Goal: Find specific page/section: Find specific page/section

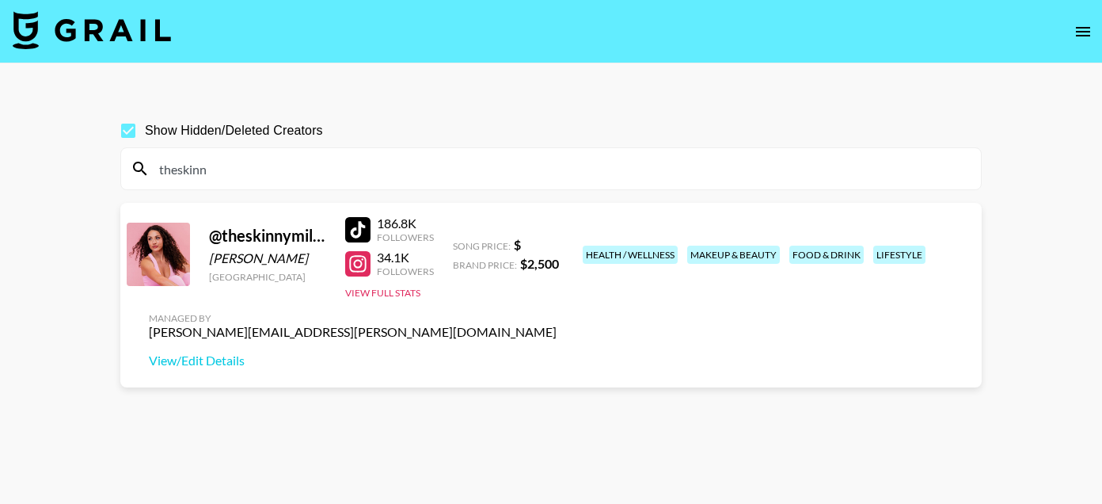
click at [250, 156] on input "theskinn" at bounding box center [561, 168] width 822 height 25
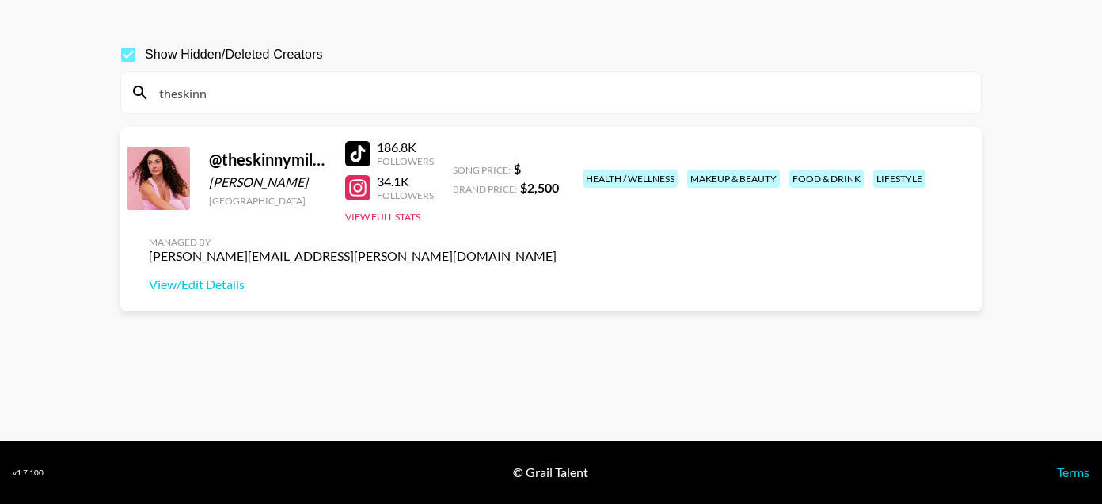
click at [250, 85] on input "theskinn" at bounding box center [561, 92] width 822 height 25
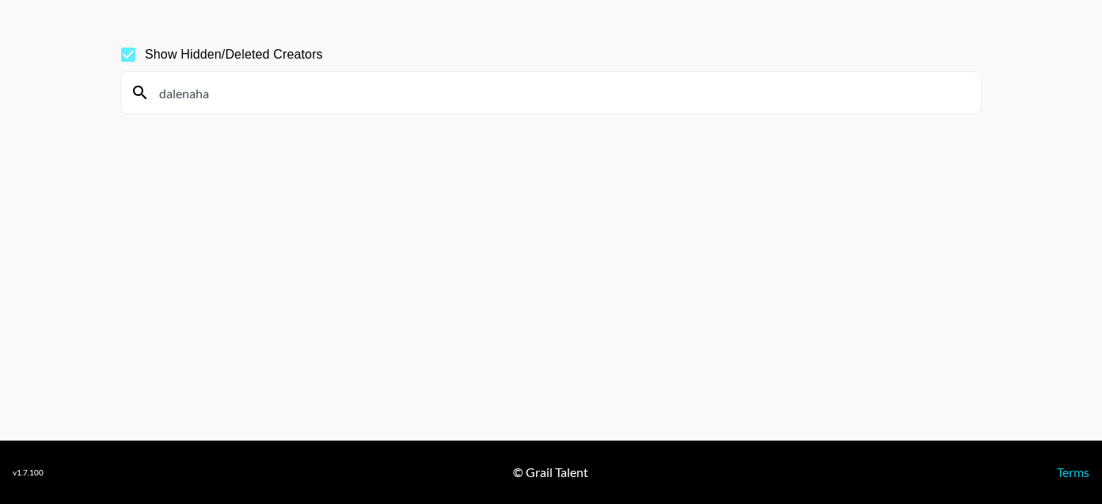
type input "dalenaha"
click at [267, 100] on input "dalenaha" at bounding box center [561, 92] width 822 height 25
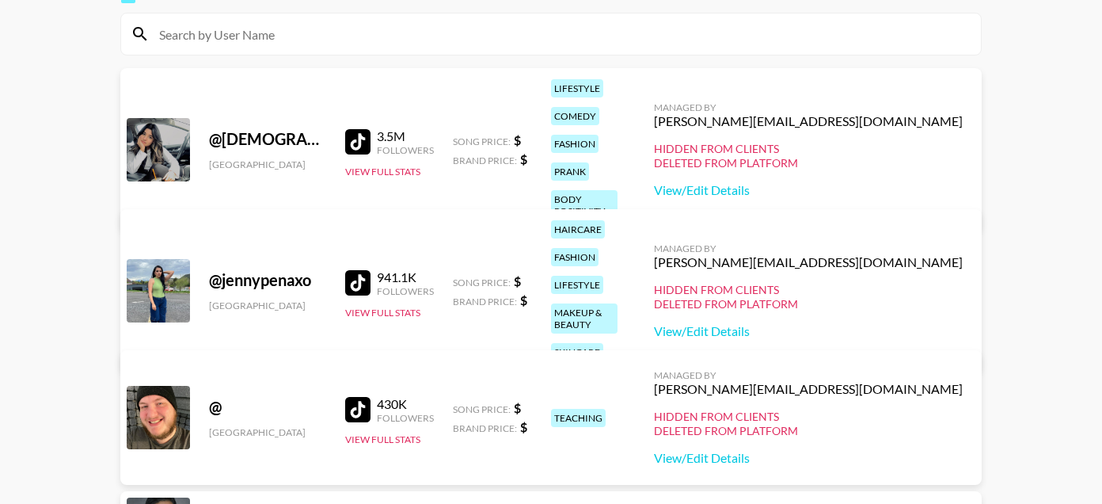
paste input "boeshi"
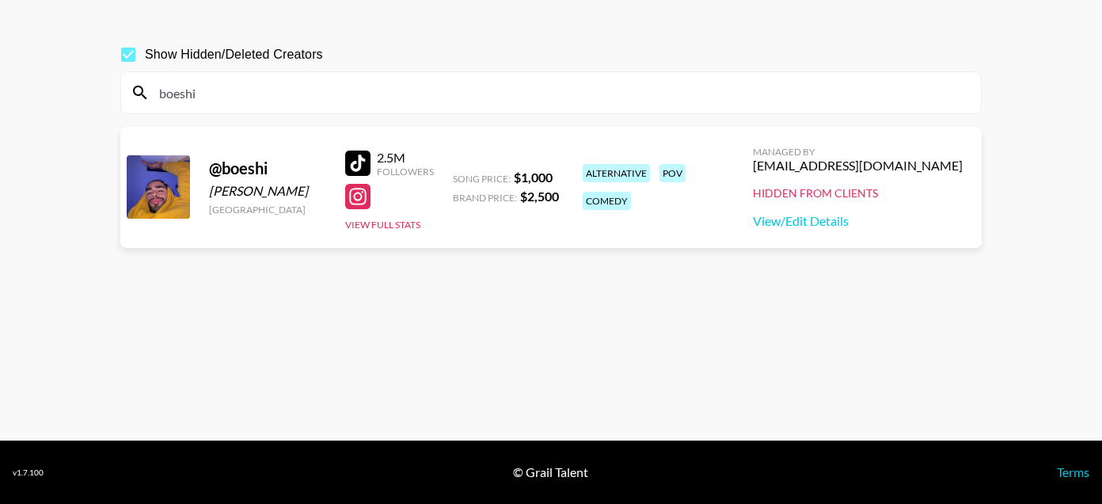
type input "boeshi"
click at [341, 94] on input "boeshi" at bounding box center [561, 92] width 822 height 25
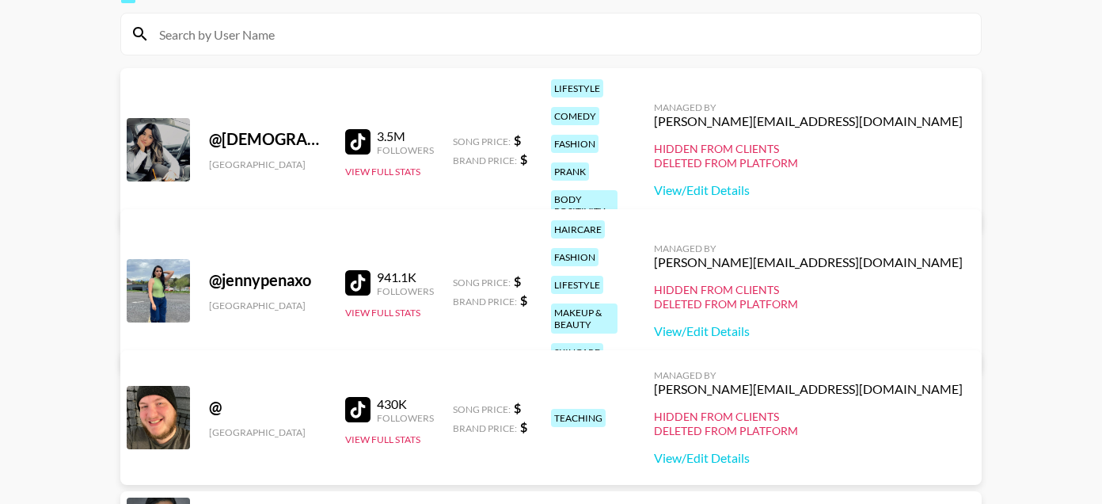
paste input "bankrolldyl"
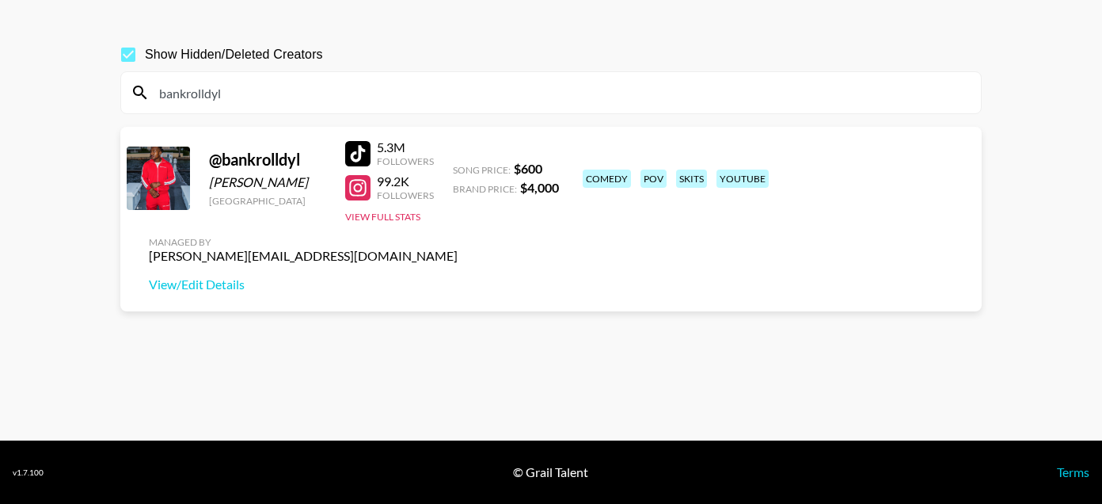
click at [432, 93] on input "bankrolldyl" at bounding box center [561, 92] width 822 height 25
paste input "colinmcintyre"
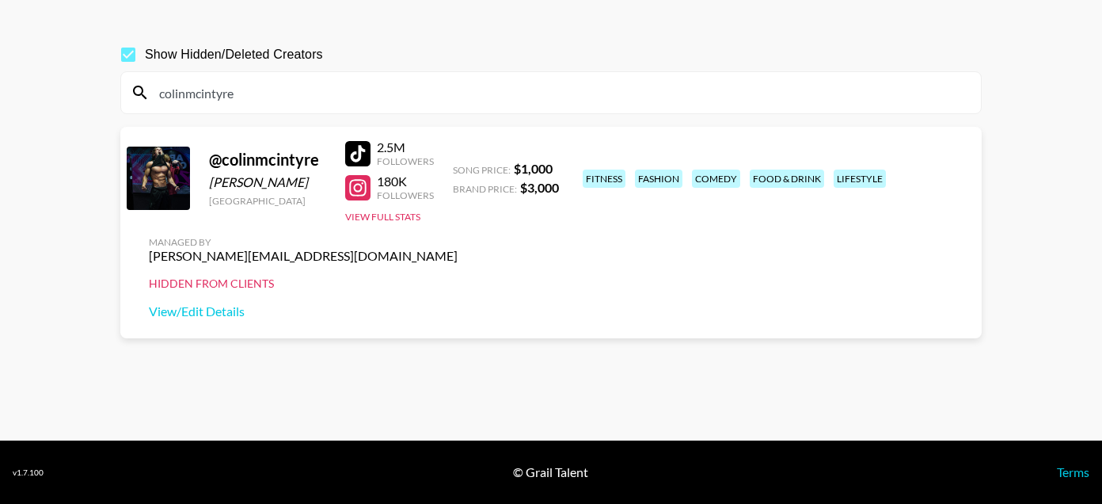
click at [305, 102] on input "colinmcintyre" at bounding box center [561, 92] width 822 height 25
paste input "gilmo"
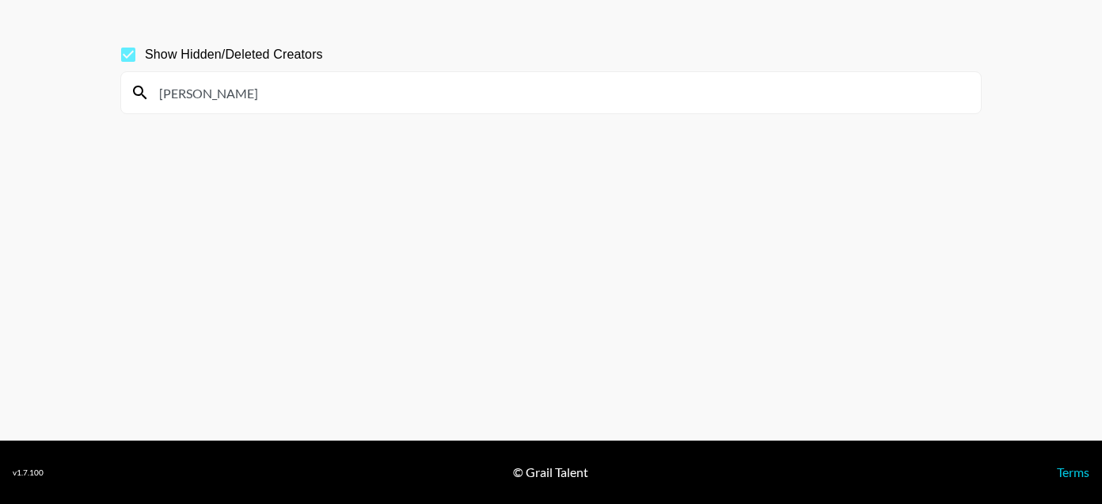
click at [213, 90] on input "[PERSON_NAME]" at bounding box center [561, 92] width 822 height 25
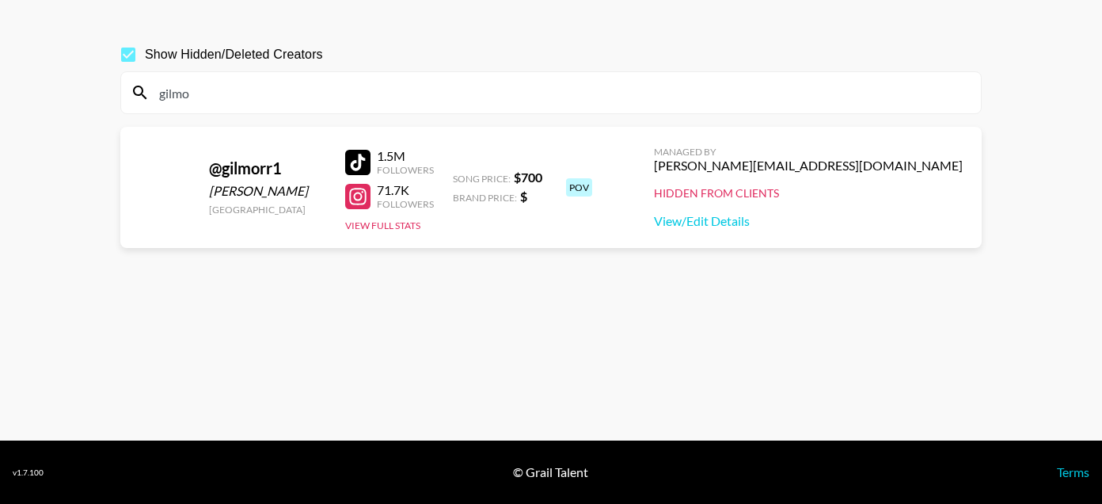
type input "gilmo"
click at [178, 101] on input "gilmo" at bounding box center [561, 92] width 822 height 25
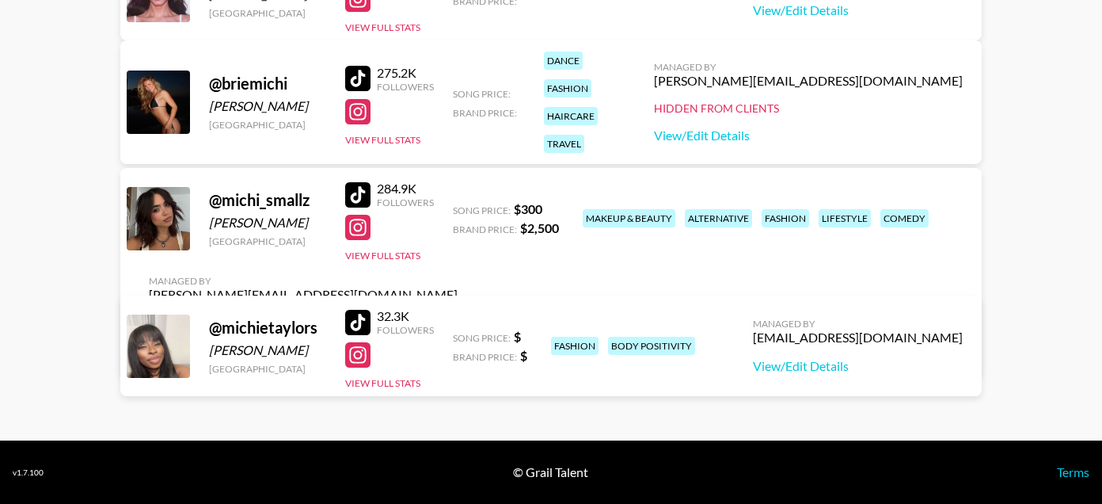
scroll to position [0, 0]
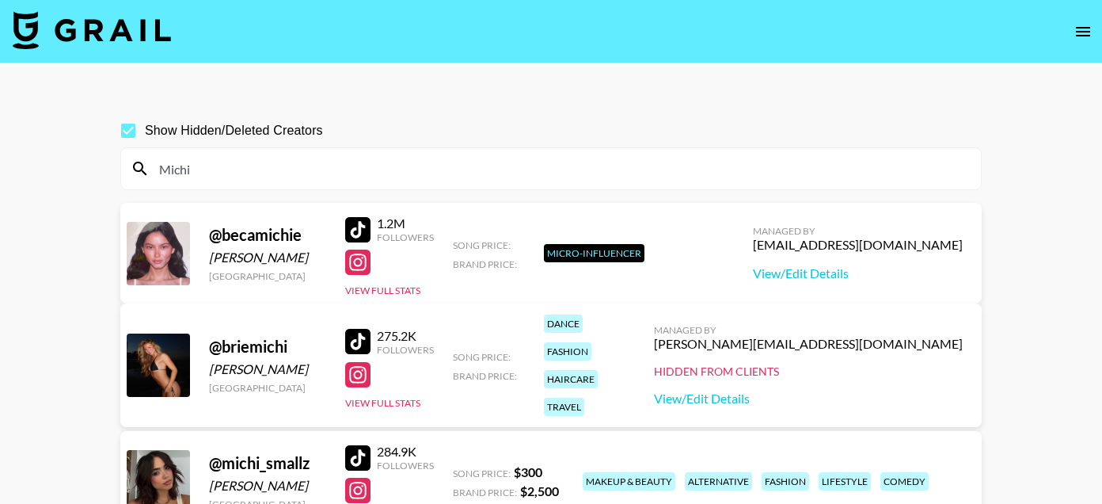
click at [185, 169] on input "Michi" at bounding box center [561, 168] width 822 height 25
paste input "sarahgur"
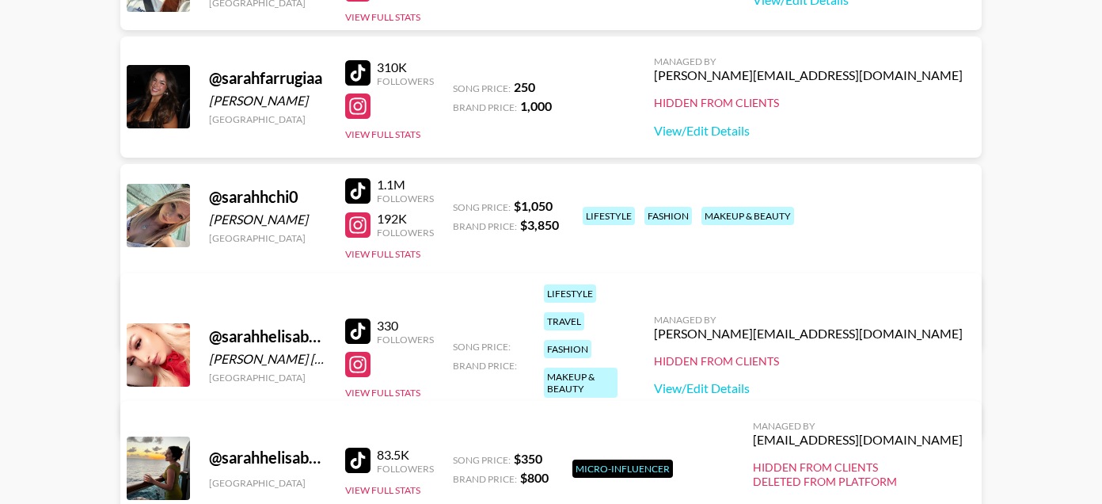
scroll to position [3871, 0]
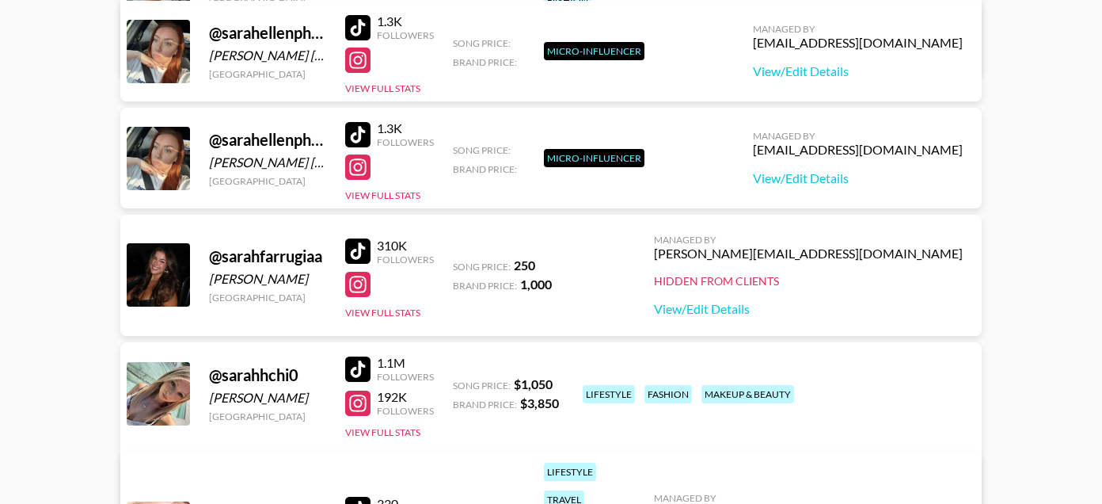
type input "[PERSON_NAME]"
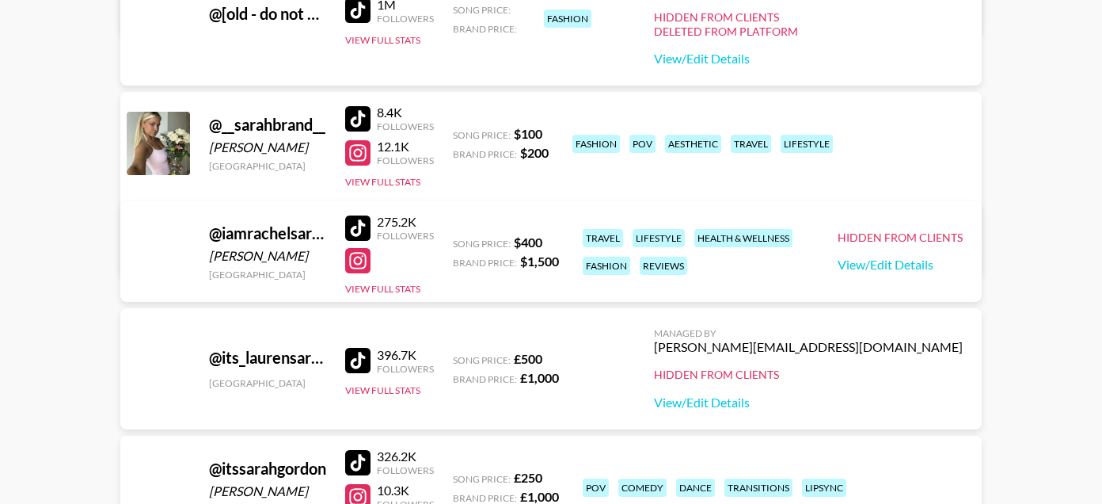
scroll to position [0, 0]
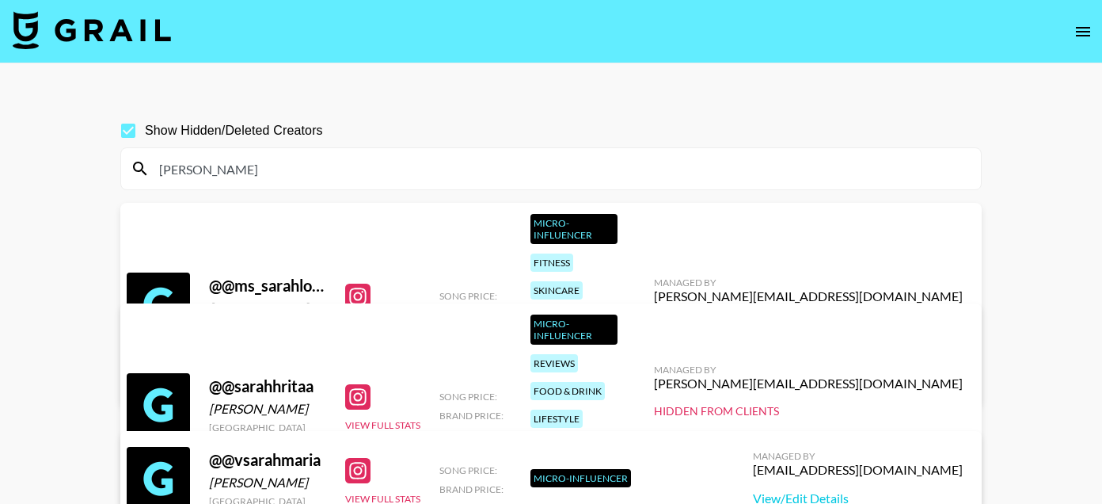
click at [181, 168] on input "[PERSON_NAME]" at bounding box center [561, 168] width 822 height 25
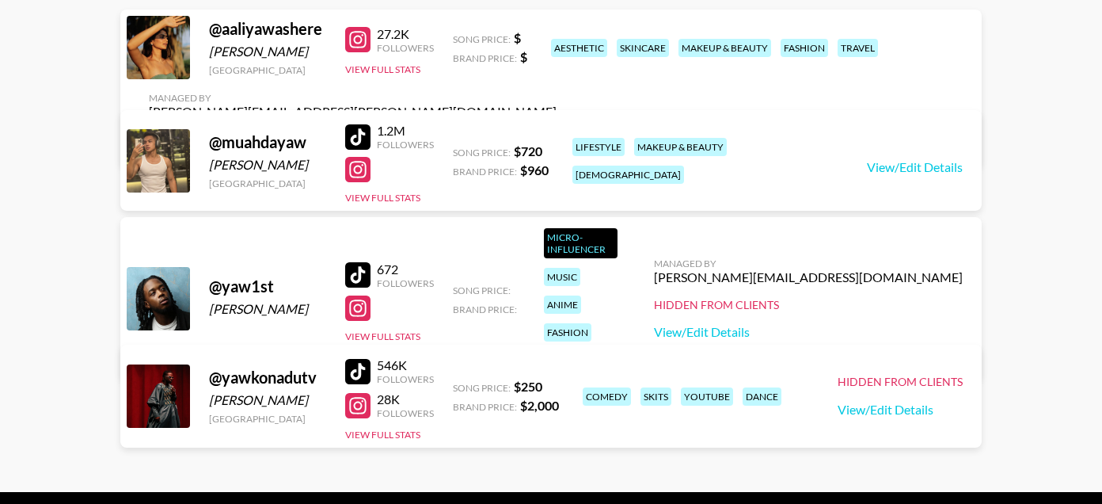
scroll to position [195, 0]
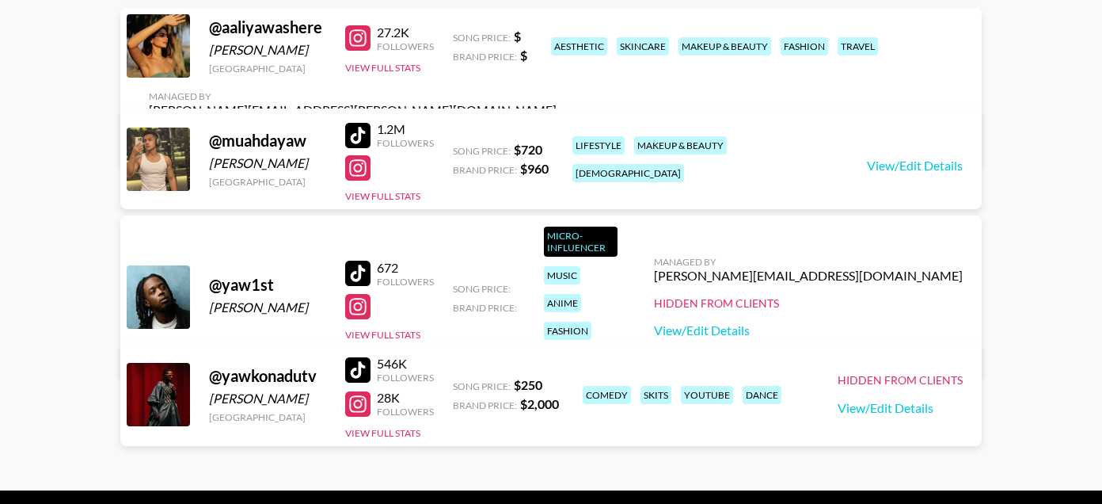
type input "Yaw"
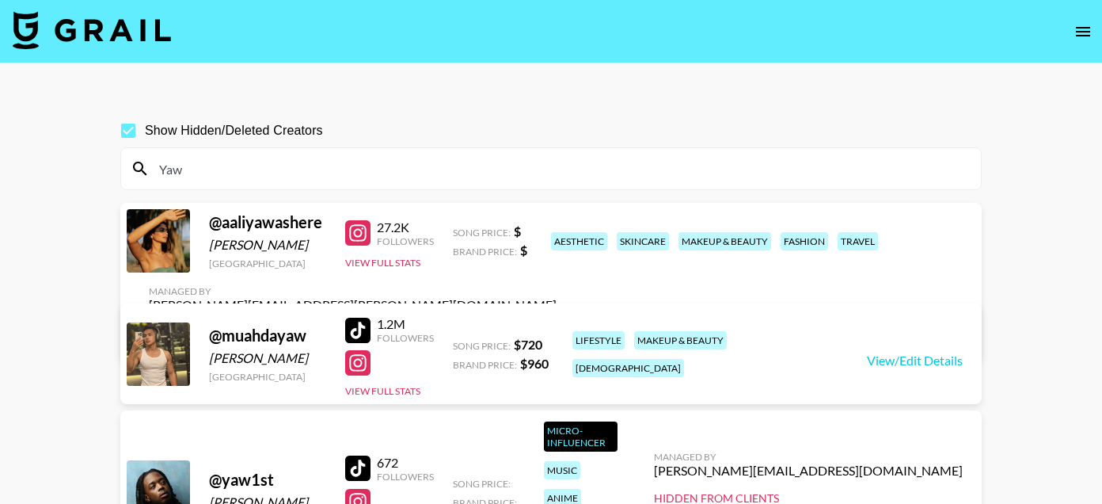
click at [173, 182] on div "Yaw" at bounding box center [551, 168] width 860 height 41
click at [173, 169] on input "Yaw" at bounding box center [561, 168] width 822 height 25
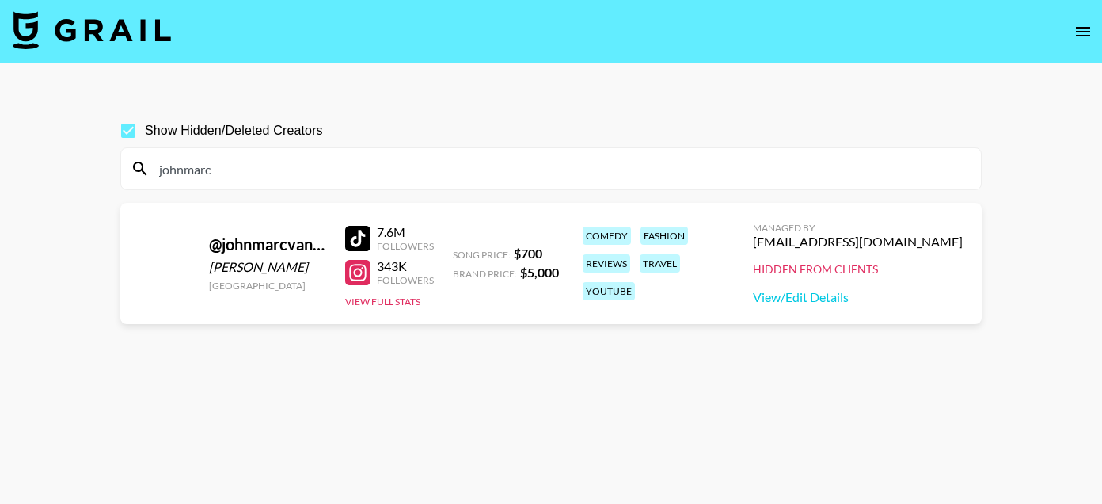
type input "johnmarc"
click at [223, 174] on input "johnmarc" at bounding box center [561, 168] width 822 height 25
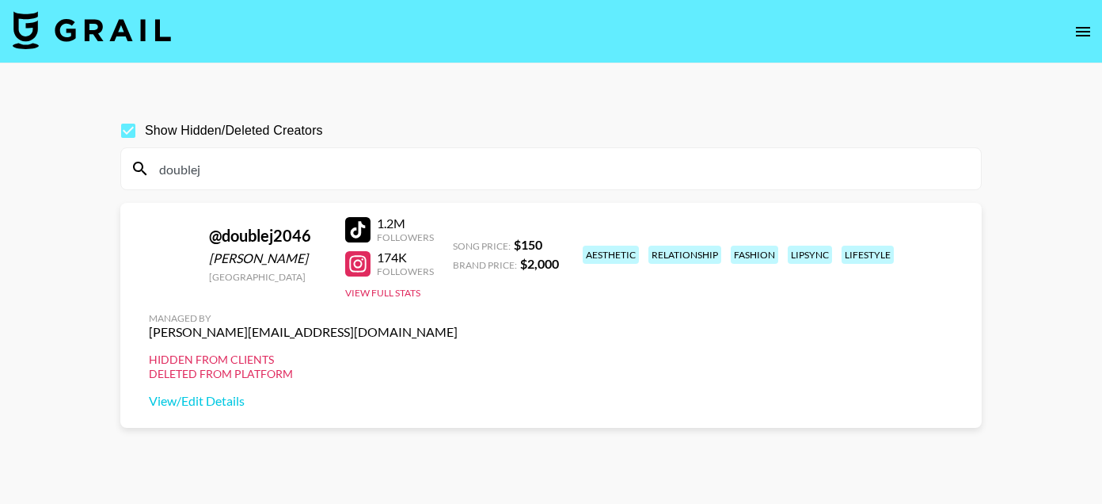
type input "doublej"
click at [201, 171] on input "doublej" at bounding box center [561, 168] width 822 height 25
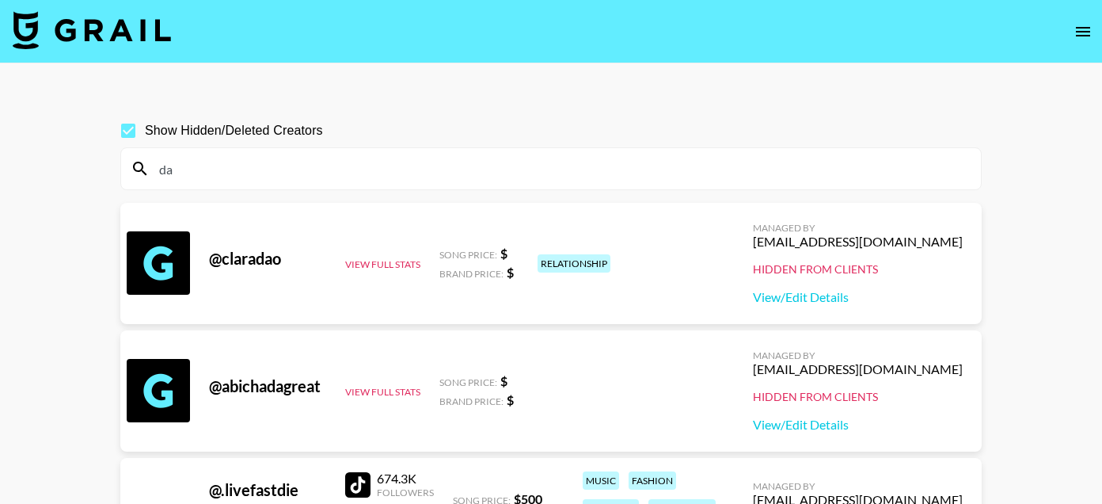
type input "d"
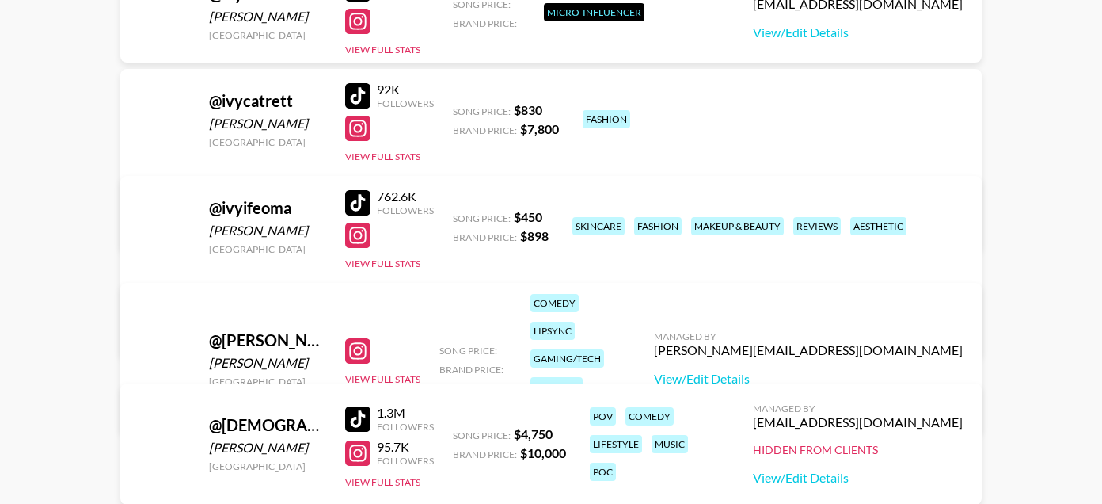
scroll to position [568, 0]
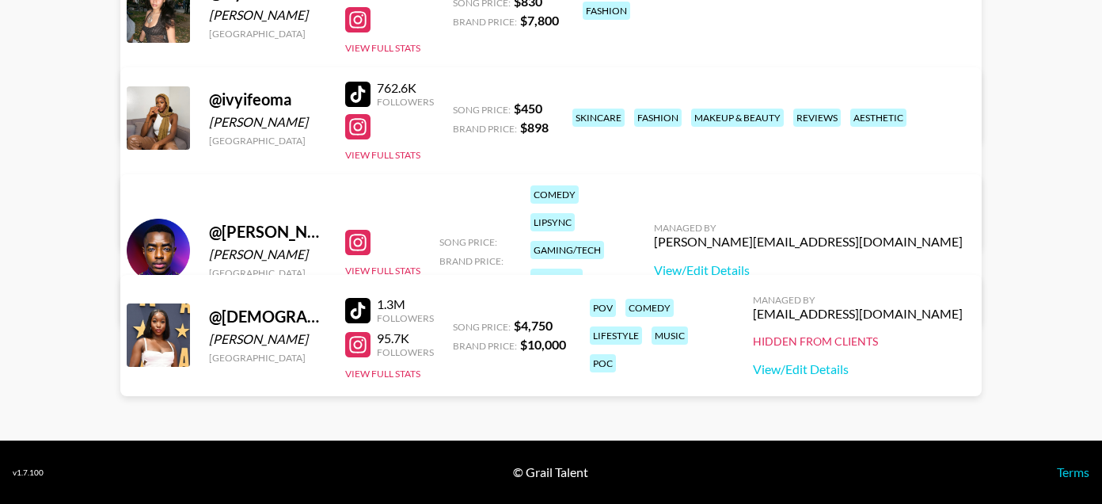
type input "ivy"
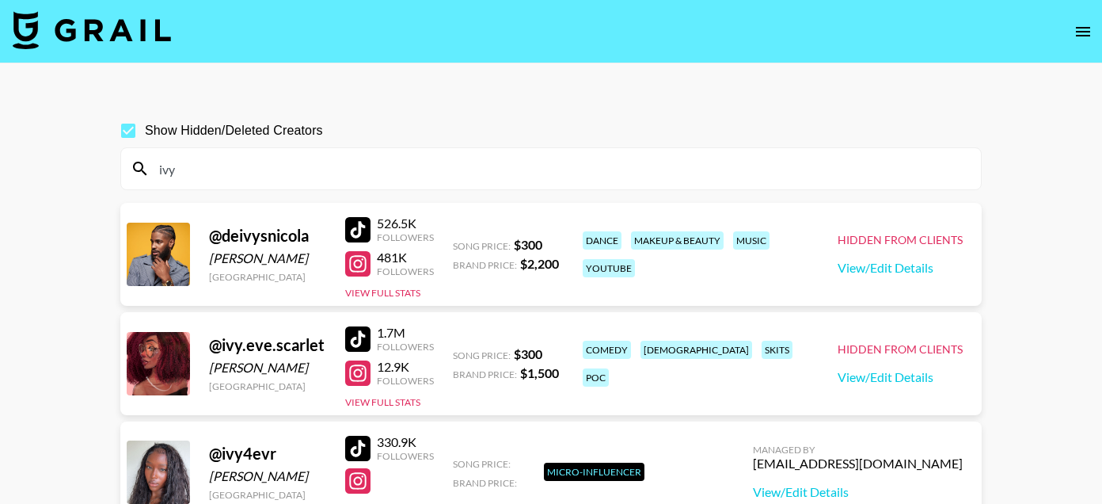
click at [181, 175] on input "ivy" at bounding box center [561, 168] width 822 height 25
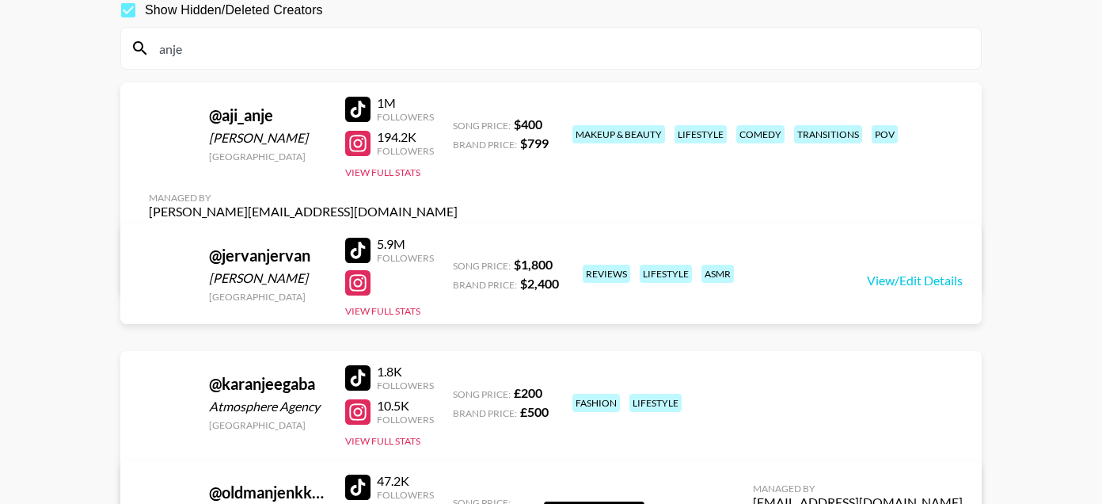
scroll to position [119, 0]
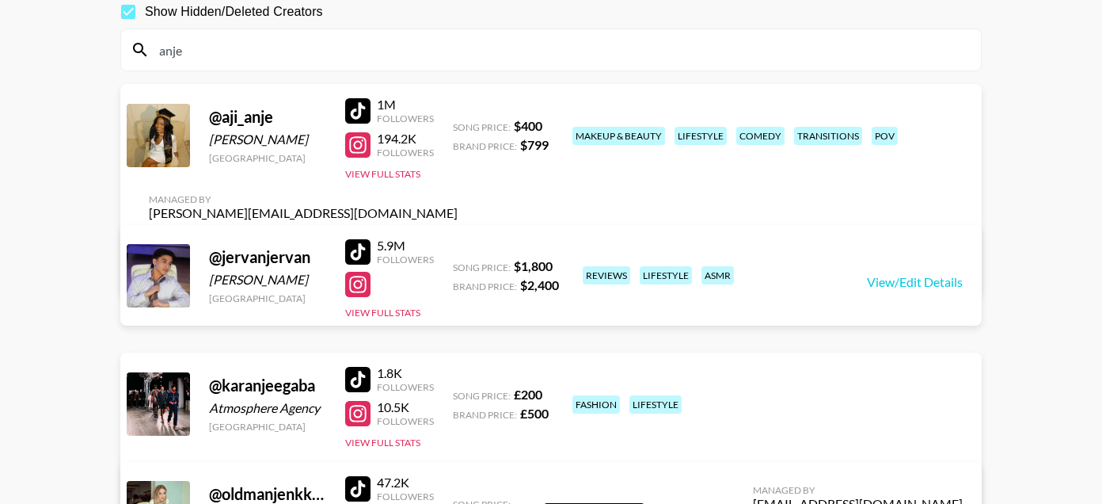
type input "anje"
click at [185, 56] on input "anje" at bounding box center [561, 49] width 822 height 25
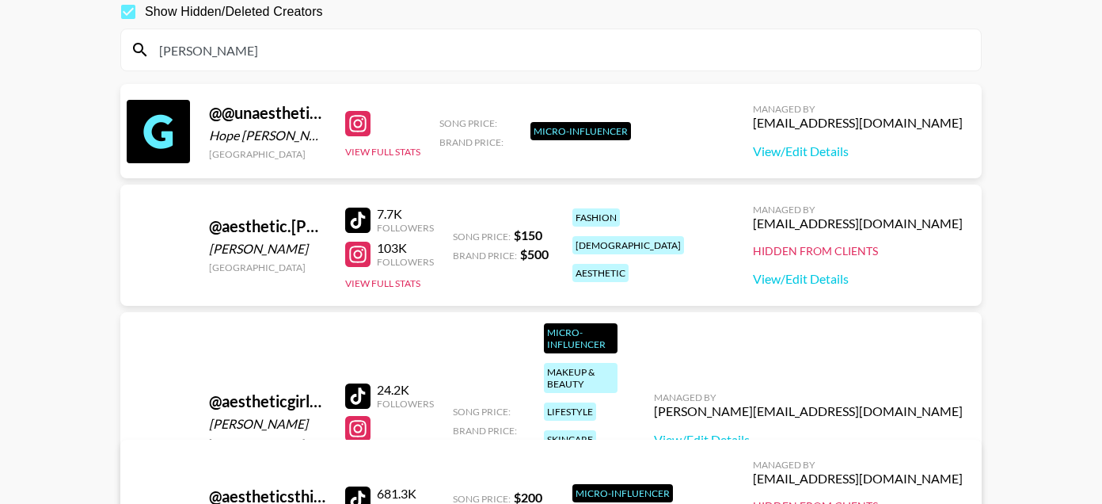
scroll to position [76, 0]
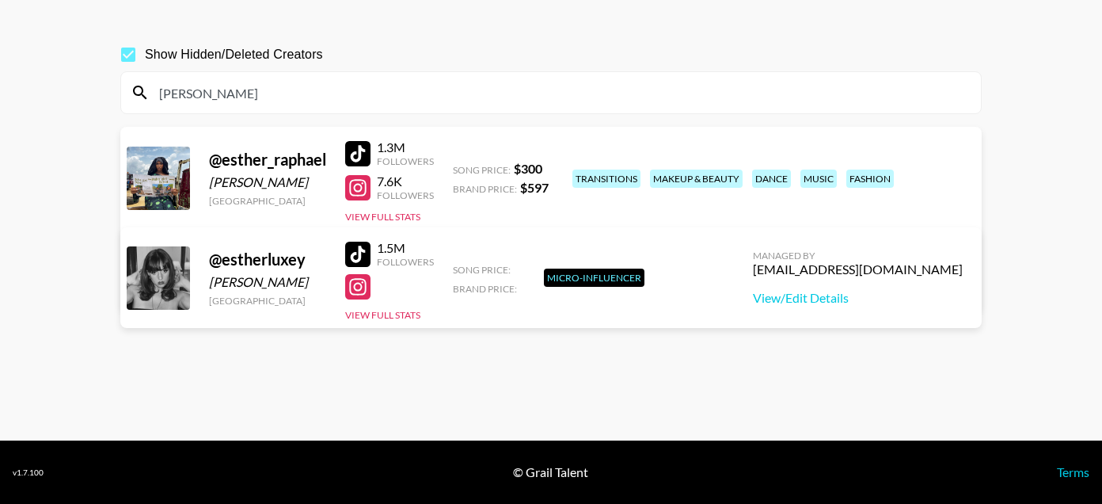
click at [272, 86] on input "[PERSON_NAME]" at bounding box center [561, 92] width 822 height 25
type input "[PERSON_NAME]"
click at [354, 146] on div at bounding box center [357, 153] width 25 height 25
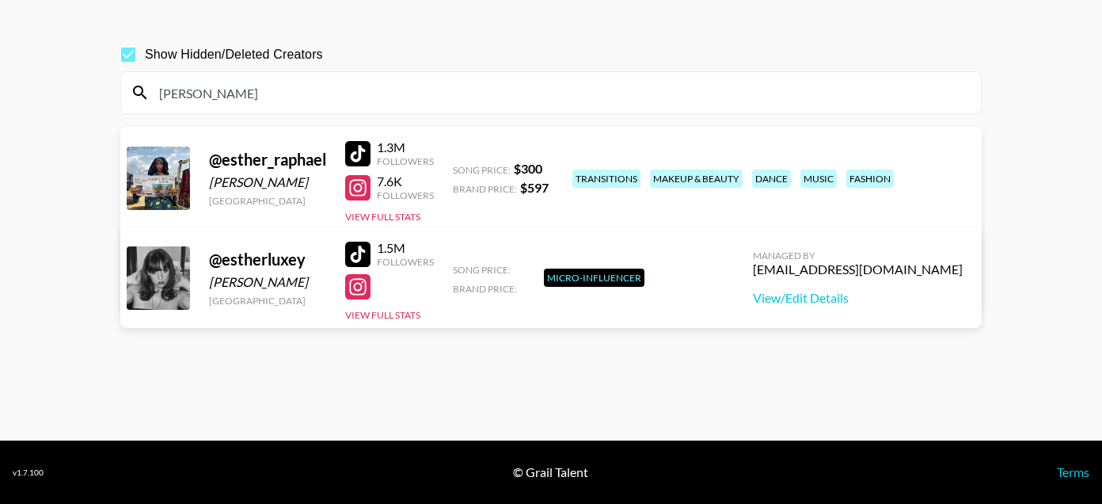
click at [229, 95] on input "[PERSON_NAME]" at bounding box center [561, 92] width 822 height 25
click at [230, 90] on input "[PERSON_NAME]" at bounding box center [561, 92] width 822 height 25
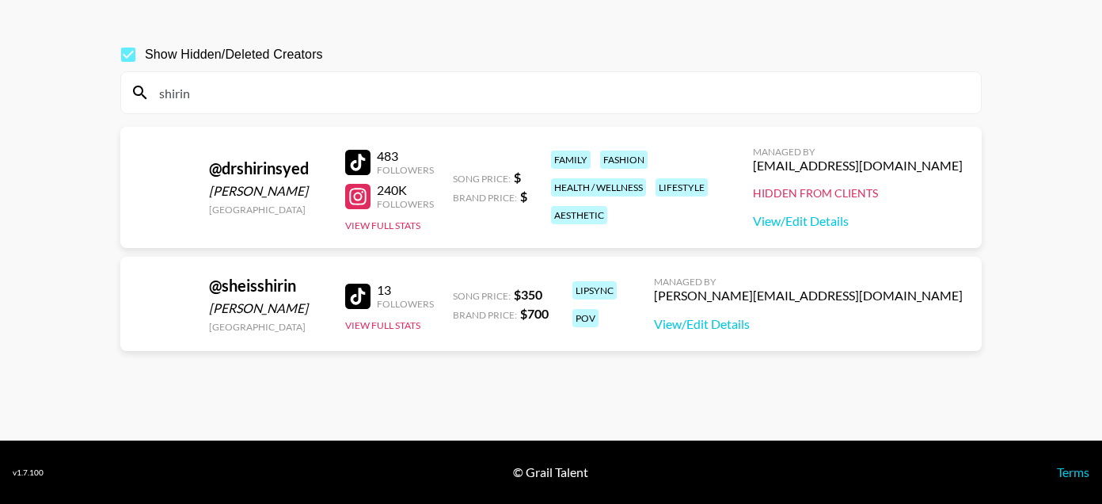
type input "shirin"
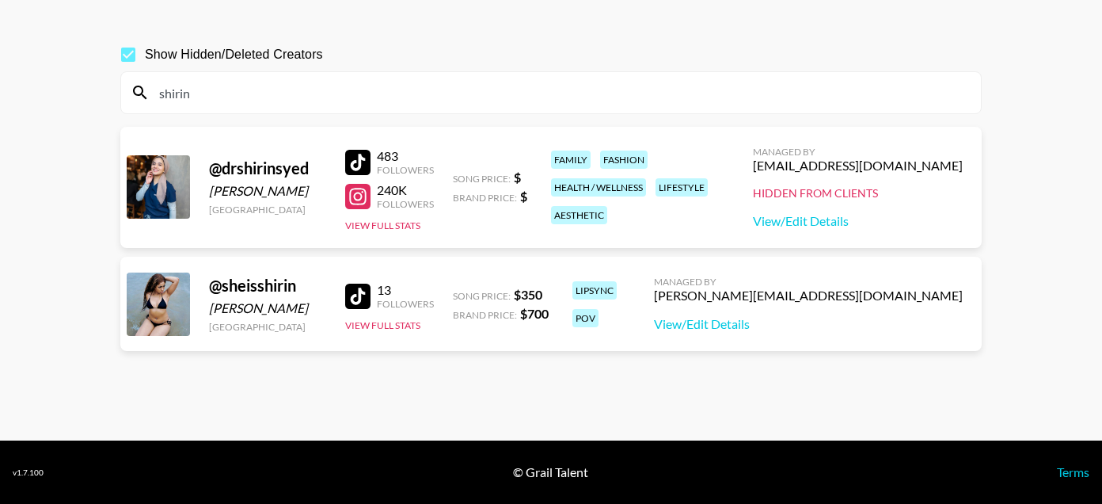
click at [191, 89] on input "shirin" at bounding box center [561, 92] width 822 height 25
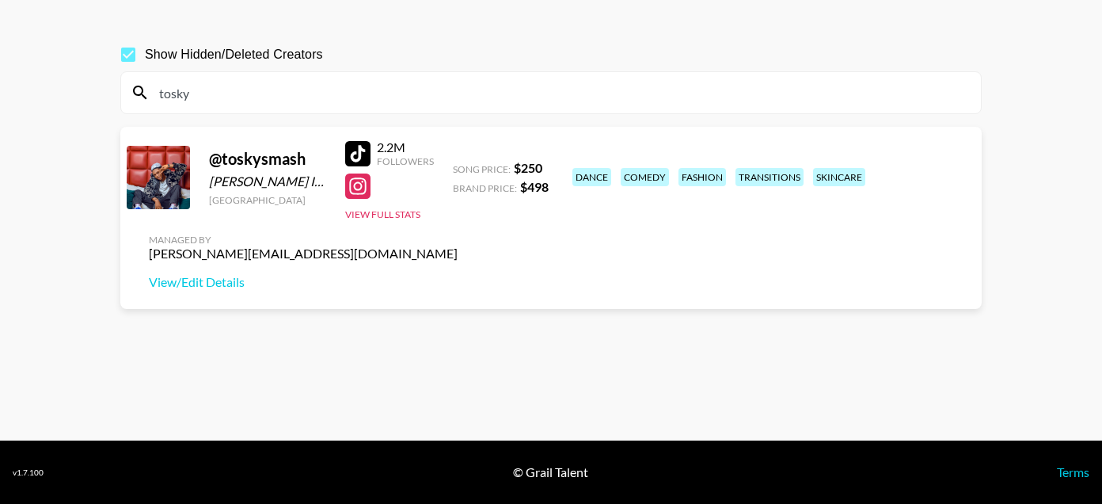
type input "tosky"
click at [345, 161] on div at bounding box center [357, 153] width 25 height 25
click at [214, 101] on input "tosky" at bounding box center [561, 92] width 822 height 25
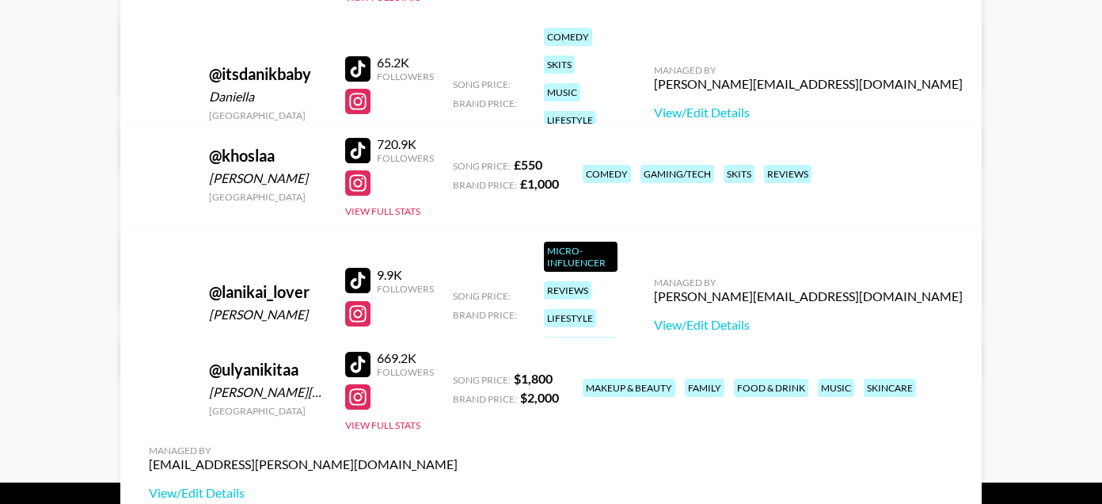
scroll to position [549, 0]
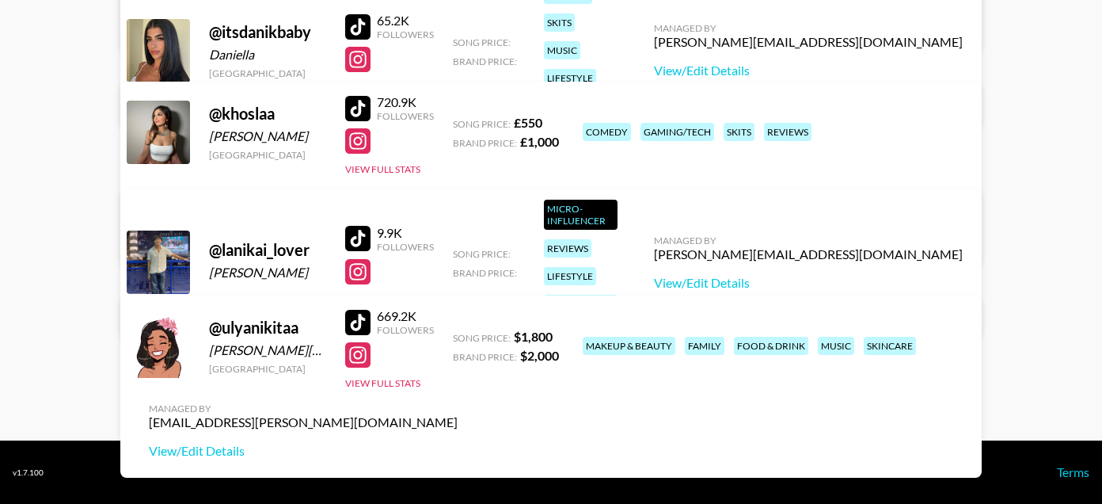
type input "anik"
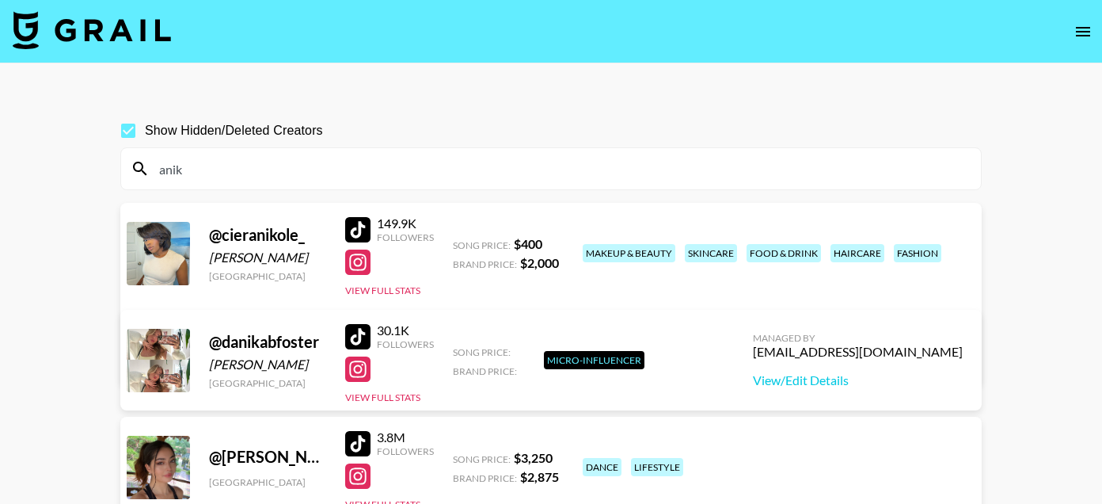
click at [198, 164] on input "anik" at bounding box center [561, 168] width 822 height 25
click at [198, 165] on input "anik" at bounding box center [561, 168] width 822 height 25
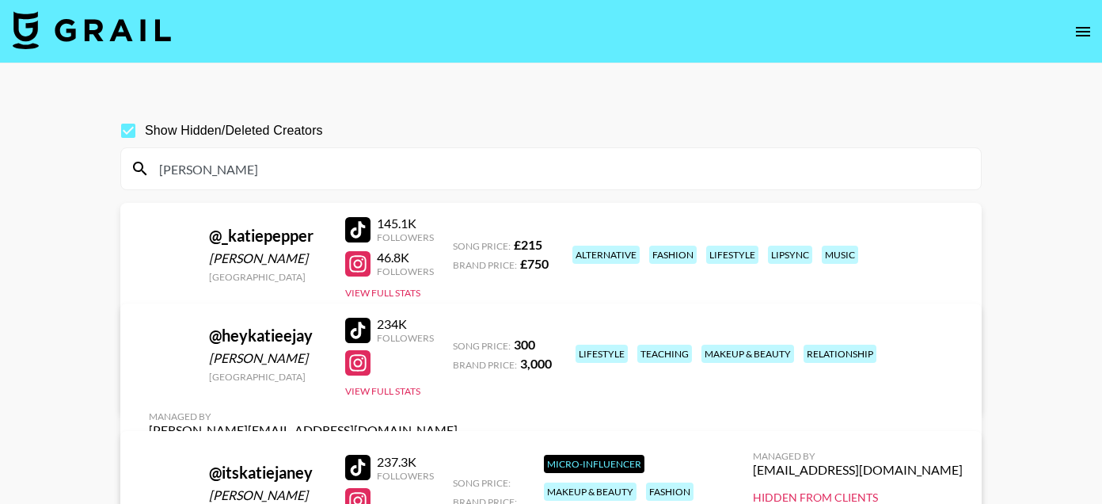
type input "[PERSON_NAME]"
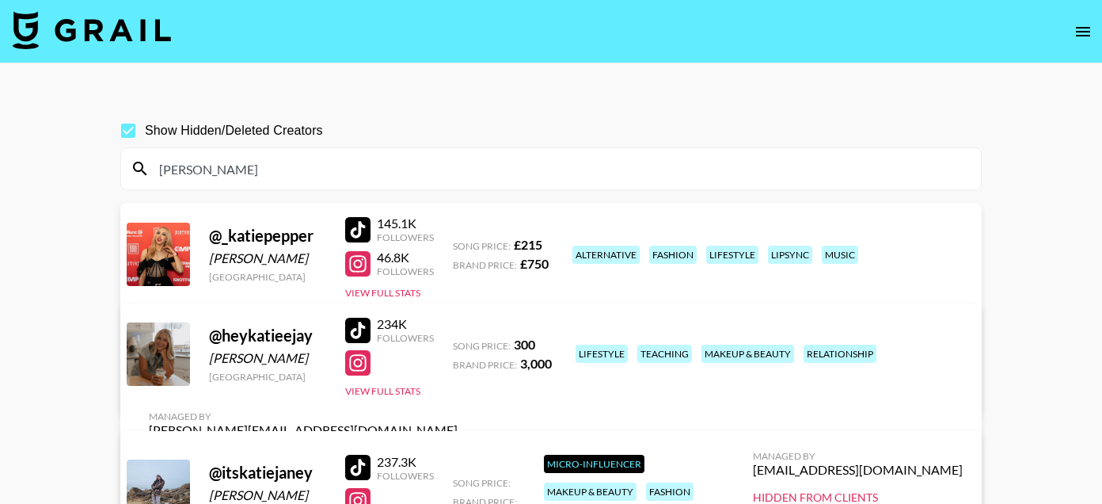
click at [233, 172] on input "[PERSON_NAME]" at bounding box center [561, 168] width 822 height 25
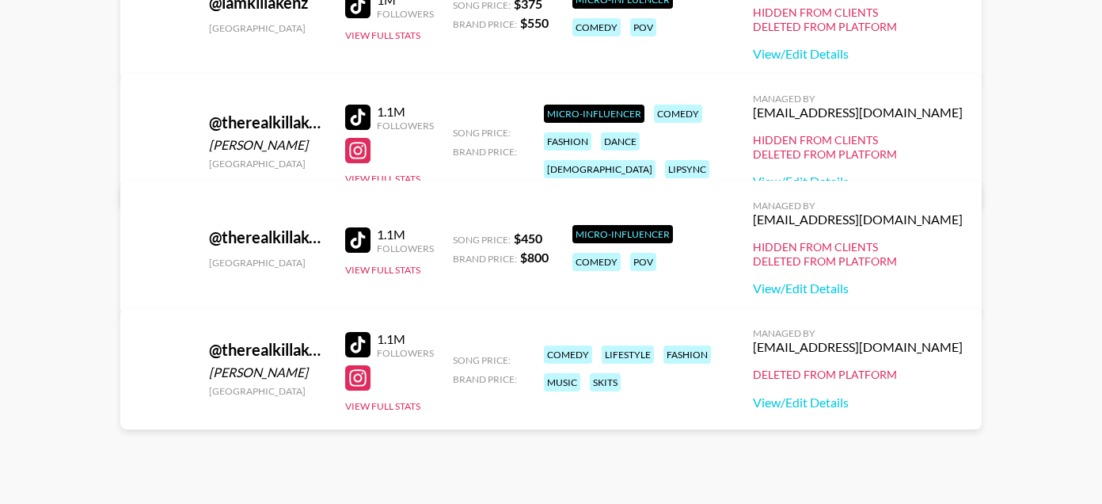
scroll to position [462, 0]
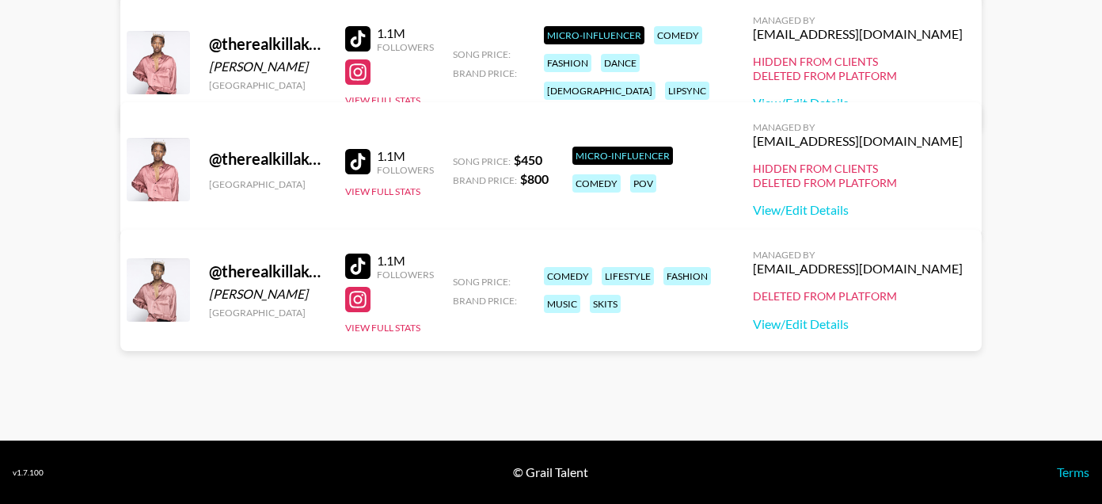
type input "Killake"
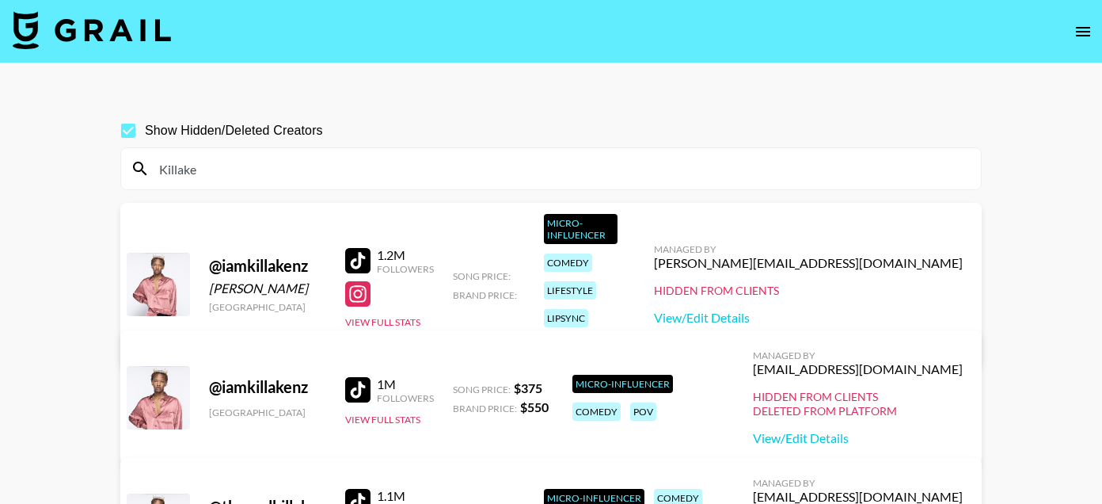
click at [189, 177] on input "Killake" at bounding box center [561, 168] width 822 height 25
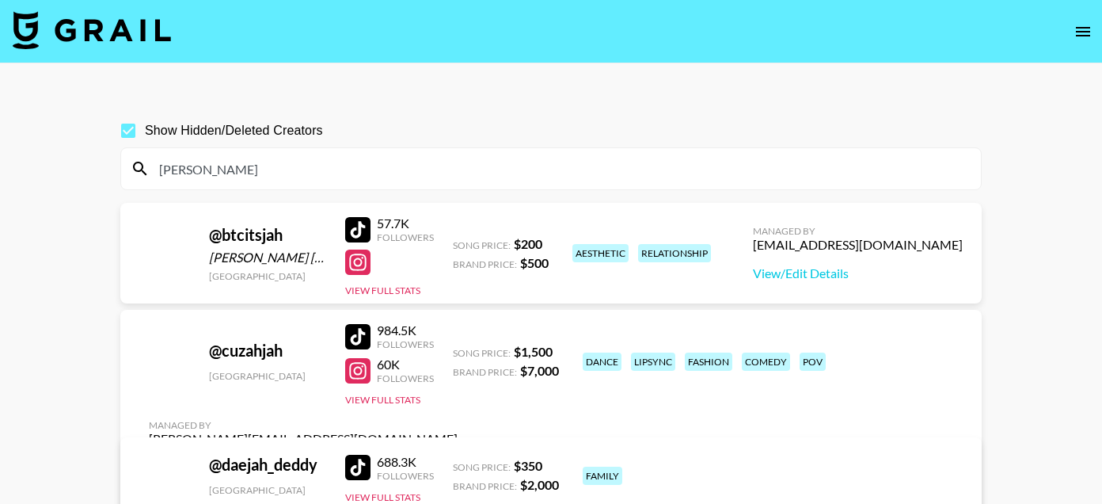
type input "J"
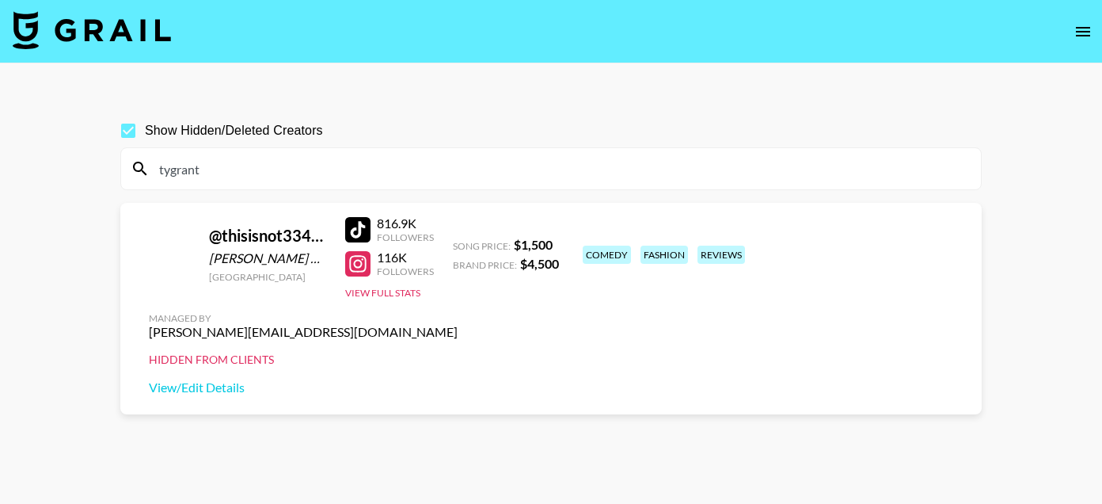
type input "tygrant"
click at [220, 169] on input "tygrant" at bounding box center [561, 168] width 822 height 25
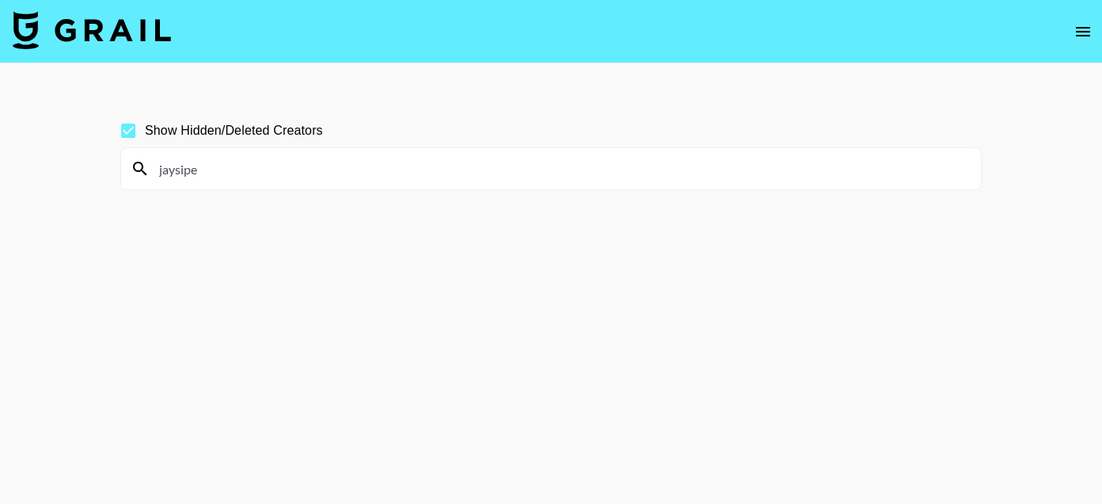
type input "jaysipe"
click at [181, 182] on div "jaysipe" at bounding box center [551, 168] width 860 height 41
click at [181, 159] on input "jaysipe" at bounding box center [561, 168] width 822 height 25
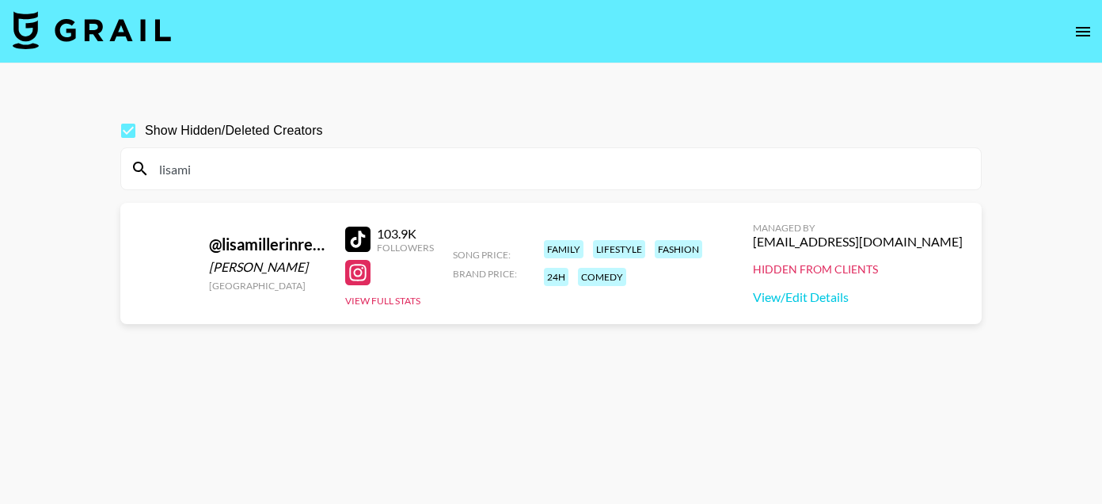
type input "lisami"
click at [203, 178] on input "lisami" at bounding box center [561, 168] width 822 height 25
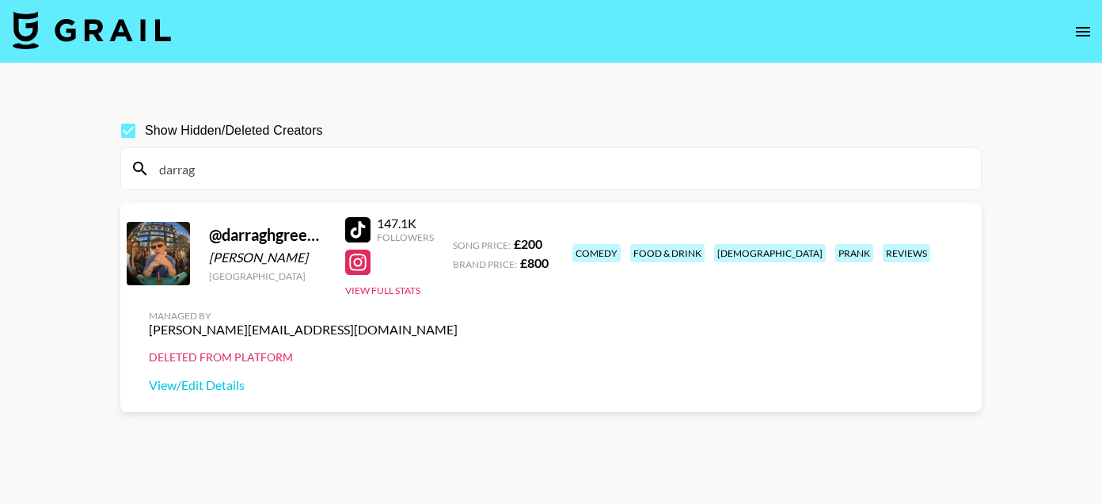
click at [187, 181] on div "darrag" at bounding box center [551, 168] width 860 height 41
click at [187, 170] on input "darrag" at bounding box center [561, 168] width 822 height 25
paste input "sirfurrr"
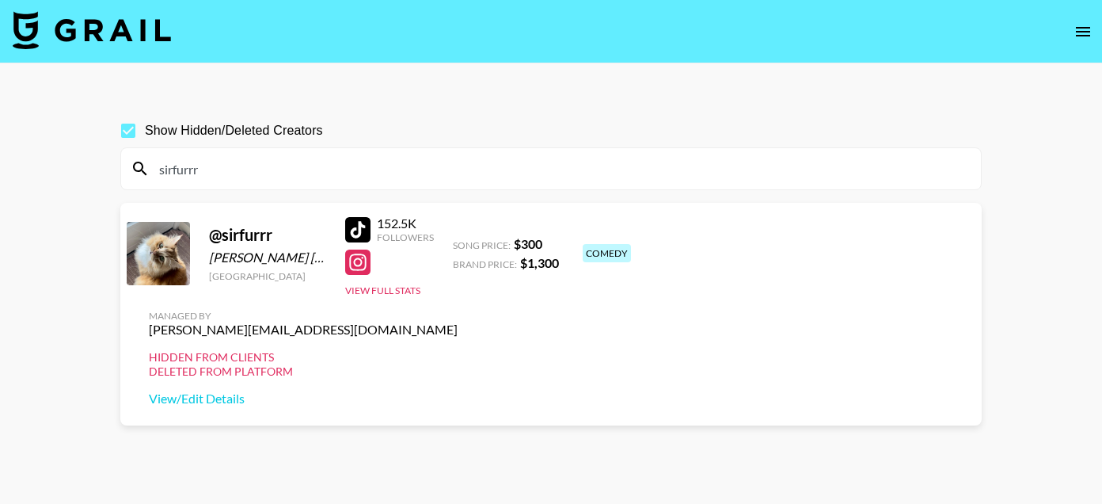
click at [197, 171] on input "sirfurrr" at bounding box center [561, 168] width 822 height 25
paste input "KaterinaFinck"
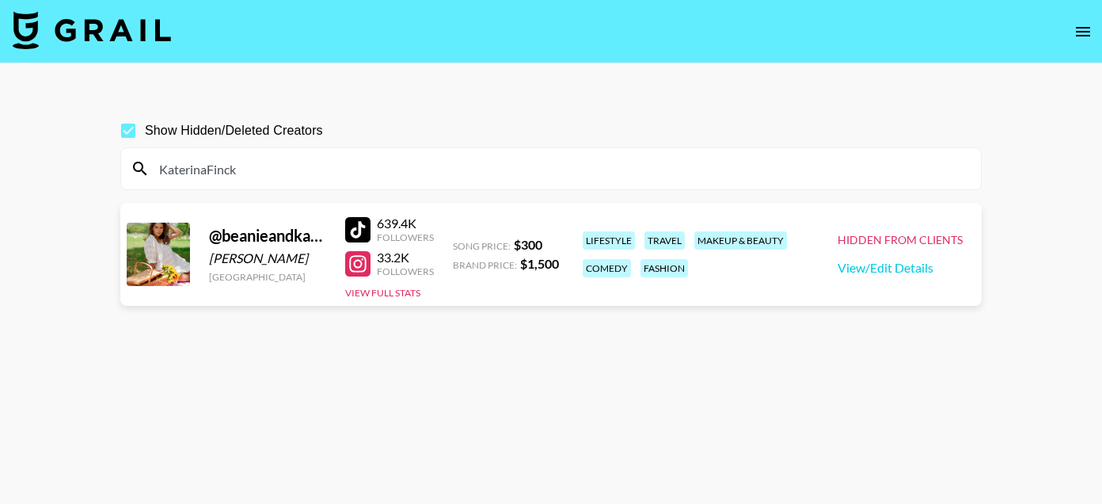
click at [206, 177] on input "KaterinaFinck" at bounding box center [561, 168] width 822 height 25
paste input "toyyii"
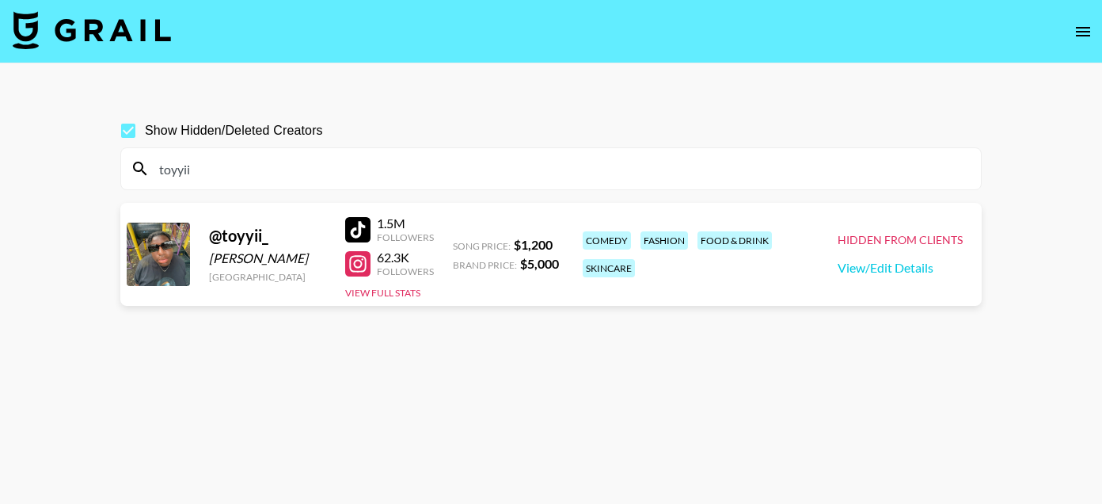
click at [162, 165] on input "toyyii" at bounding box center [561, 168] width 822 height 25
paste input "[PERSON_NAME]"
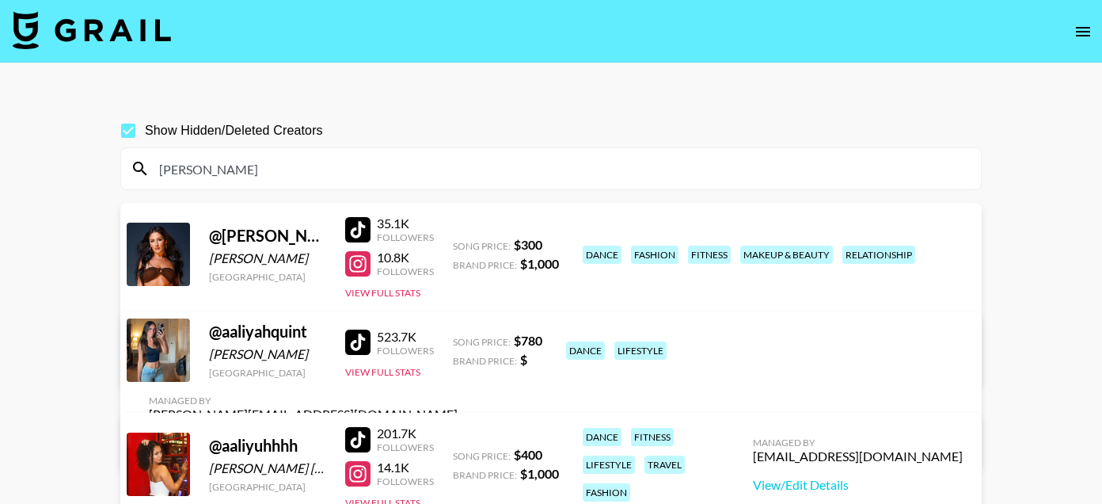
click at [192, 172] on input "[PERSON_NAME]" at bounding box center [561, 168] width 822 height 25
paste input "eburnze"
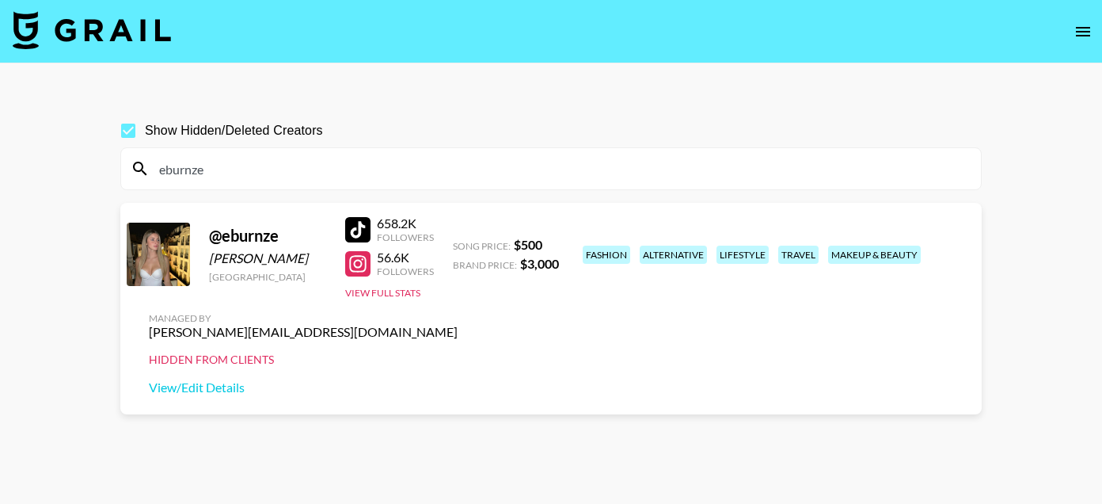
click at [175, 163] on input "eburnze" at bounding box center [561, 168] width 822 height 25
paste input "sarahjad"
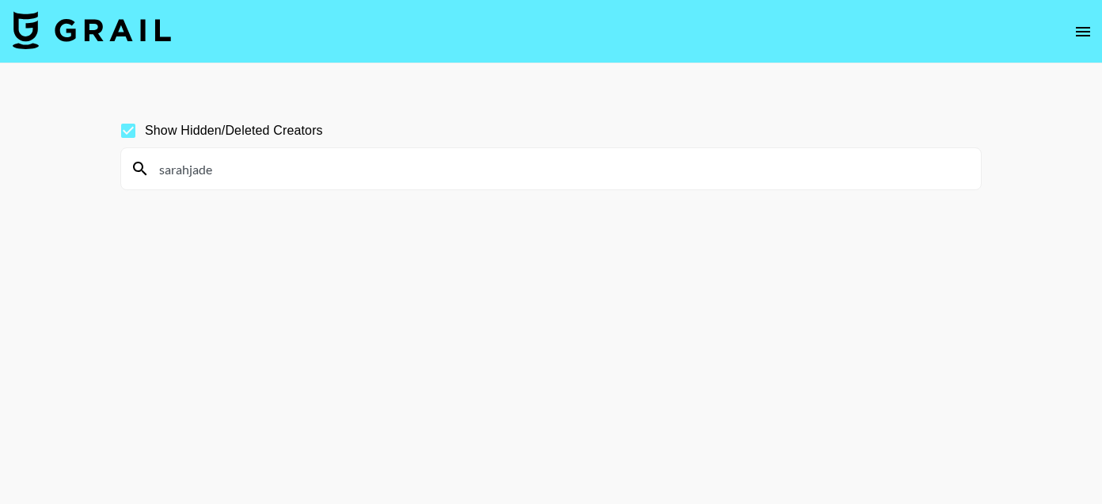
click at [188, 171] on input "sarahjade" at bounding box center [561, 168] width 822 height 25
click at [205, 171] on input "[PERSON_NAME]" at bounding box center [561, 168] width 822 height 25
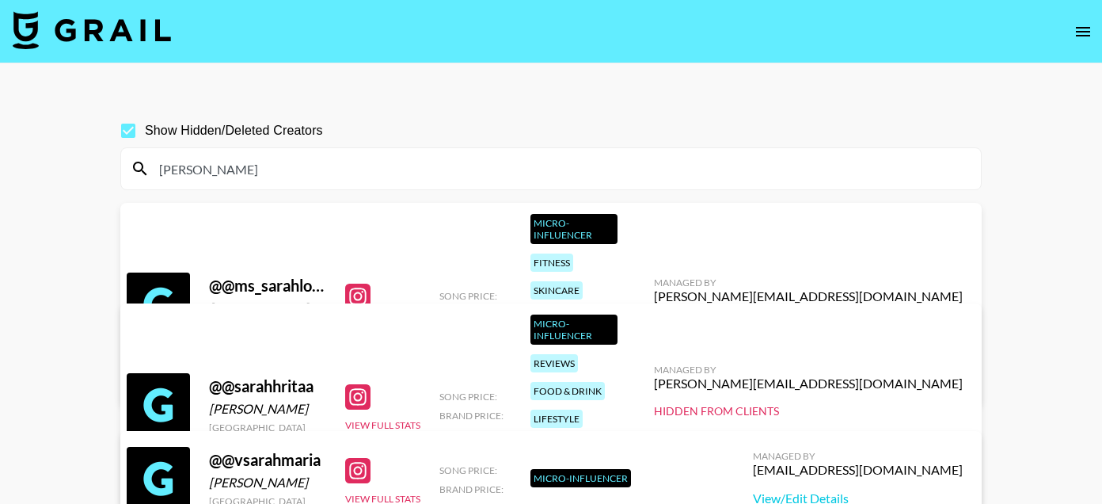
click at [176, 178] on input "[PERSON_NAME]" at bounding box center [561, 168] width 822 height 25
paste input "cesarmendoza"
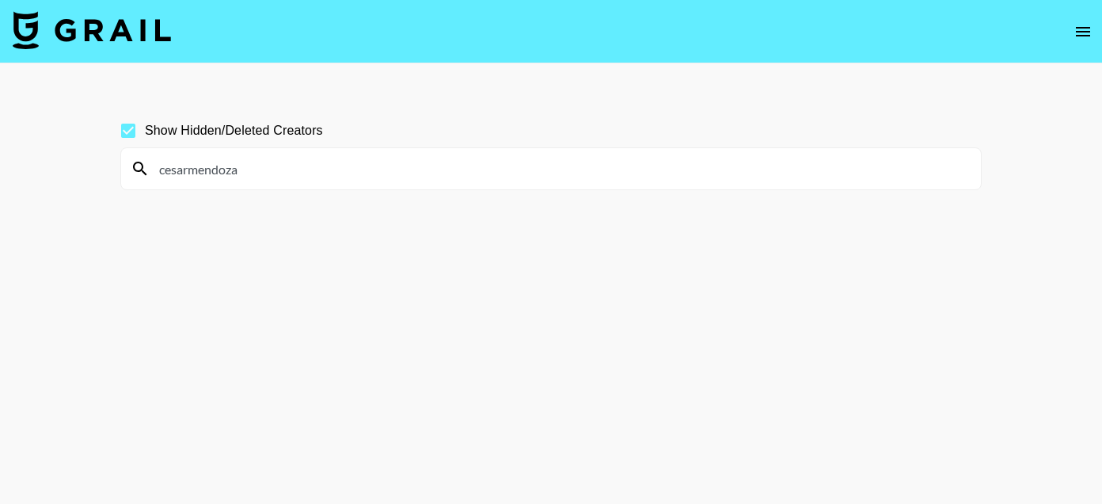
click at [189, 170] on input "cesarmendoza" at bounding box center [561, 168] width 822 height 25
click at [215, 168] on input "[PERSON_NAME]" at bounding box center [561, 168] width 822 height 25
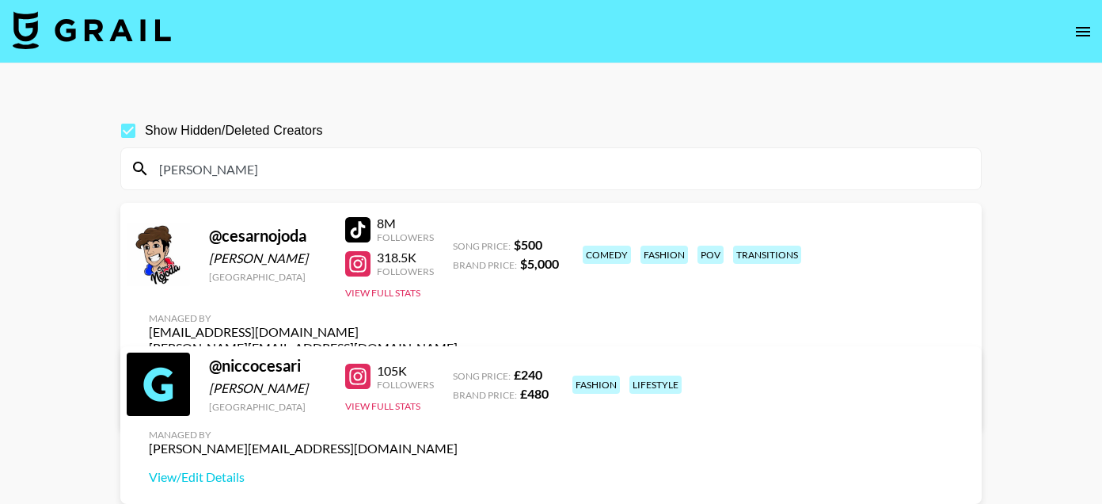
click at [184, 175] on input "[PERSON_NAME]" at bounding box center [561, 168] width 822 height 25
paste input "ChrisCapellan"
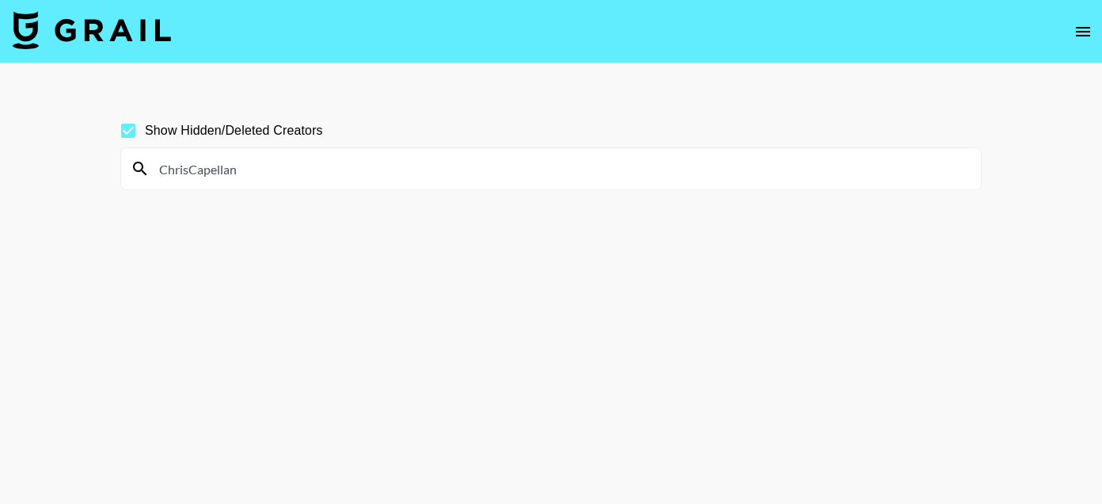
click at [188, 171] on input "ChrisCapellan" at bounding box center [561, 168] width 822 height 25
click at [219, 169] on input "[PERSON_NAME]" at bounding box center [561, 168] width 822 height 25
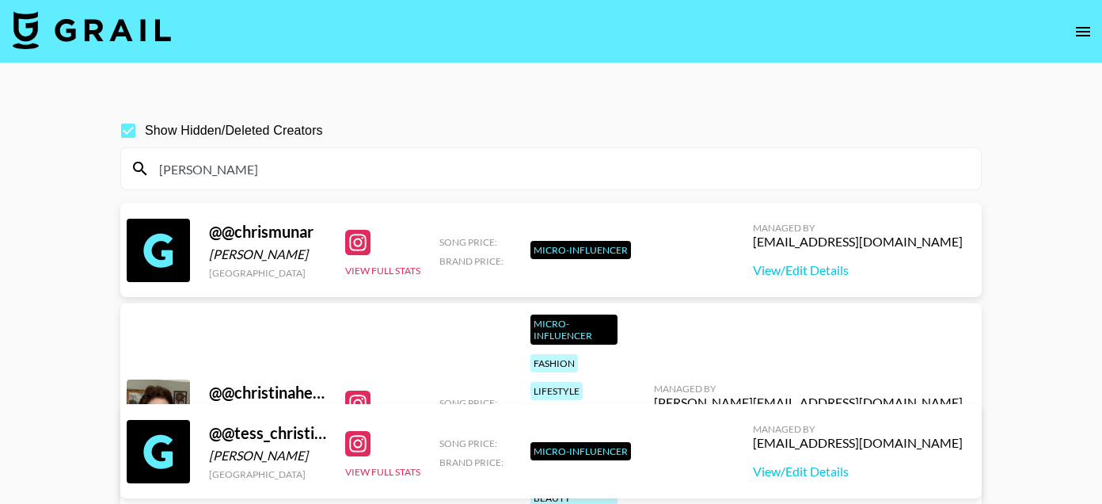
click at [176, 160] on input "[PERSON_NAME]" at bounding box center [561, 168] width 822 height 25
paste input "pikanab"
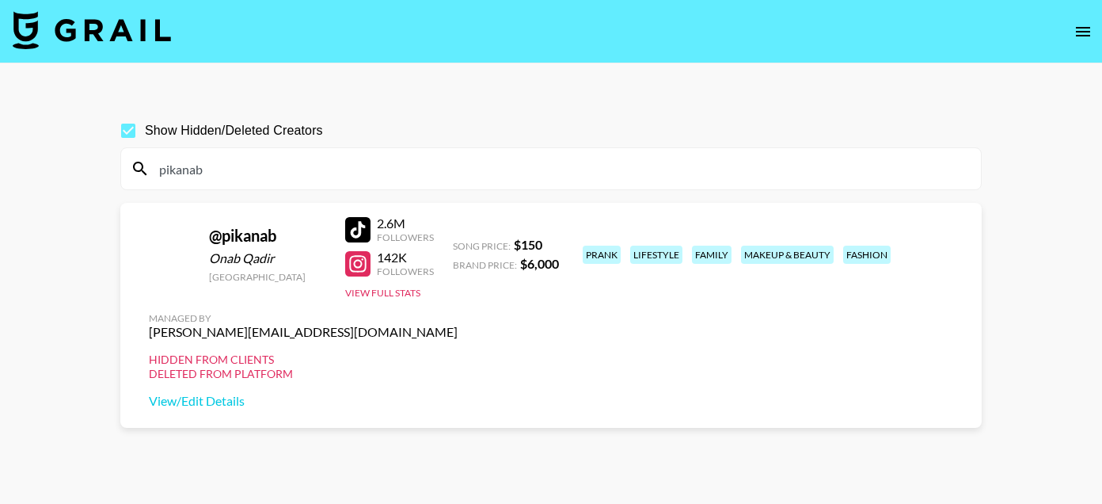
type input "pikanab"
click at [225, 175] on input "pikanab" at bounding box center [561, 168] width 822 height 25
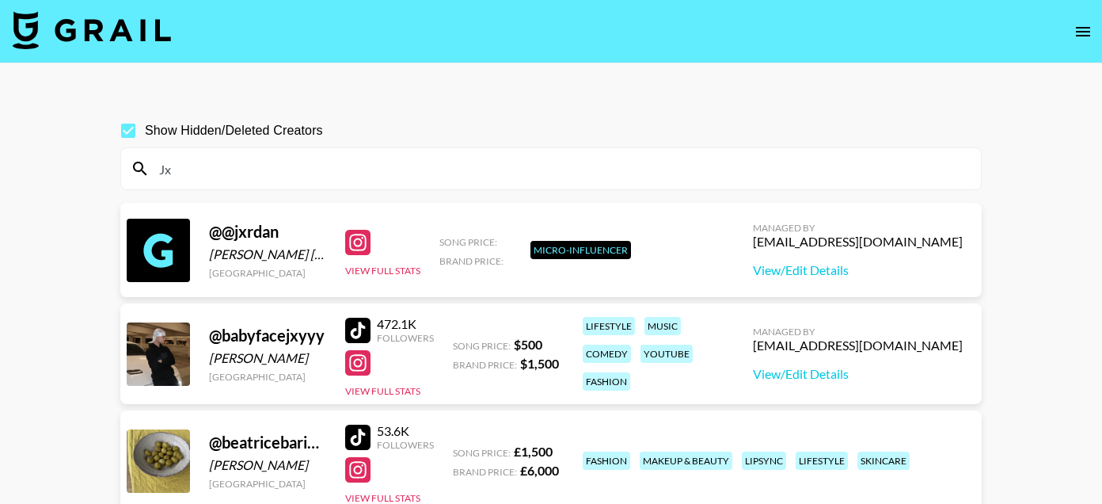
click at [181, 175] on input "Jx" at bounding box center [561, 168] width 822 height 25
paste input "Amberforbes"
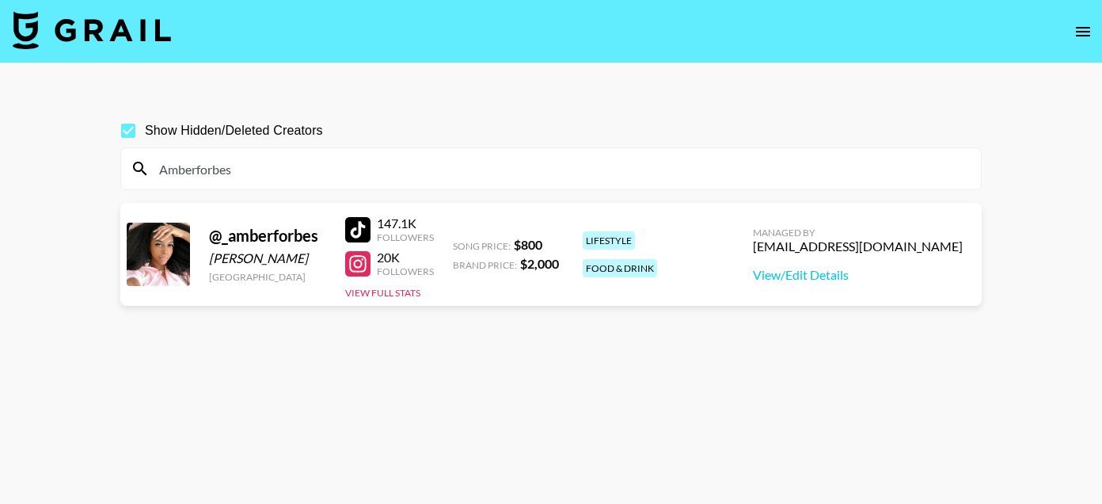
click at [198, 172] on input "Amberforbes" at bounding box center [561, 168] width 822 height 25
paste input "Katelesk"
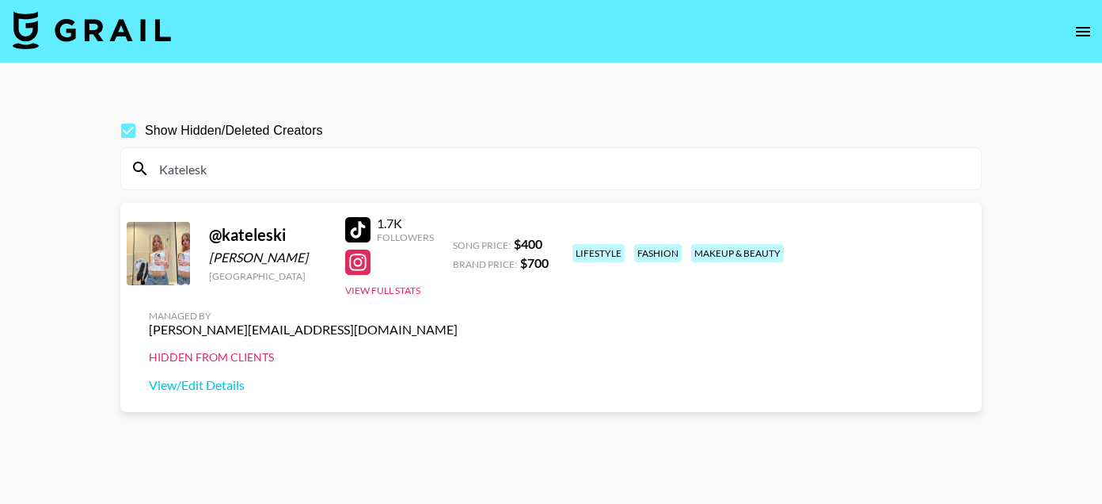
click at [181, 169] on input "Katelesk" at bounding box center [561, 168] width 822 height 25
paste input "2RAW"
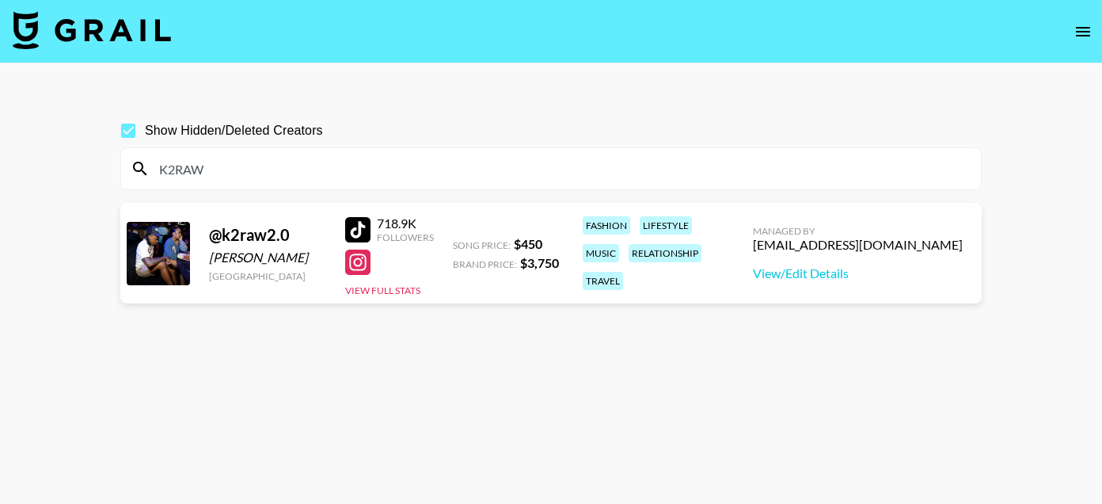
click at [173, 167] on input "K2RAW" at bounding box center [561, 168] width 822 height 25
paste input "libertybarros"
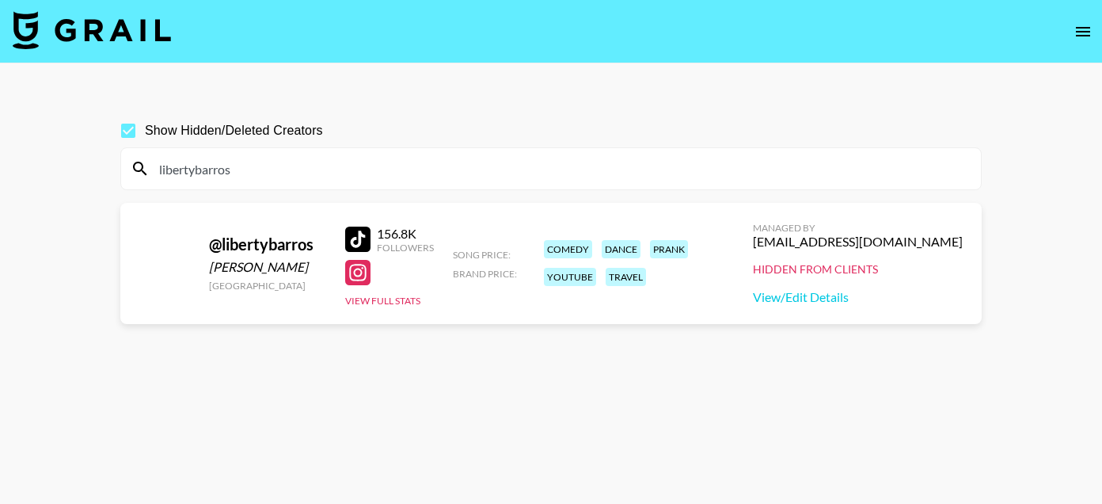
type input "libertybarros"
click at [184, 167] on input "libertybarros" at bounding box center [561, 168] width 822 height 25
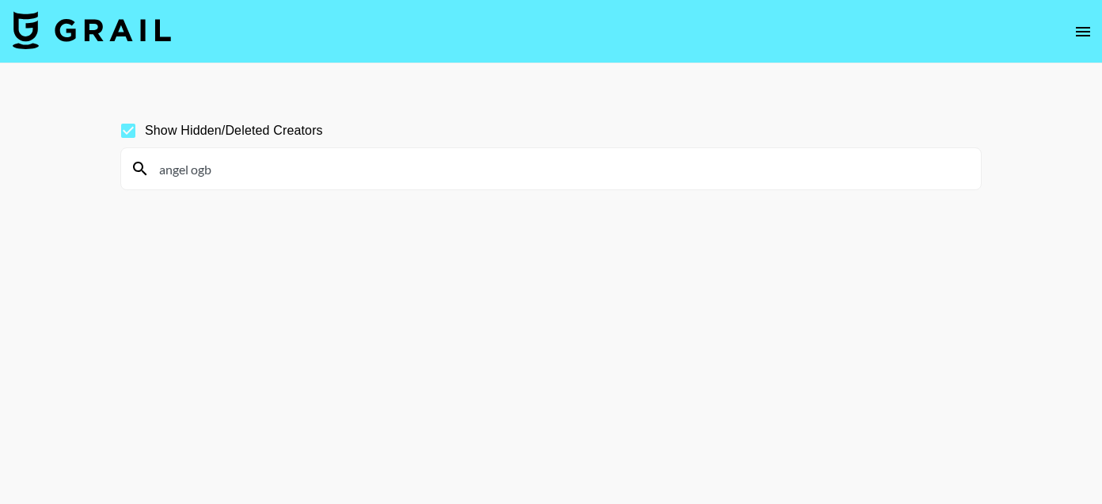
click at [177, 172] on input "angel ogb" at bounding box center [561, 168] width 822 height 25
paste input "TeeJay"
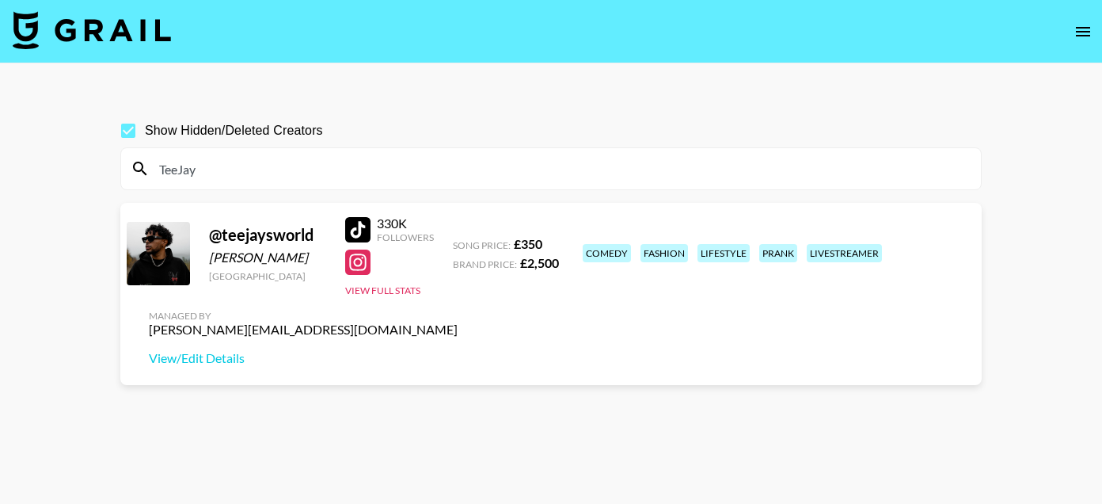
click at [177, 172] on input "TeeJay" at bounding box center [561, 168] width 822 height 25
paste input "Chizi"
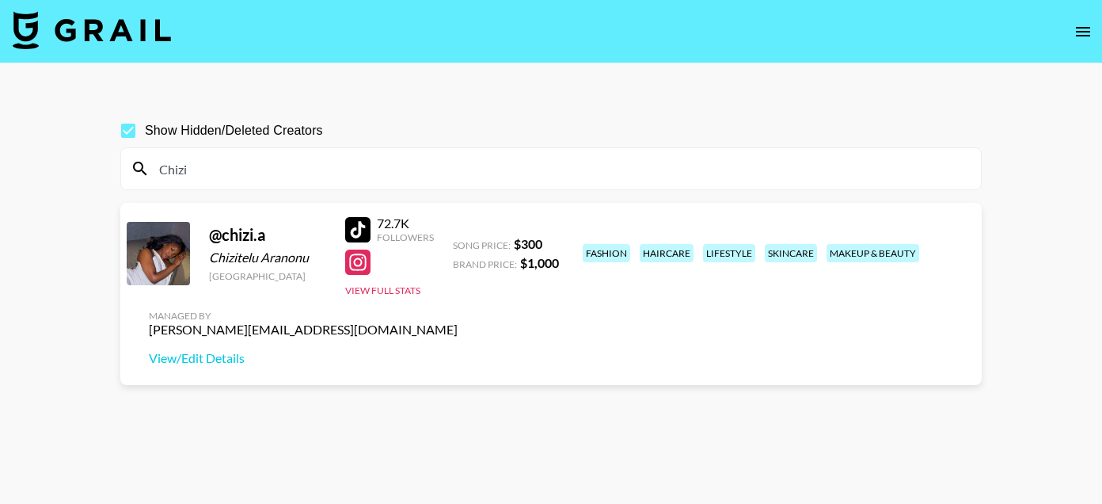
type input "Chizi"
click at [356, 221] on div at bounding box center [357, 229] width 25 height 25
click at [179, 177] on input "Chizi" at bounding box center [561, 168] width 822 height 25
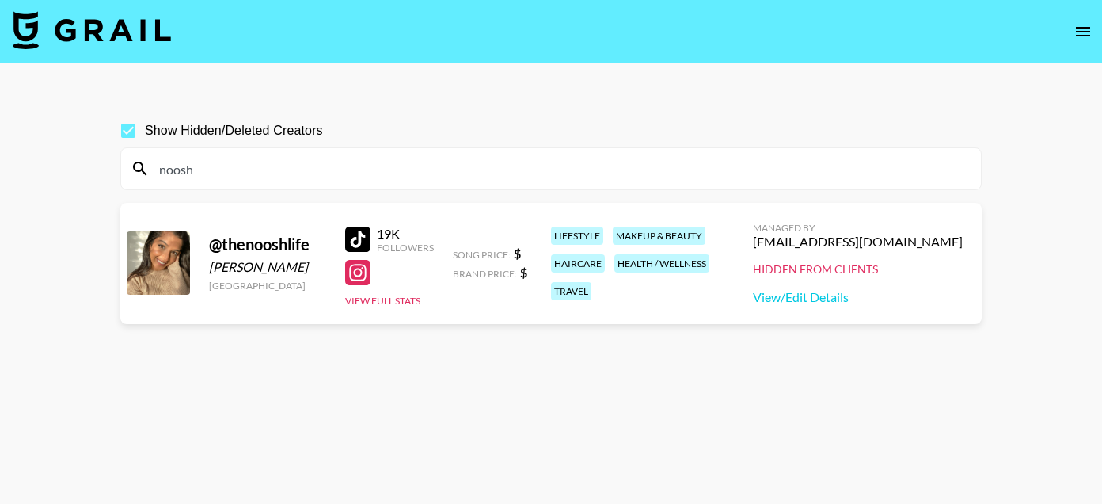
click at [184, 177] on input "noosh" at bounding box center [561, 168] width 822 height 25
paste input "emmaisabel"
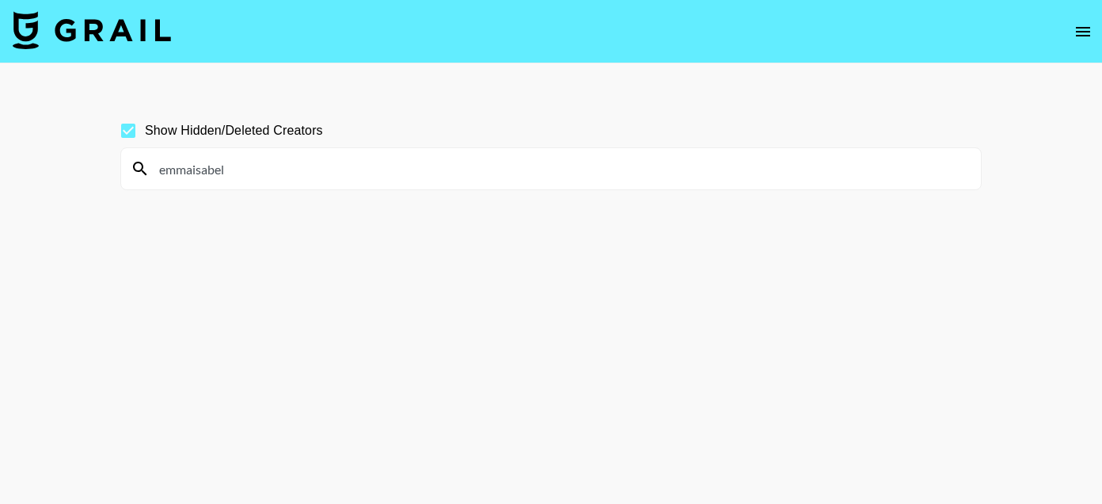
click at [194, 173] on input "emmaisabel" at bounding box center [561, 168] width 822 height 25
click at [265, 173] on input "[PERSON_NAME] [PERSON_NAME]" at bounding box center [561, 168] width 822 height 25
click at [190, 169] on input "[PERSON_NAME] [PERSON_NAME]" at bounding box center [561, 168] width 822 height 25
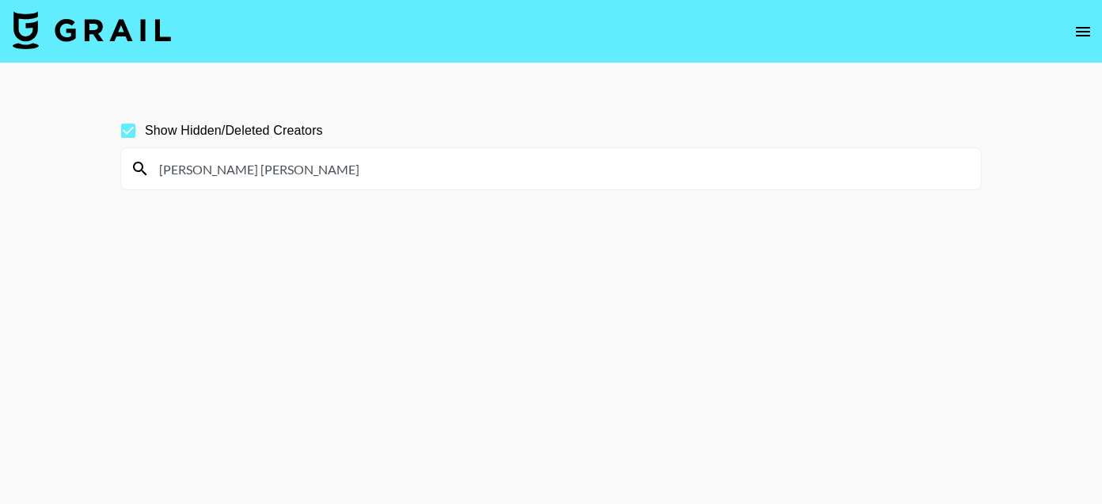
paste input "sierragraham"
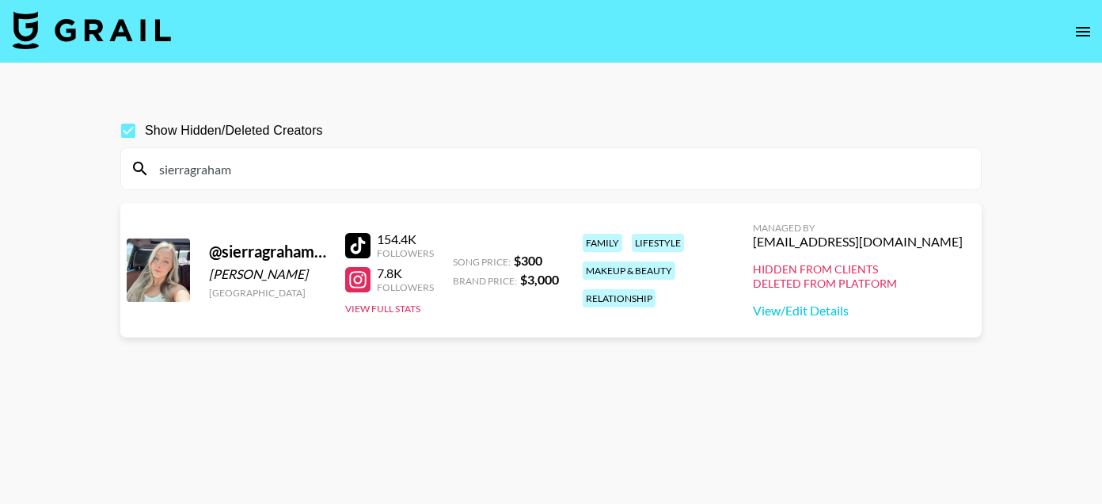
click at [359, 234] on div at bounding box center [357, 245] width 25 height 25
click at [189, 169] on input "sierragraham" at bounding box center [561, 168] width 822 height 25
paste input "addisoncroftcollab"
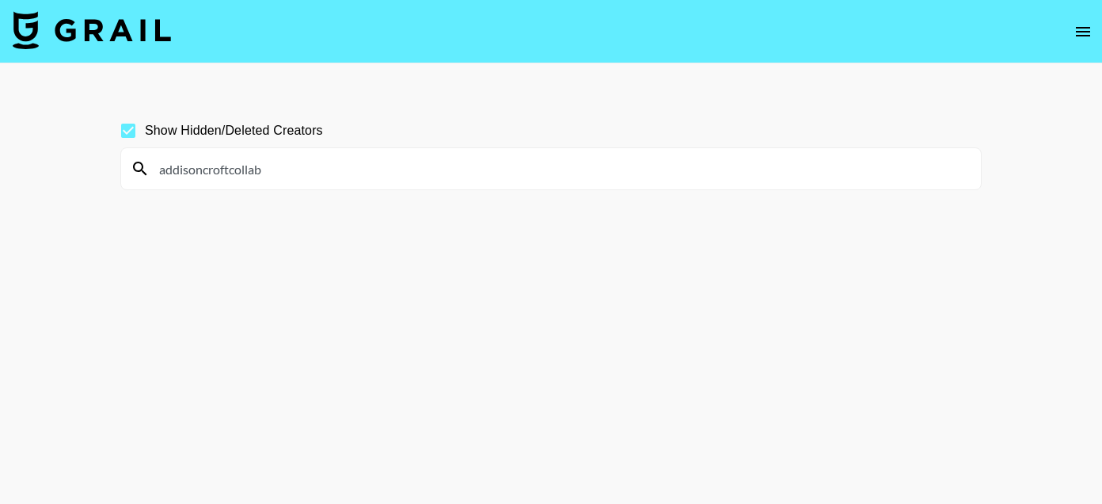
drag, startPoint x: 270, startPoint y: 173, endPoint x: 231, endPoint y: 173, distance: 38.8
click at [231, 173] on input "addisoncroftcollab" at bounding box center [561, 168] width 822 height 25
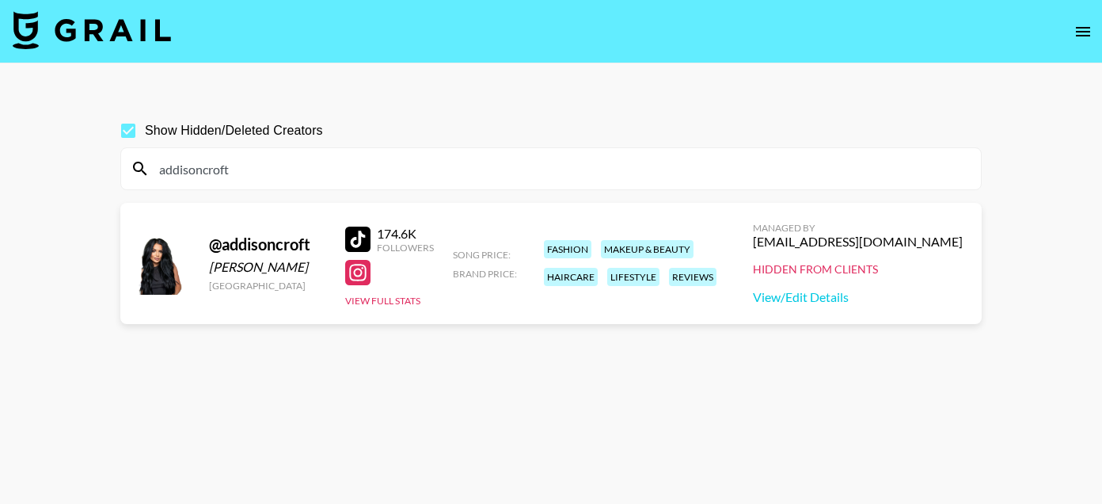
click at [171, 174] on input "addisoncroft" at bounding box center [561, 168] width 822 height 25
paste input "[EMAIL_ADDRESS][DOMAIN_NAME]"
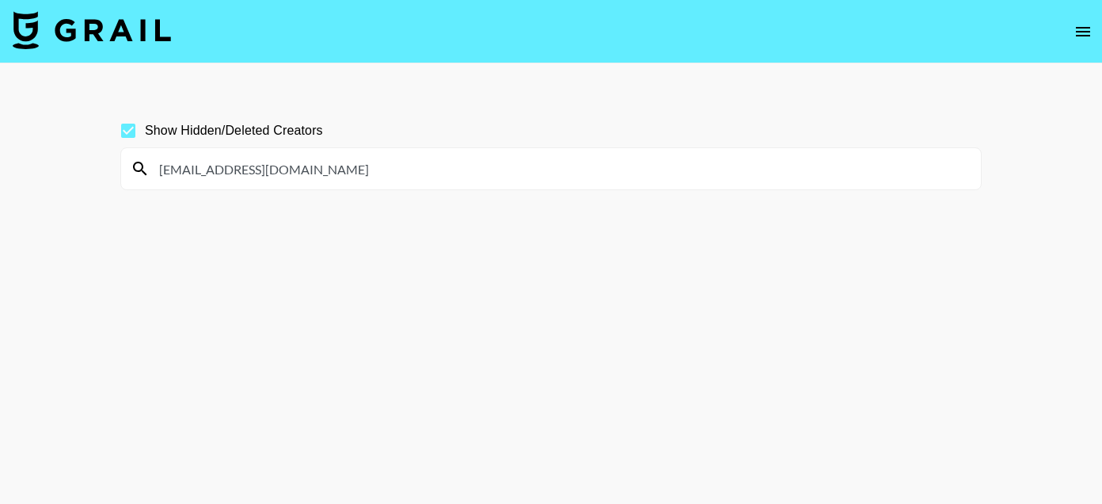
drag, startPoint x: 361, startPoint y: 165, endPoint x: 244, endPoint y: 167, distance: 117.2
click at [244, 167] on input "[EMAIL_ADDRESS][DOMAIN_NAME]" at bounding box center [561, 168] width 822 height 25
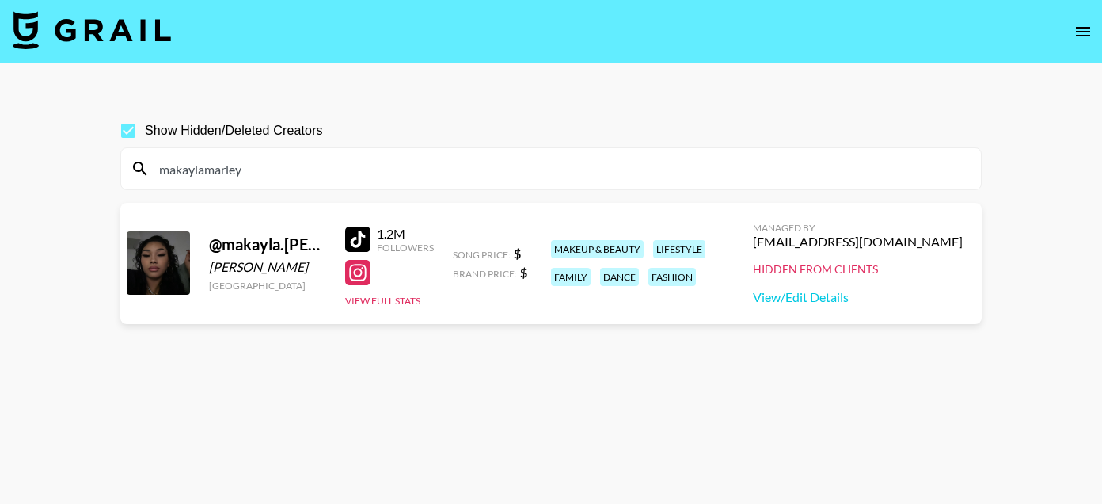
click at [186, 157] on input "makaylamarley" at bounding box center [561, 168] width 822 height 25
click at [186, 165] on input "makaylamarley" at bounding box center [561, 168] width 822 height 25
paste input "alexuscrown"
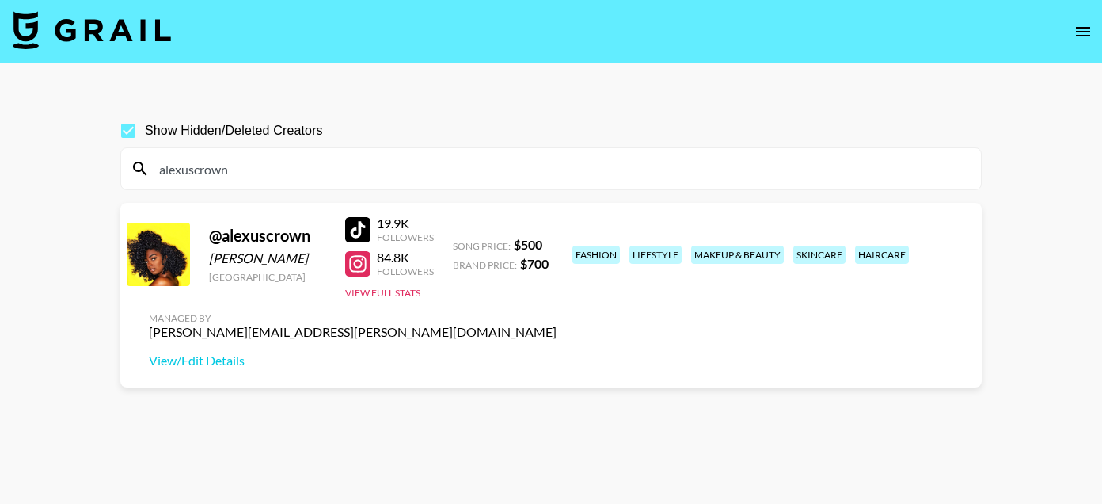
click at [182, 171] on input "alexuscrown" at bounding box center [561, 168] width 822 height 25
paste input "mercii"
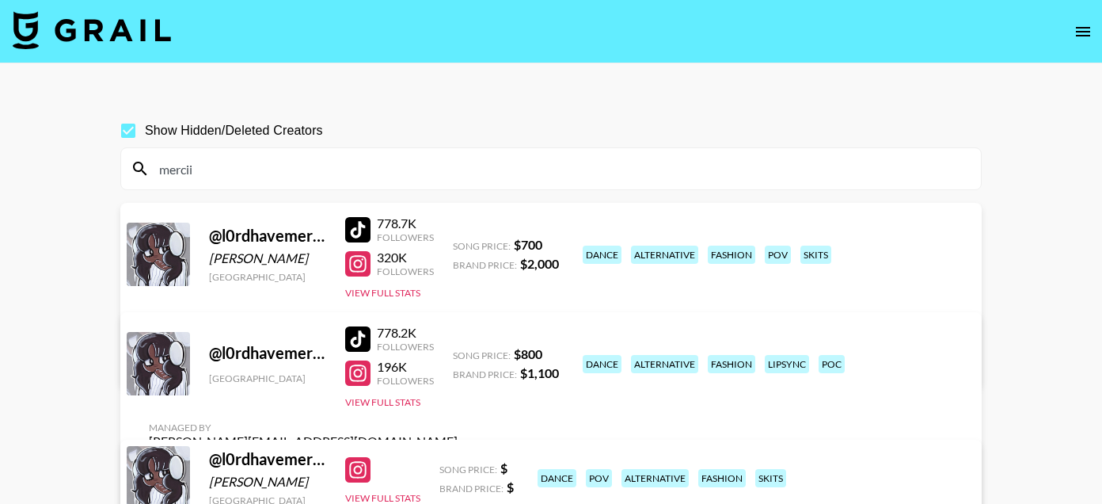
type input "mercii"
click at [348, 239] on div at bounding box center [357, 229] width 25 height 25
click at [215, 168] on input "mercii" at bounding box center [561, 168] width 822 height 25
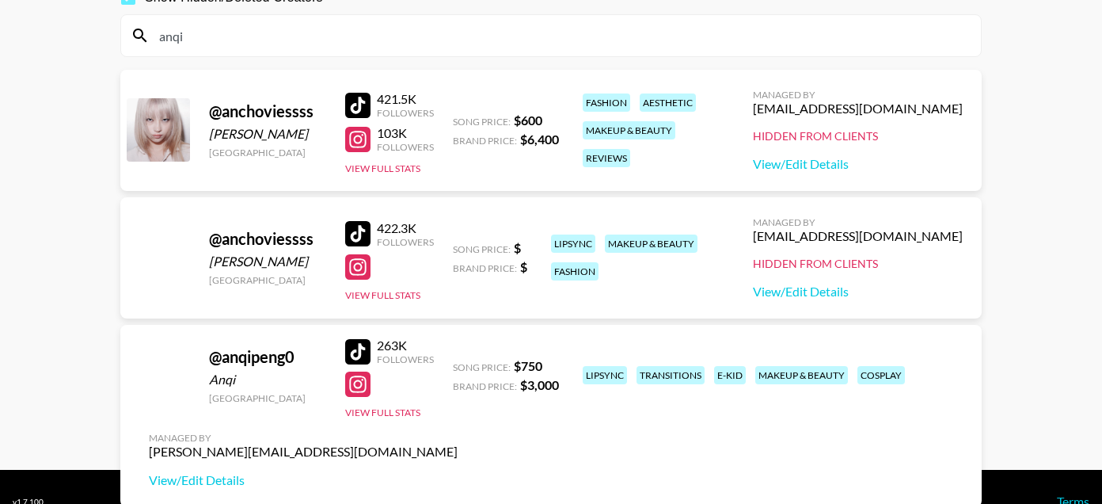
scroll to position [134, 0]
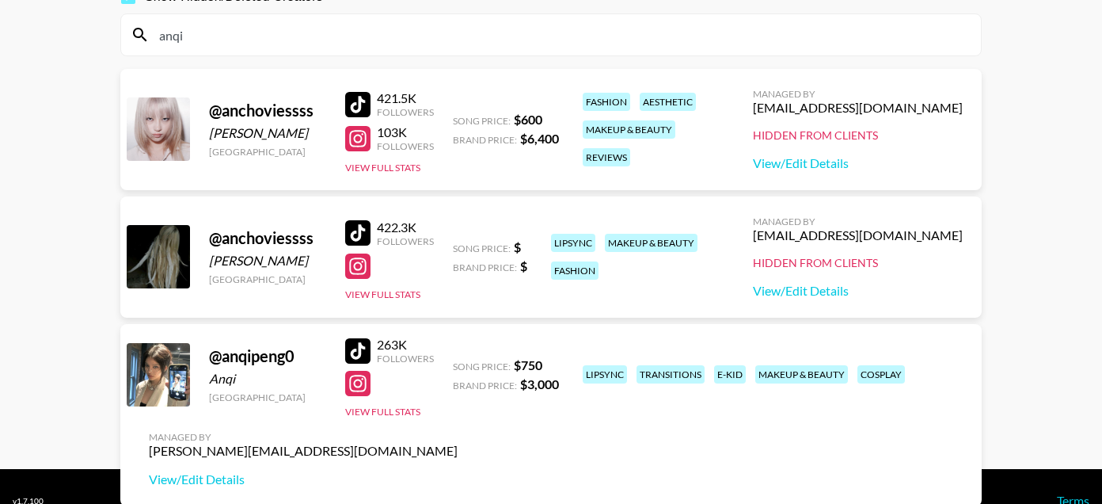
type input "anqi"
click at [170, 40] on input "anqi" at bounding box center [561, 34] width 822 height 25
click at [177, 38] on input "anqi" at bounding box center [561, 34] width 822 height 25
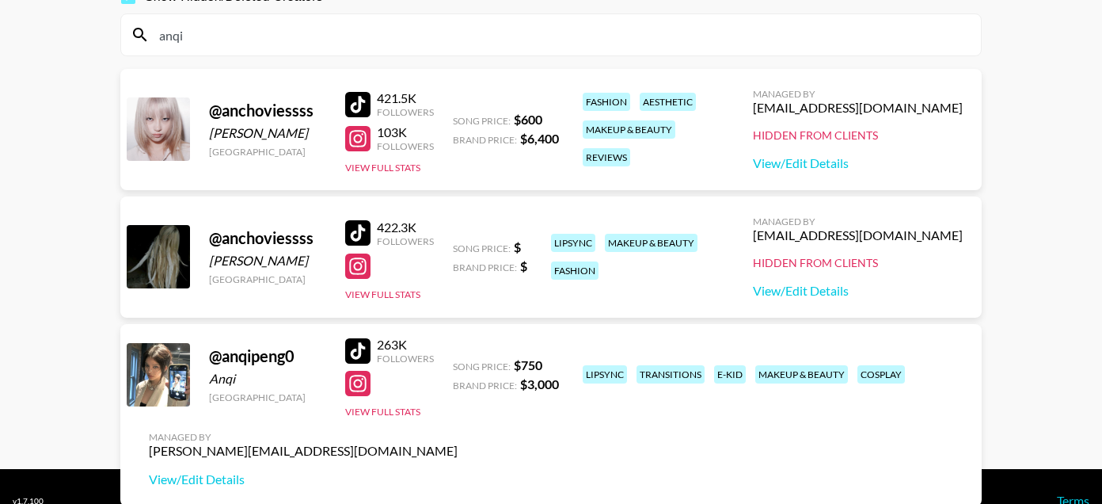
paste input
click at [177, 38] on input "anqi" at bounding box center [561, 34] width 822 height 25
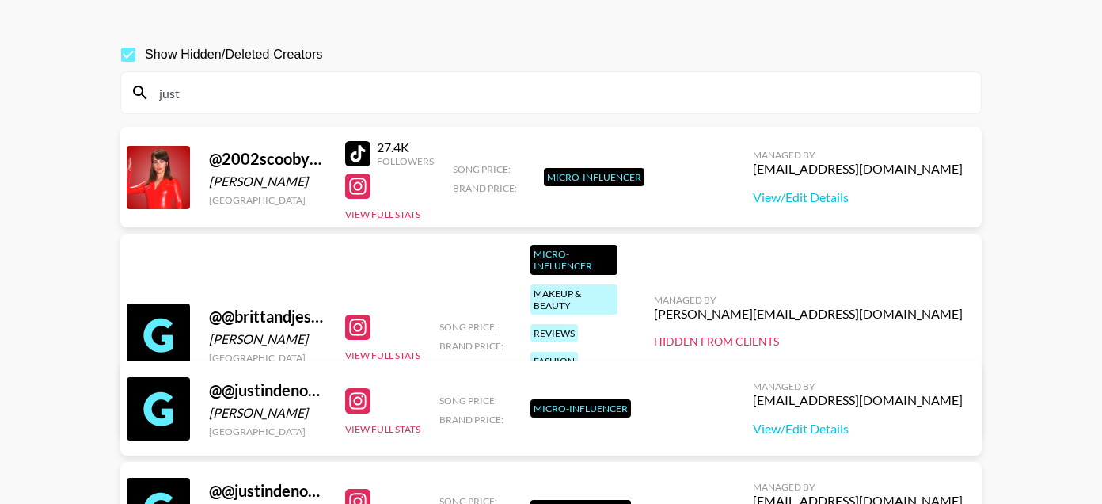
scroll to position [55, 0]
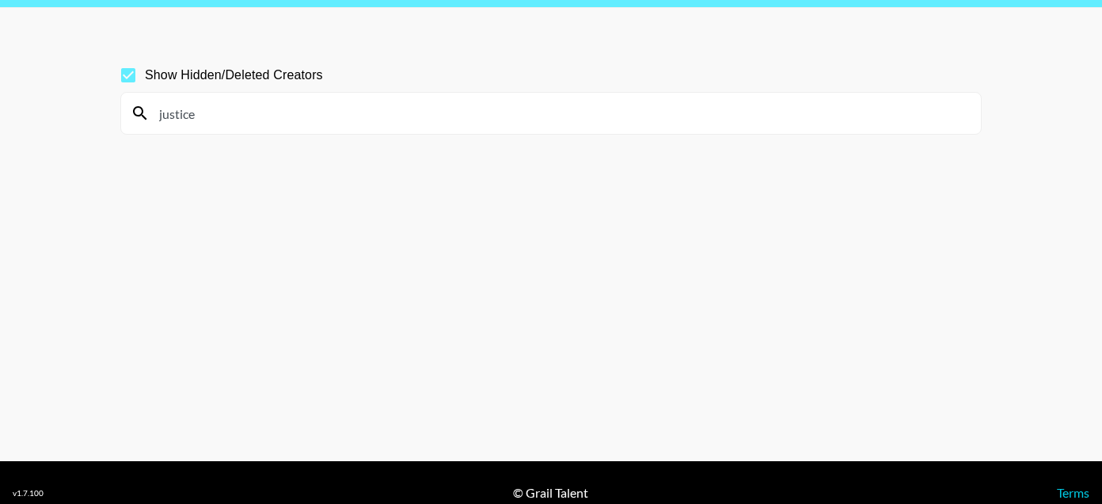
click at [168, 115] on input "justice" at bounding box center [561, 113] width 822 height 25
paste input "[PERSON_NAME]"
click at [201, 112] on input "[PERSON_NAME]" at bounding box center [561, 113] width 822 height 25
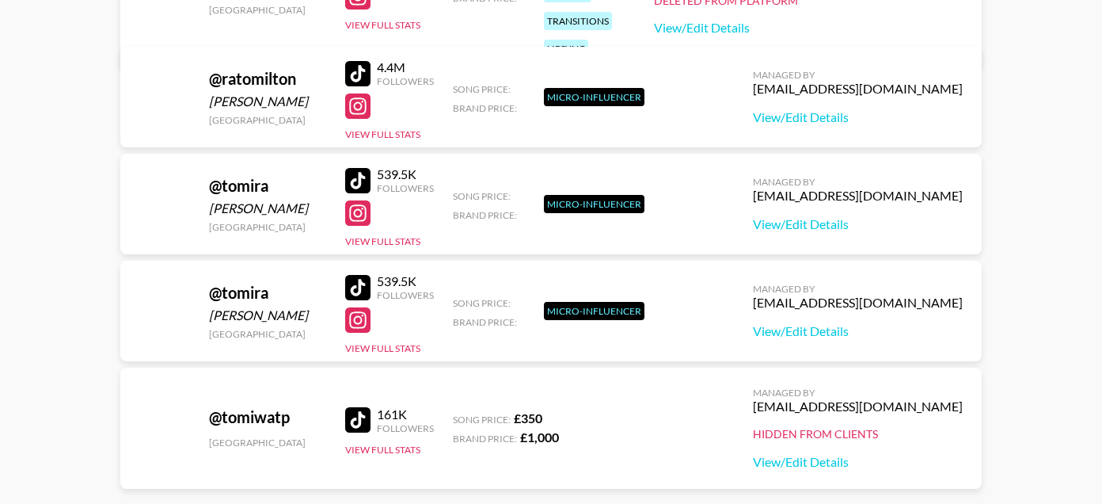
scroll to position [858, 0]
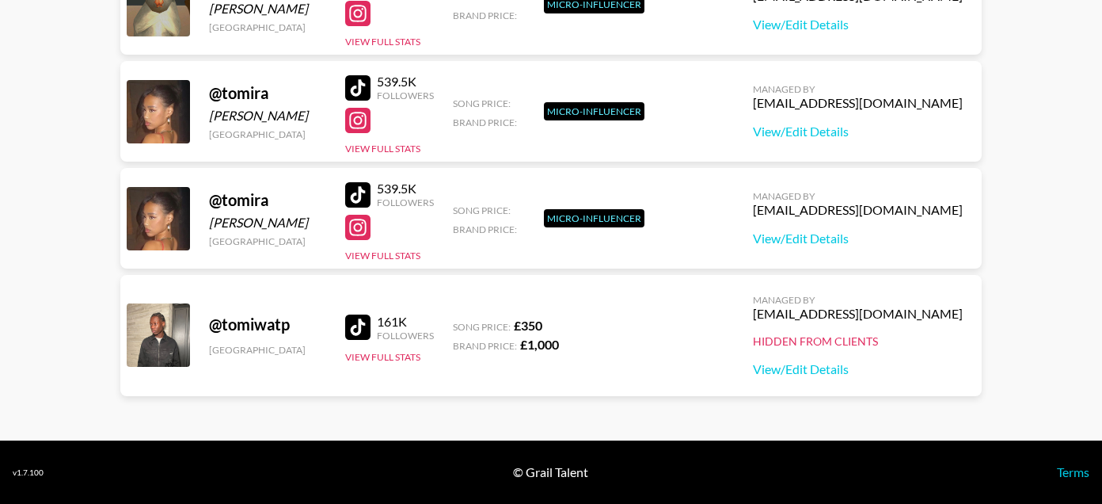
type input "Tomi"
click at [356, 329] on div at bounding box center [357, 326] width 25 height 25
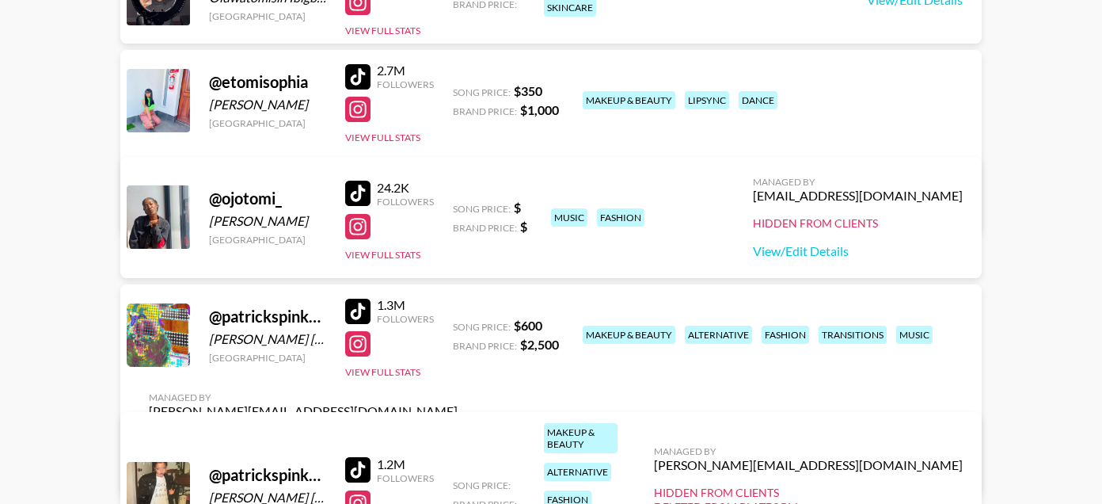
scroll to position [218, 0]
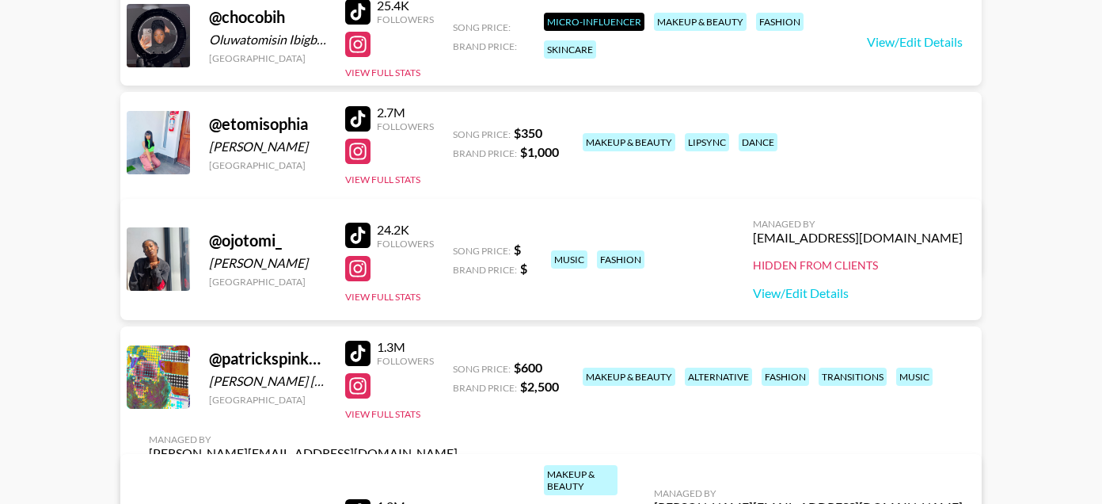
click at [362, 234] on div at bounding box center [357, 234] width 25 height 25
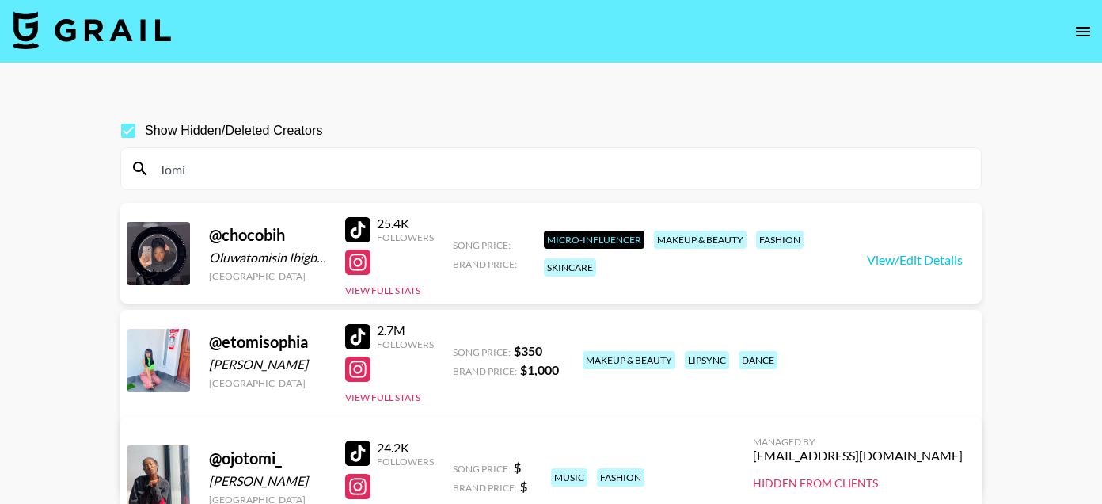
click at [204, 177] on input "Tomi" at bounding box center [561, 168] width 822 height 25
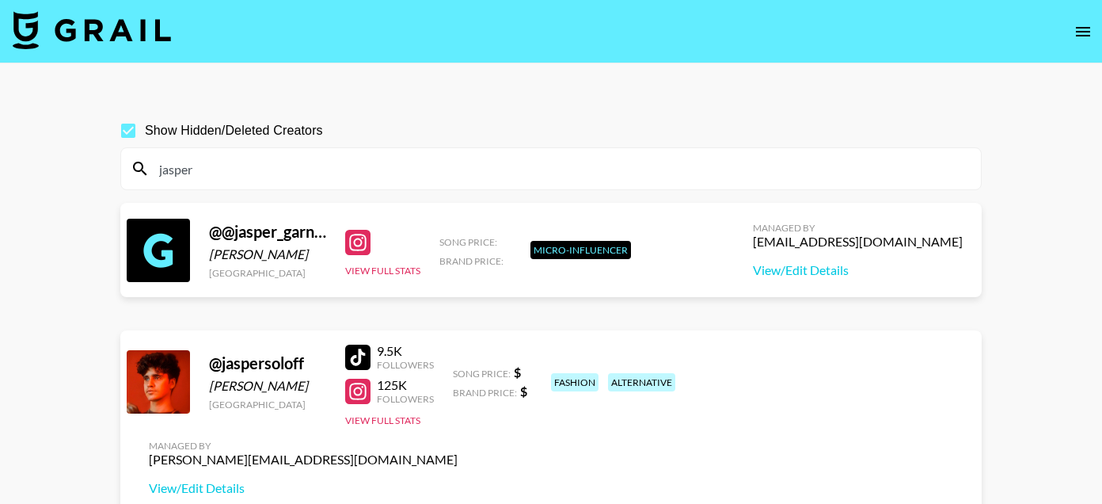
click at [373, 361] on link at bounding box center [361, 356] width 32 height 25
click at [196, 169] on input "jasper" at bounding box center [561, 168] width 822 height 25
paste input "ashlynedith"
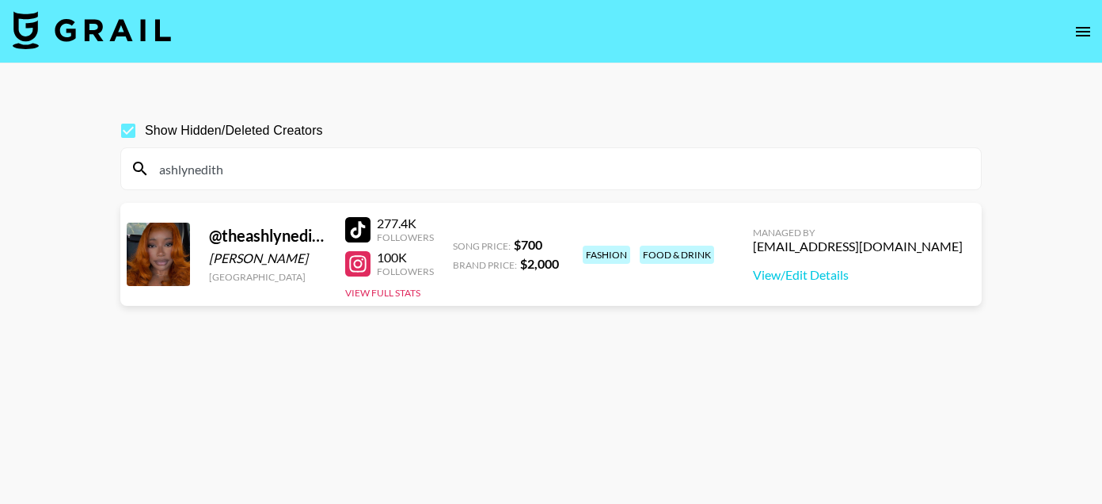
click at [176, 165] on input "ashlynedith" at bounding box center [561, 168] width 822 height 25
paste input "dna"
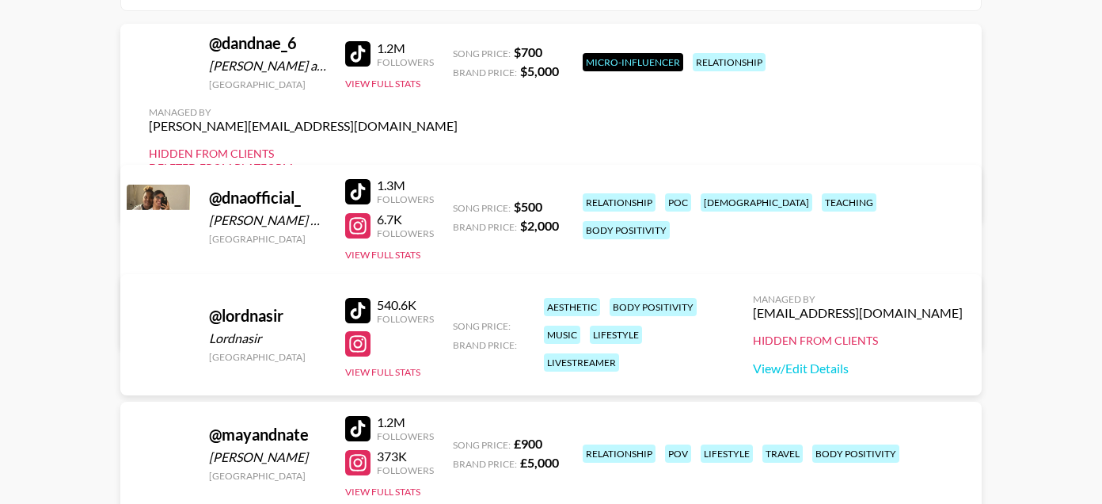
scroll to position [180, 0]
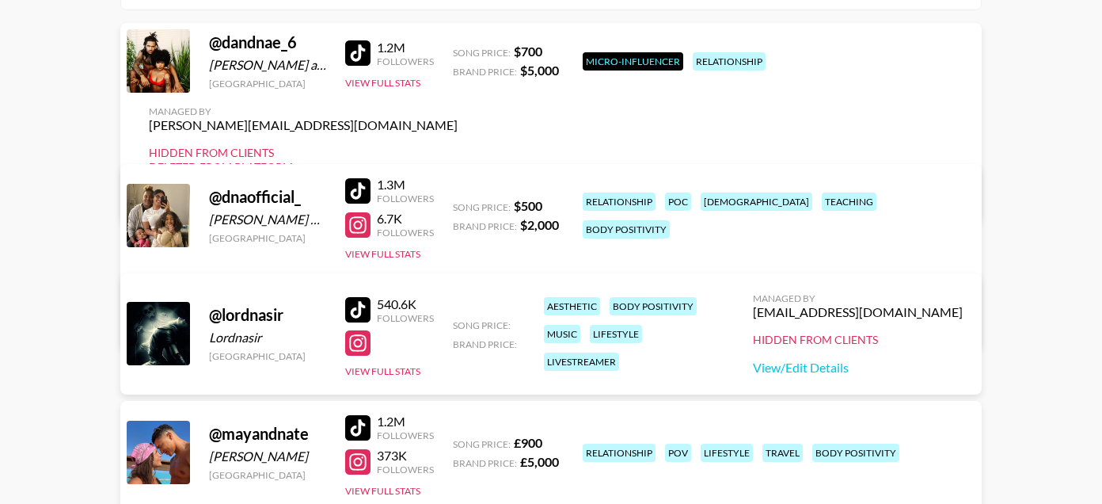
click at [358, 181] on div at bounding box center [357, 190] width 25 height 25
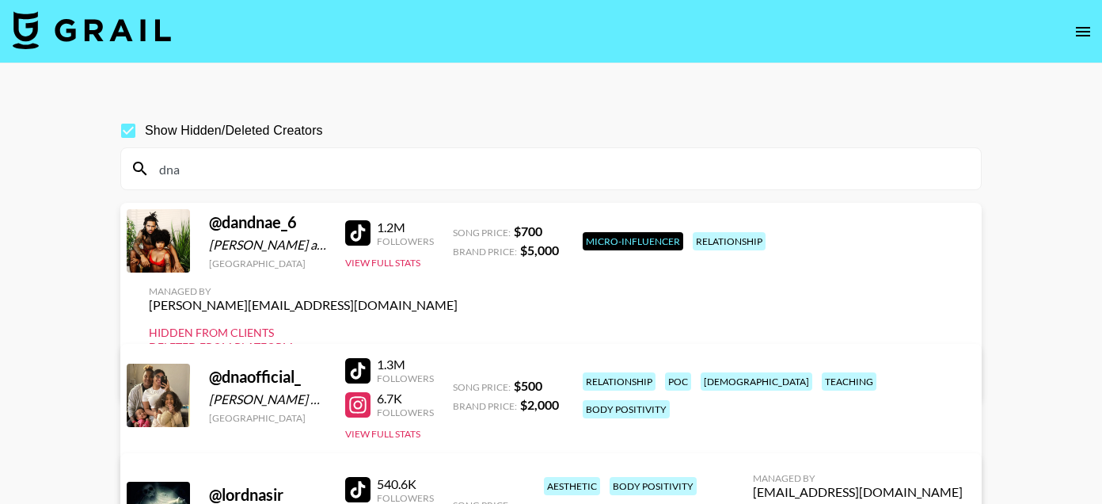
click at [210, 174] on input "dna" at bounding box center [561, 168] width 822 height 25
click at [210, 175] on input "dna" at bounding box center [561, 168] width 822 height 25
paste input "[PERSON_NAME]"
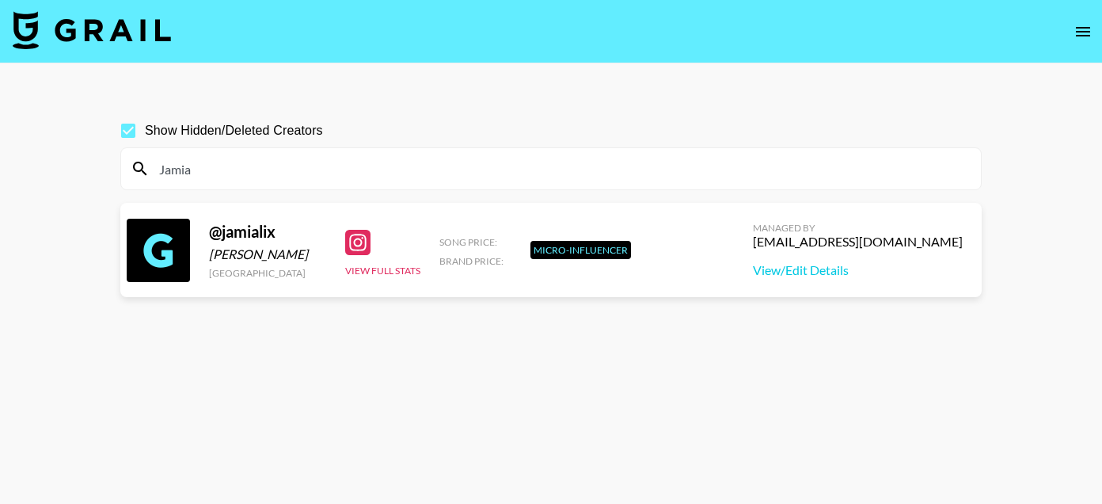
click at [187, 174] on input "Jamia" at bounding box center [561, 168] width 822 height 25
paste input "alexbloom"
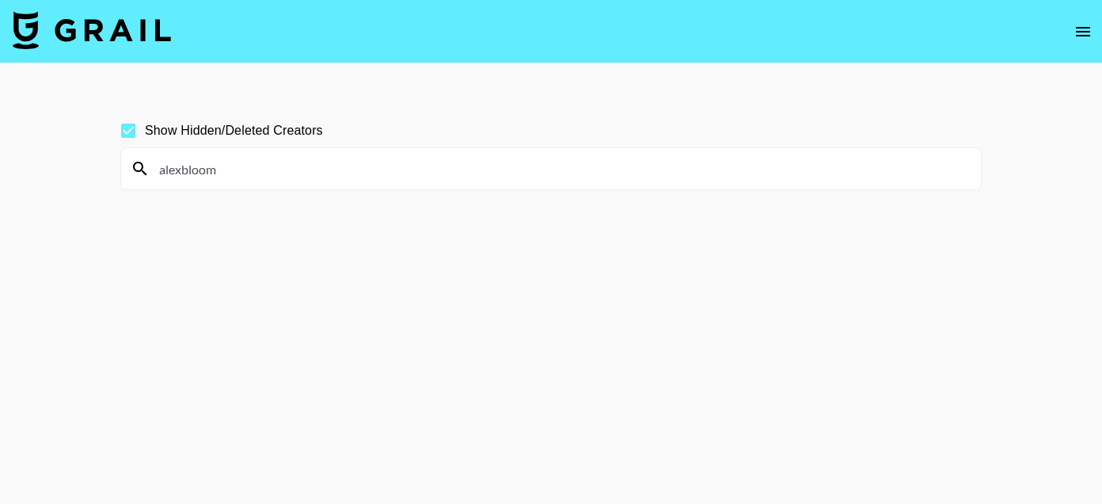
click at [181, 172] on input "alexbloom" at bounding box center [561, 168] width 822 height 25
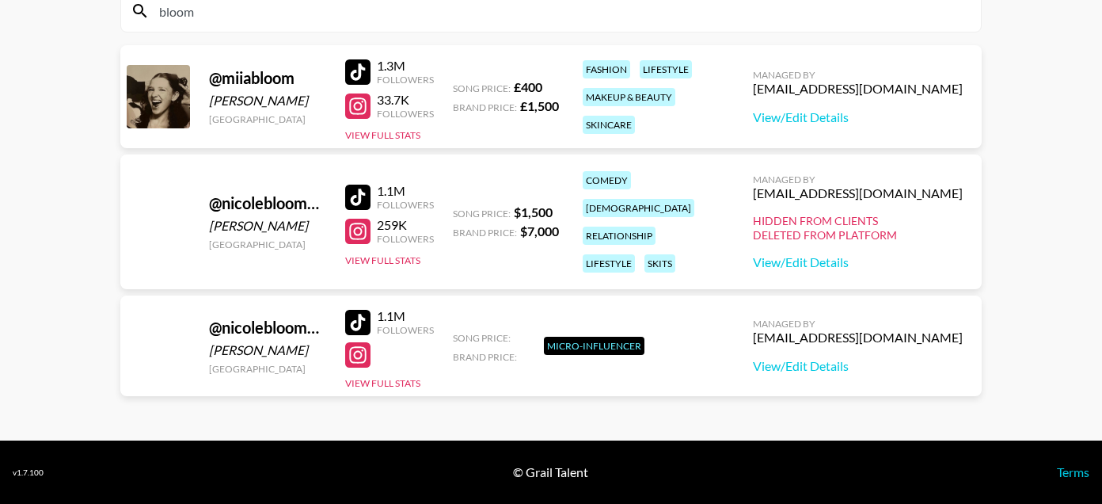
scroll to position [57, 0]
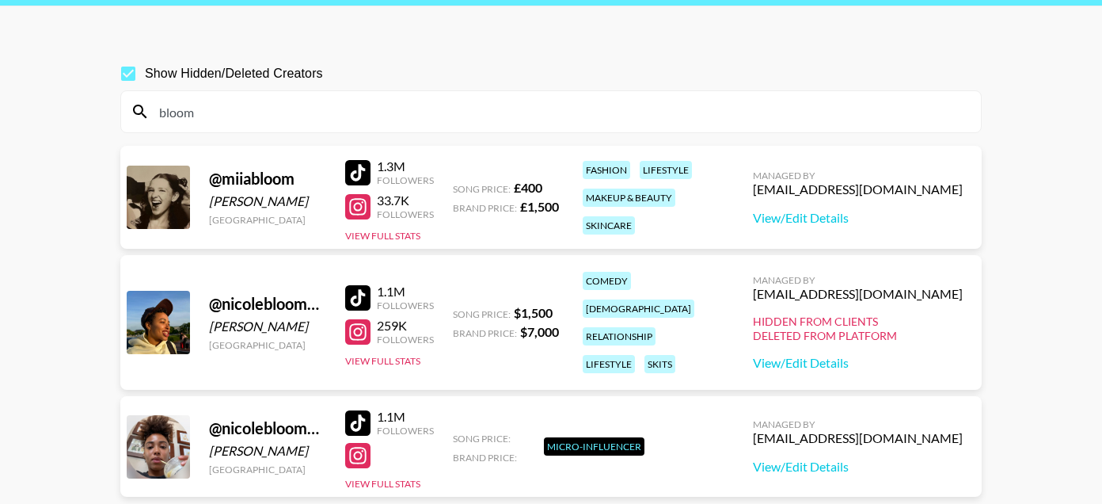
click at [176, 132] on section "bloom" at bounding box center [550, 111] width 861 height 43
click at [175, 115] on input "bloom" at bounding box center [561, 111] width 822 height 25
paste input "rjoshlawson"
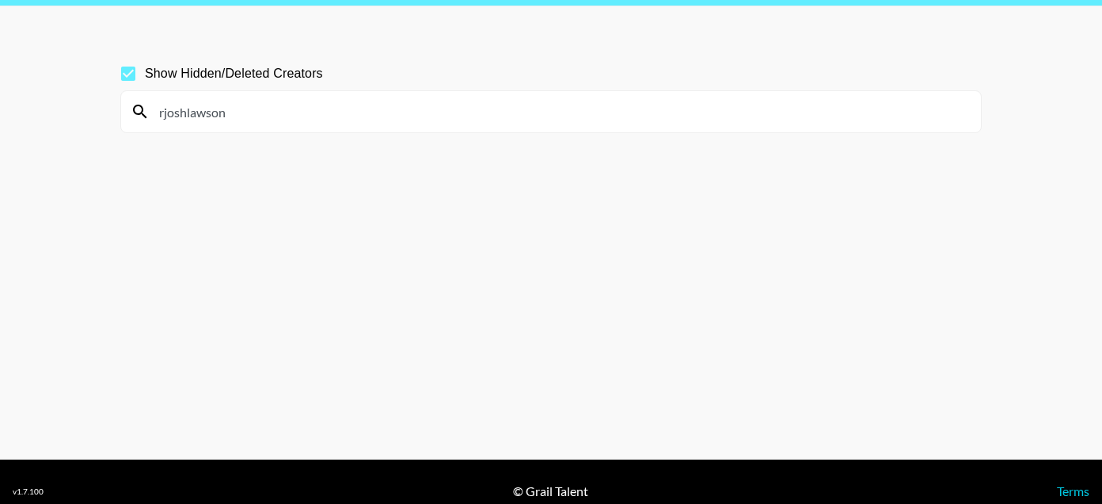
click at [184, 113] on input "rjoshlawson" at bounding box center [561, 111] width 822 height 25
click at [167, 114] on input "[PERSON_NAME]" at bounding box center [561, 111] width 822 height 25
click at [163, 114] on input "[PERSON_NAME]" at bounding box center [561, 111] width 822 height 25
click at [194, 109] on input "[PERSON_NAME]" at bounding box center [561, 111] width 822 height 25
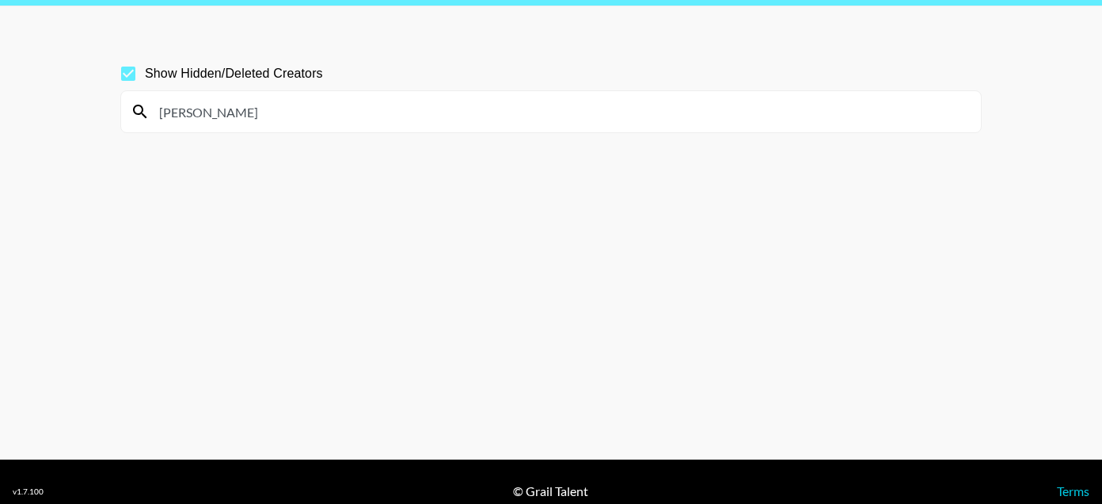
click at [194, 109] on input "[PERSON_NAME]" at bounding box center [561, 111] width 822 height 25
paste input "marinaktunescontact"
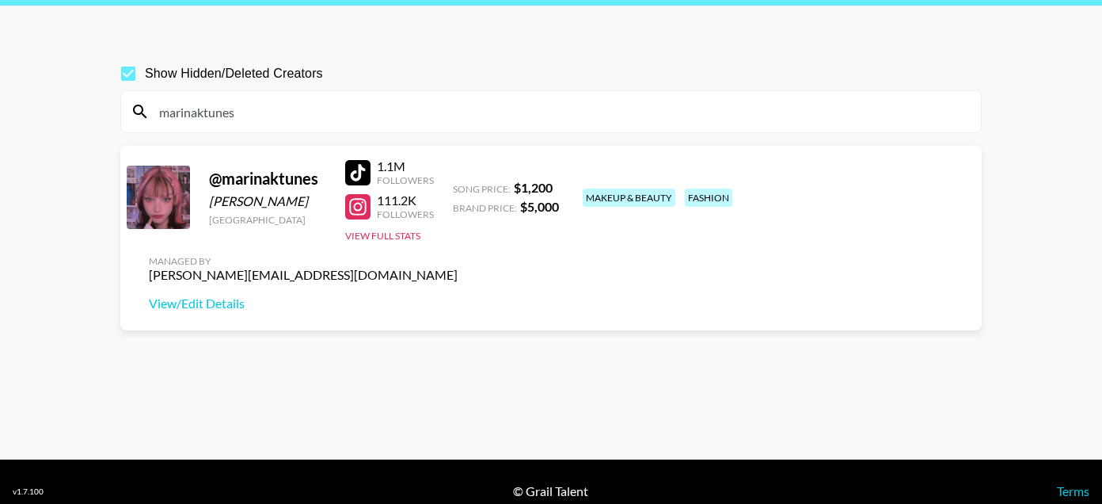
click at [362, 169] on div at bounding box center [357, 172] width 25 height 25
click at [192, 103] on input "marinaktunes" at bounding box center [561, 111] width 822 height 25
paste input "[PERSON_NAME].zauere"
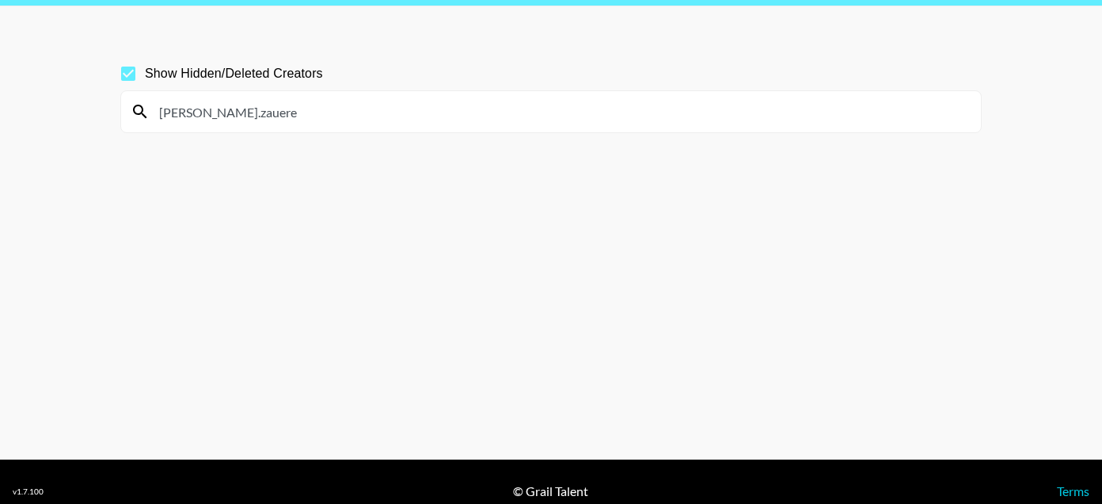
click at [186, 112] on input "[PERSON_NAME].zauere" at bounding box center [561, 111] width 822 height 25
click at [200, 121] on input "[PERSON_NAME]" at bounding box center [561, 111] width 822 height 25
click at [200, 118] on input "[PERSON_NAME]" at bounding box center [561, 111] width 822 height 25
type input "[PERSON_NAME]"
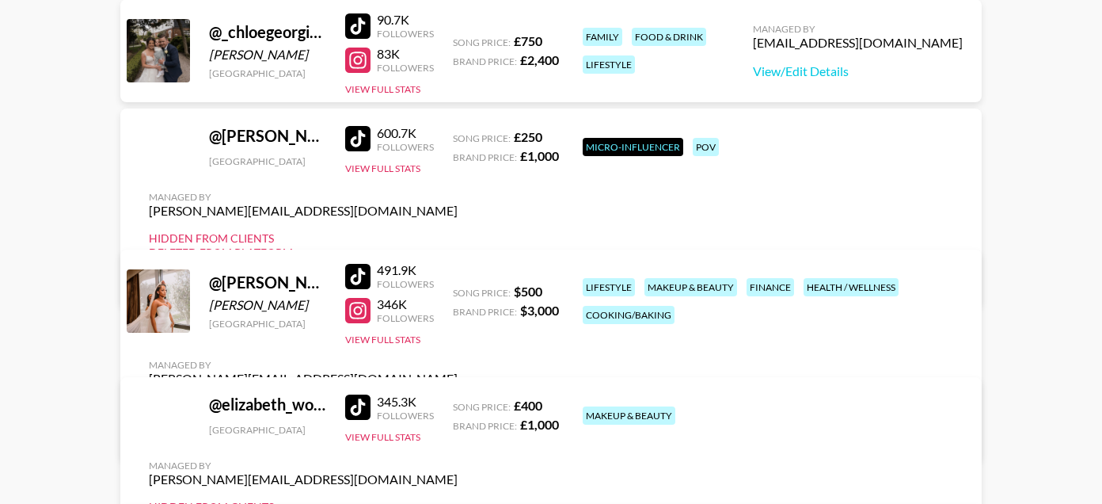
scroll to position [0, 0]
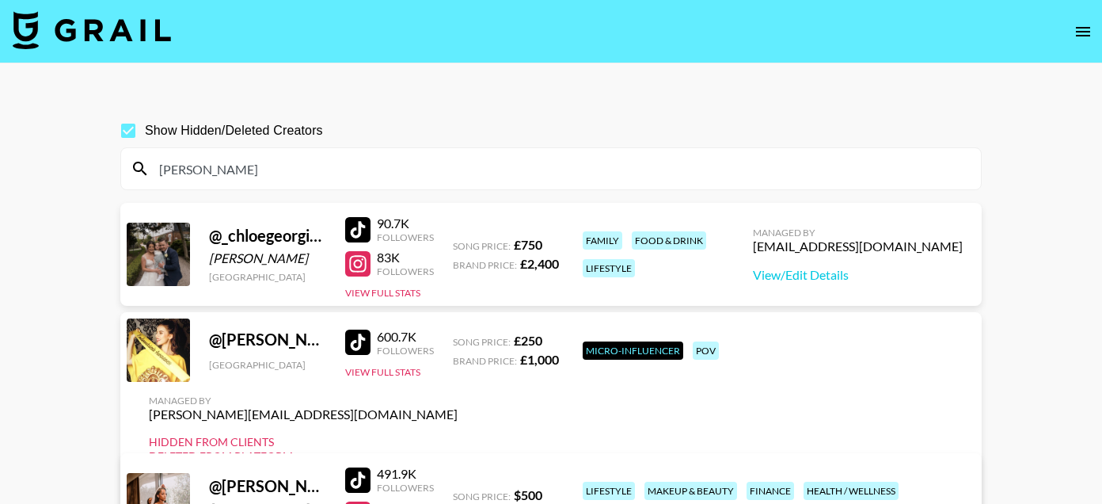
click at [168, 171] on input "[PERSON_NAME]" at bounding box center [561, 168] width 822 height 25
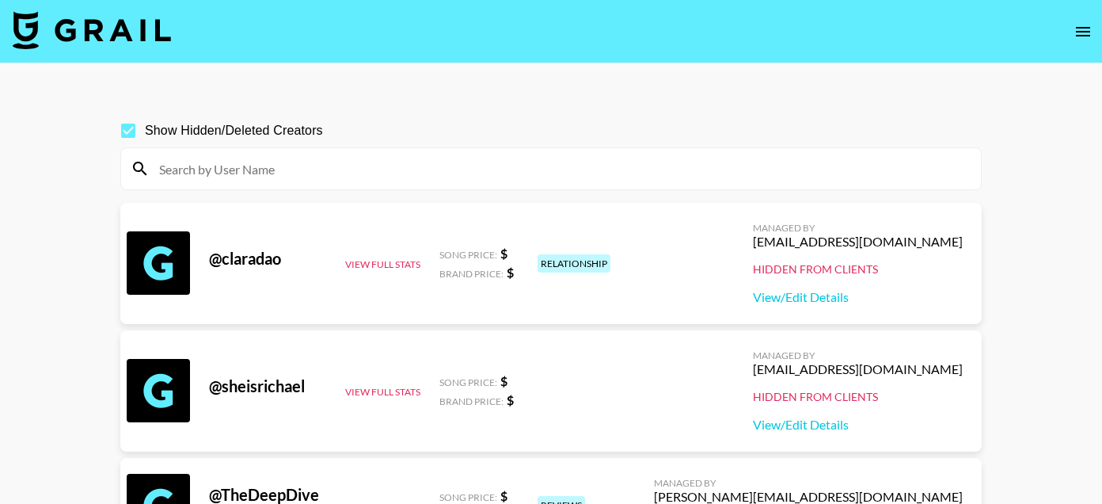
paste input "[PERSON_NAME].zauere"
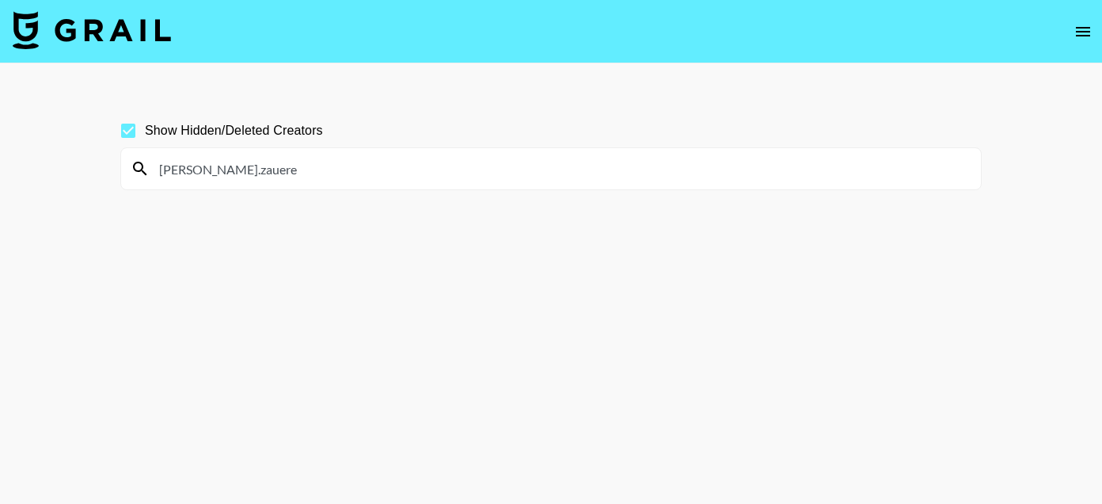
drag, startPoint x: 191, startPoint y: 169, endPoint x: 121, endPoint y: 169, distance: 69.7
click at [121, 169] on div "[PERSON_NAME].zauere" at bounding box center [551, 168] width 860 height 41
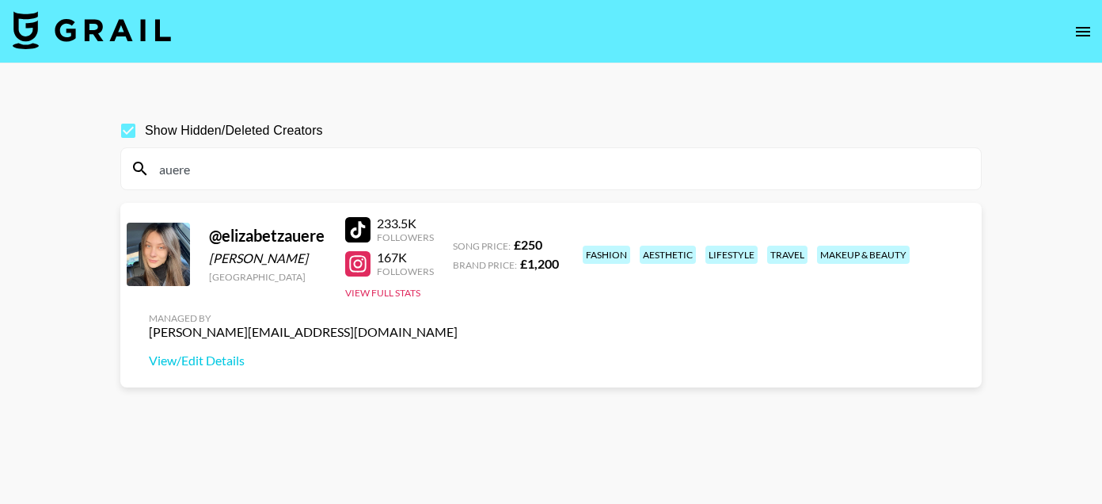
click at [350, 227] on div at bounding box center [357, 229] width 25 height 25
click at [355, 273] on div at bounding box center [357, 263] width 25 height 25
click at [183, 156] on input "auere" at bounding box center [561, 168] width 822 height 25
paste input "puresuccez"
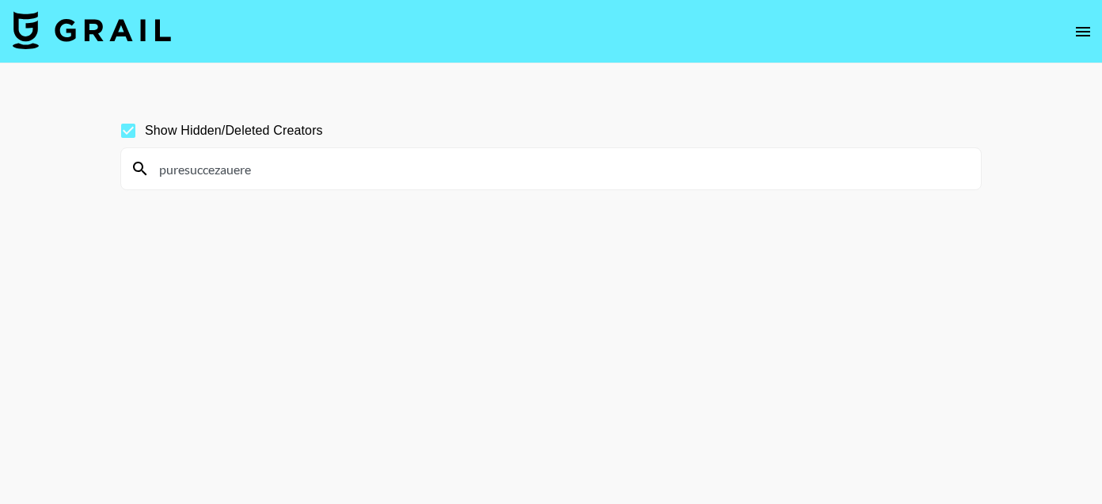
click at [183, 156] on input "puresuccezauere" at bounding box center [561, 168] width 822 height 25
click at [183, 177] on input "puresuccezauere" at bounding box center [561, 168] width 822 height 25
paste input
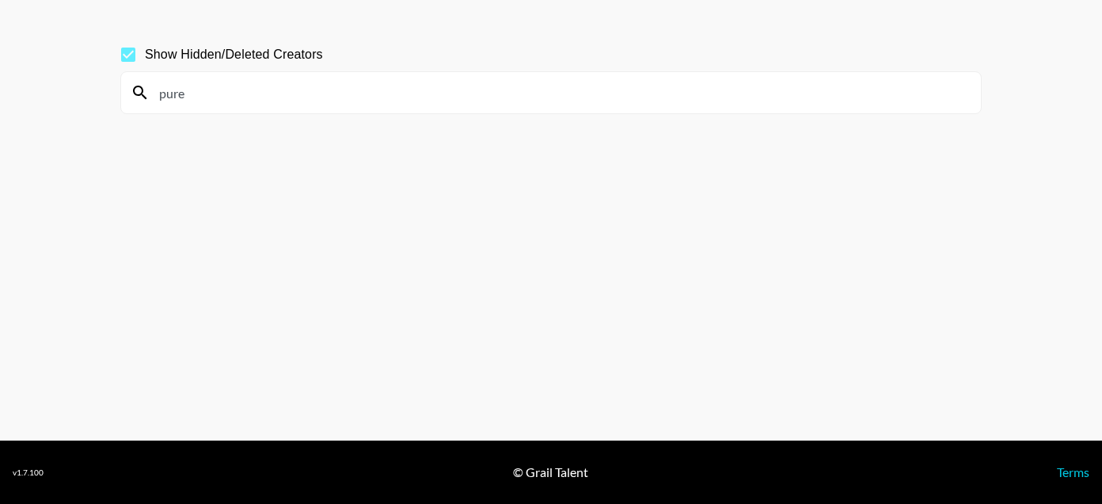
scroll to position [76, 0]
click at [168, 86] on input "pure" at bounding box center [561, 92] width 822 height 25
paste input "carolinelassala03"
drag, startPoint x: 259, startPoint y: 93, endPoint x: 236, endPoint y: 93, distance: 23.0
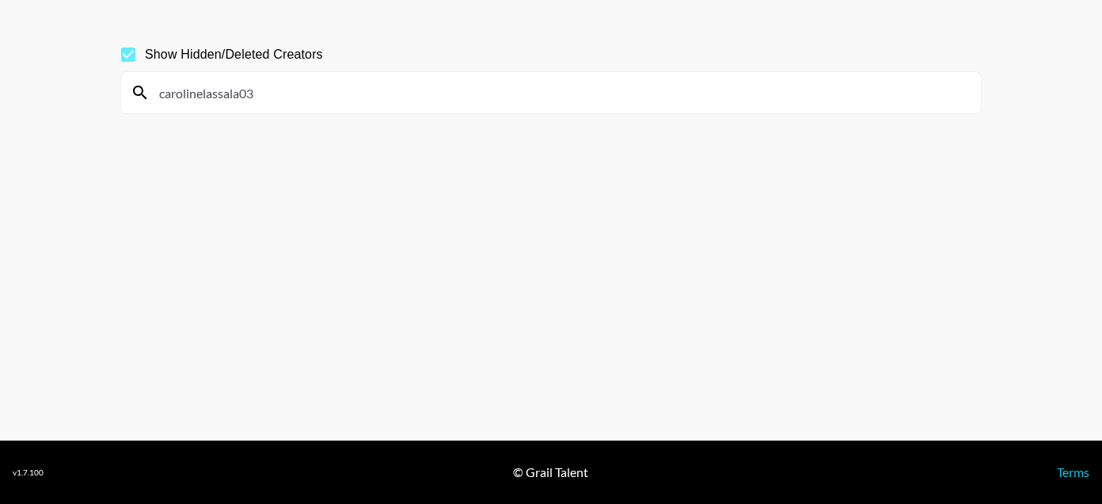
click at [236, 93] on input "carolinelassala03" at bounding box center [561, 92] width 822 height 25
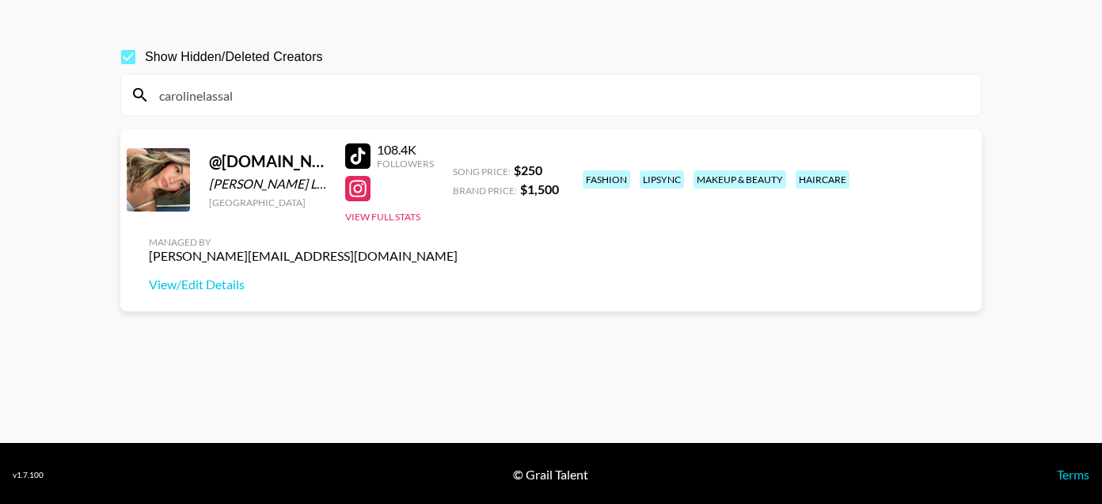
click at [367, 147] on div at bounding box center [357, 155] width 25 height 25
click at [188, 93] on input "carolinelassal" at bounding box center [561, 94] width 822 height 25
paste input "keelieanderson05"
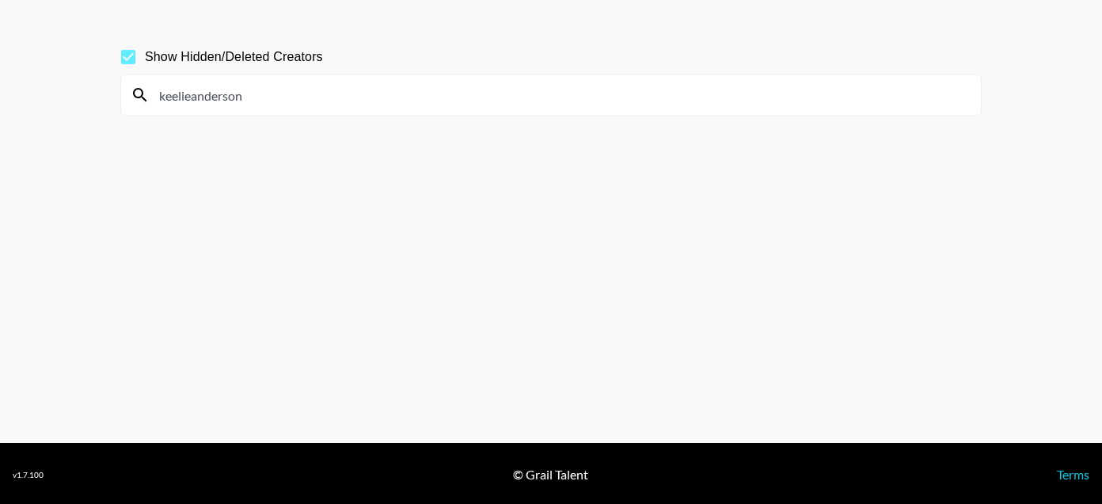
scroll to position [76, 0]
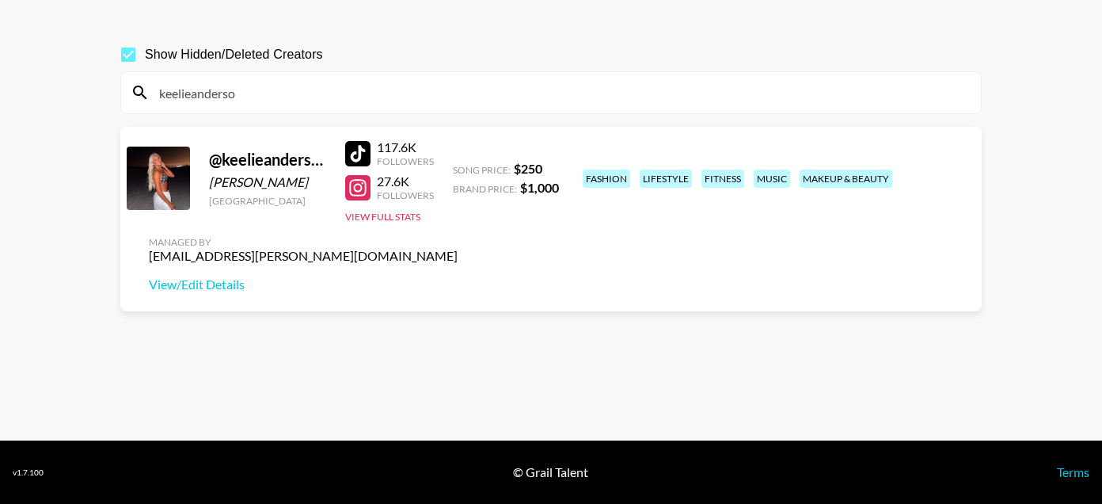
click at [374, 150] on link at bounding box center [361, 153] width 32 height 25
click at [208, 88] on input "keelieanderso" at bounding box center [561, 92] width 822 height 25
paste input "tpearn"
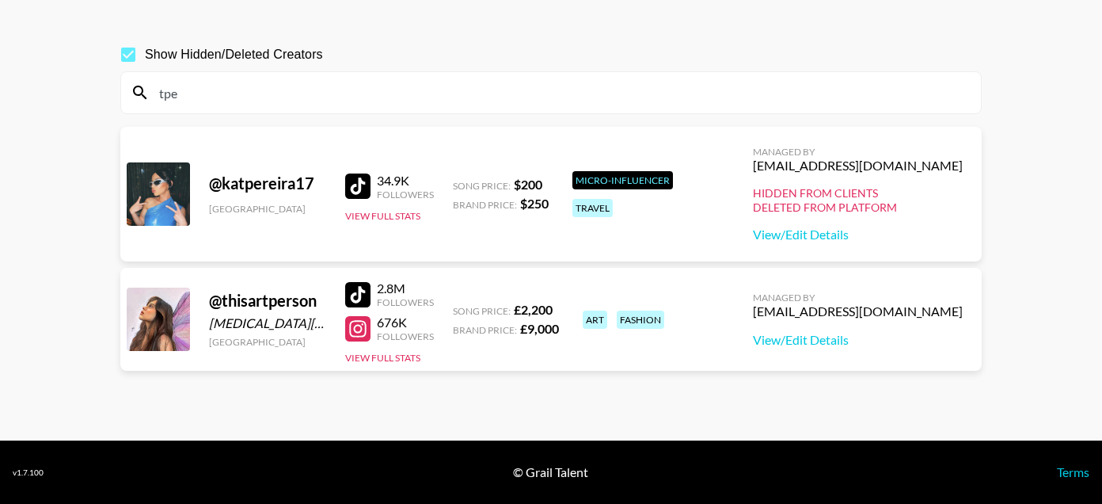
click at [364, 291] on div at bounding box center [357, 294] width 25 height 25
click at [172, 76] on div "tpe" at bounding box center [551, 92] width 860 height 41
click at [172, 93] on input "tpe" at bounding box center [561, 92] width 822 height 25
paste input "jordynncalii"
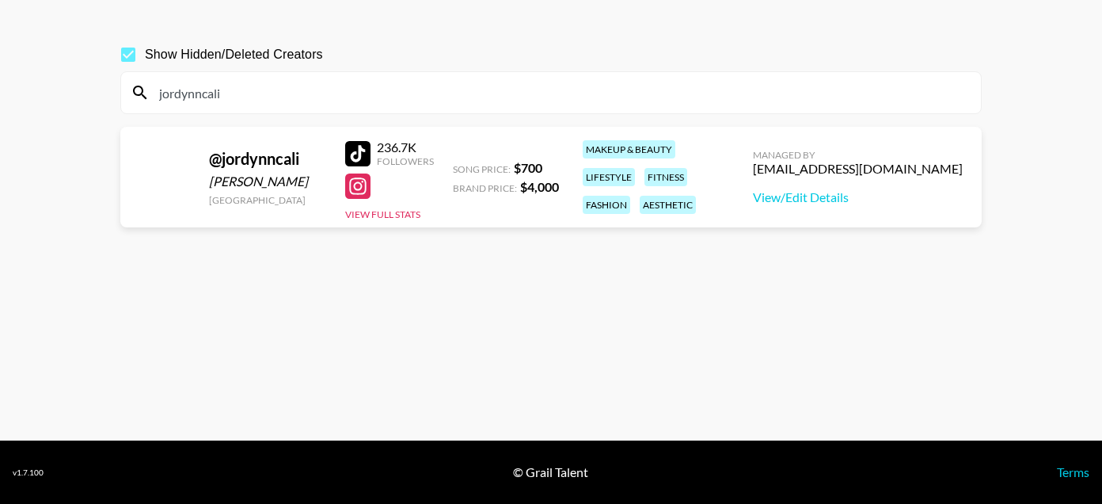
scroll to position [74, 0]
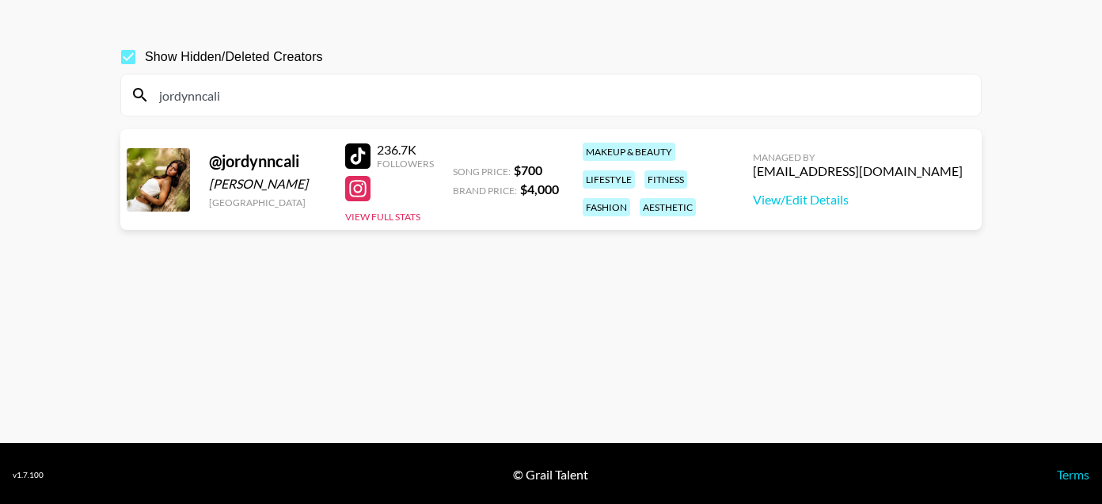
click at [362, 150] on div at bounding box center [357, 155] width 25 height 25
click at [226, 105] on input "jordynncali" at bounding box center [561, 94] width 822 height 25
paste input "ayumidengcm"
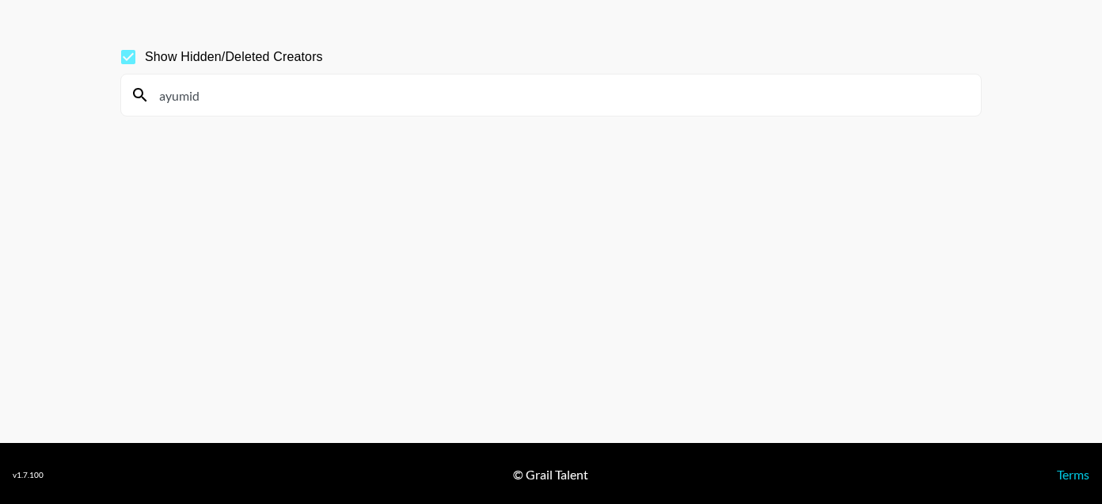
scroll to position [76, 0]
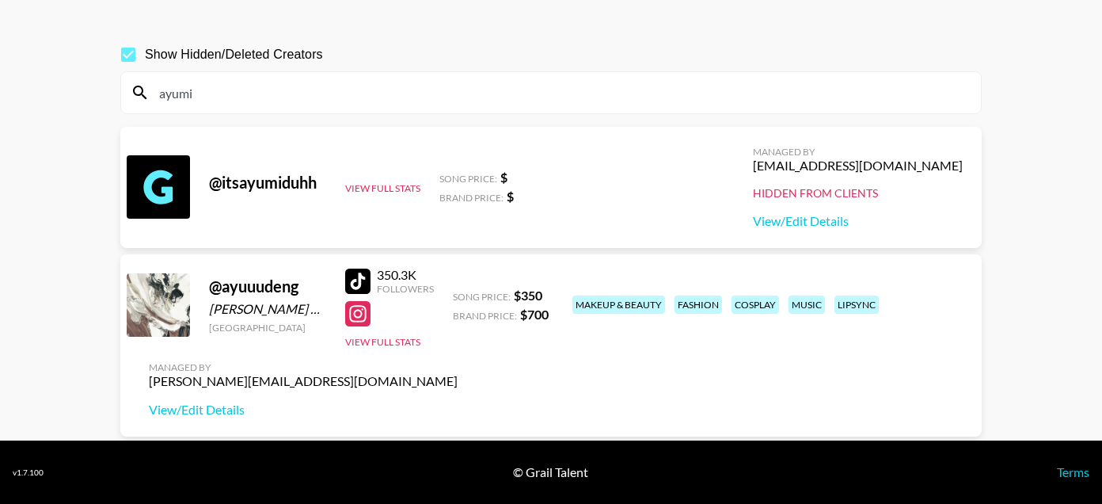
click at [197, 93] on input "ayumi" at bounding box center [561, 92] width 822 height 25
paste input "Easeljeseth"
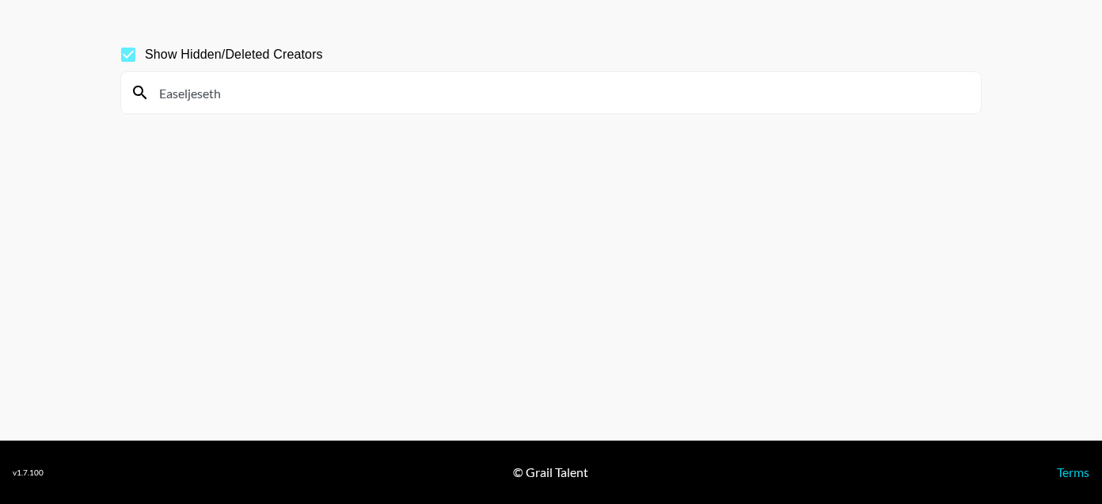
click at [186, 95] on input "Easeljeseth" at bounding box center [561, 92] width 822 height 25
click at [233, 95] on input "Easel jeseth" at bounding box center [561, 92] width 822 height 25
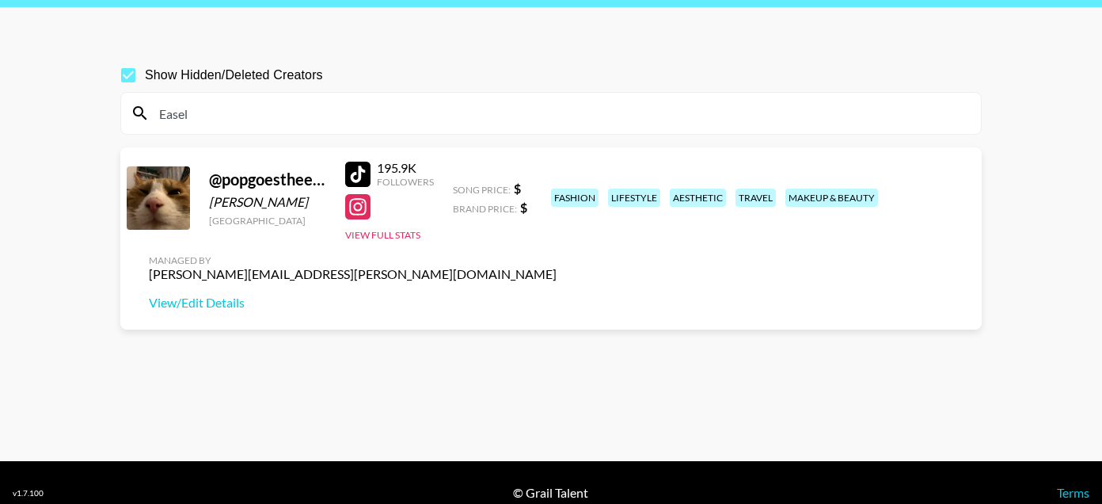
click at [182, 127] on div "Easel" at bounding box center [551, 113] width 860 height 41
click at [180, 118] on input "Easel" at bounding box center [561, 113] width 822 height 25
paste input "bookings.blee"
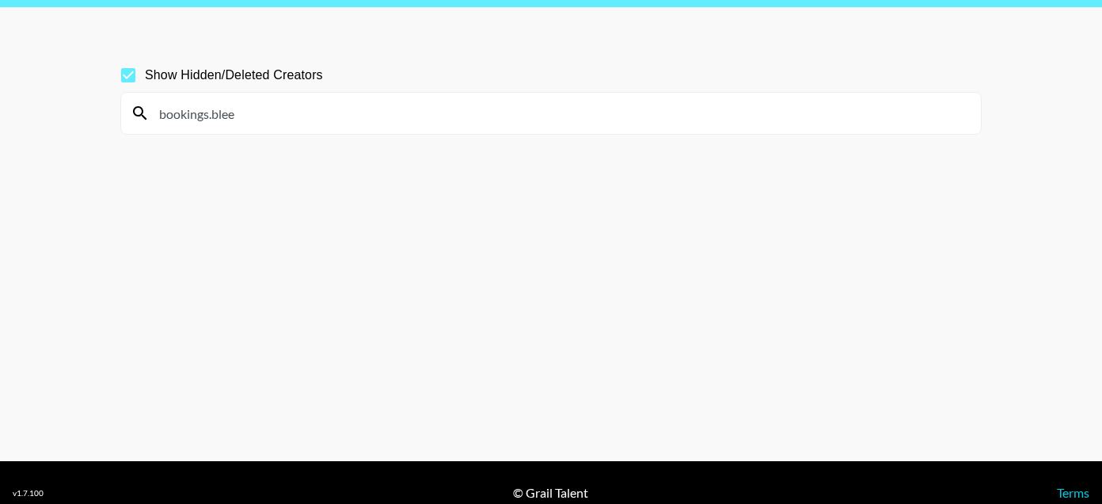
click at [213, 120] on input "bookings.blee" at bounding box center [561, 113] width 822 height 25
click at [241, 116] on input "bookings.blee" at bounding box center [561, 113] width 822 height 25
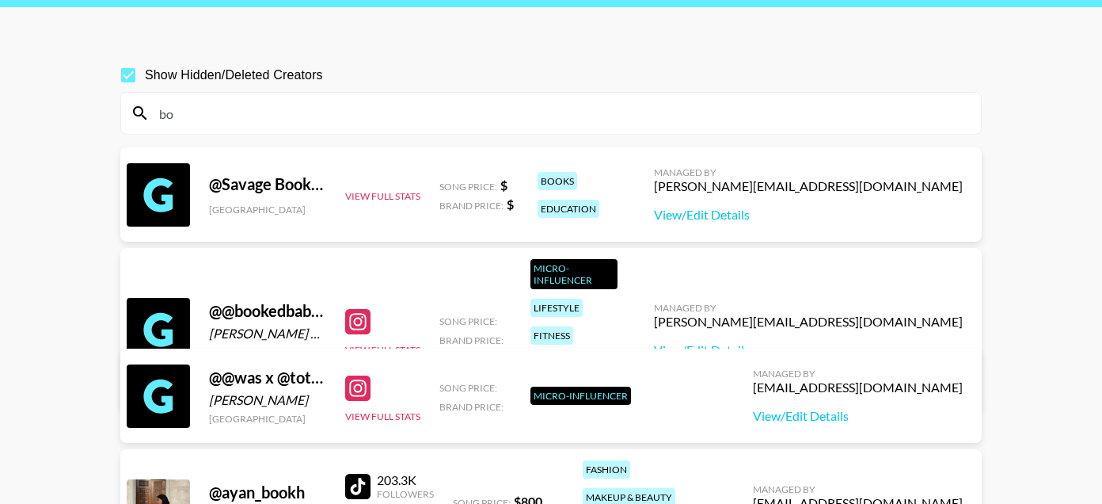
type input "b"
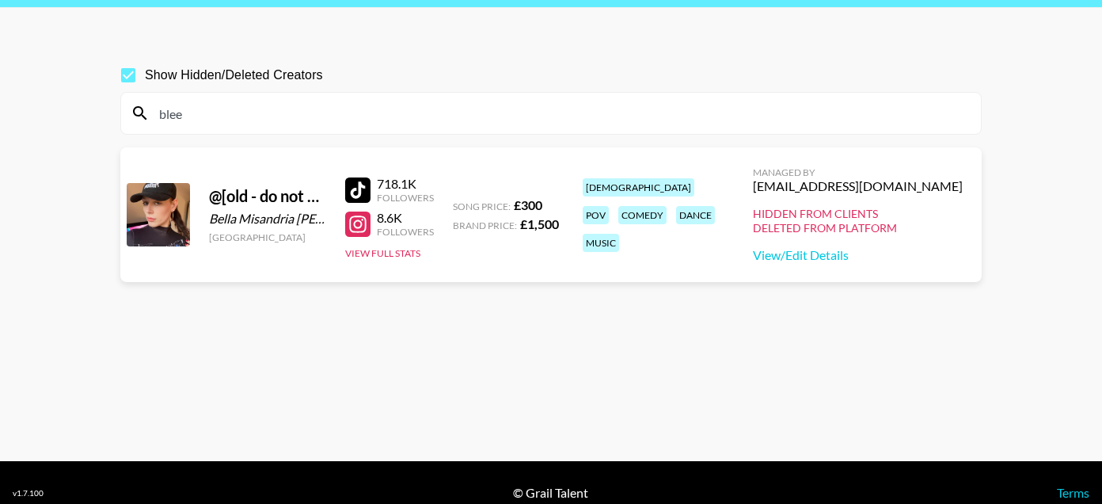
click at [167, 112] on input "blee" at bounding box center [561, 113] width 822 height 25
paste input "Biancamia"
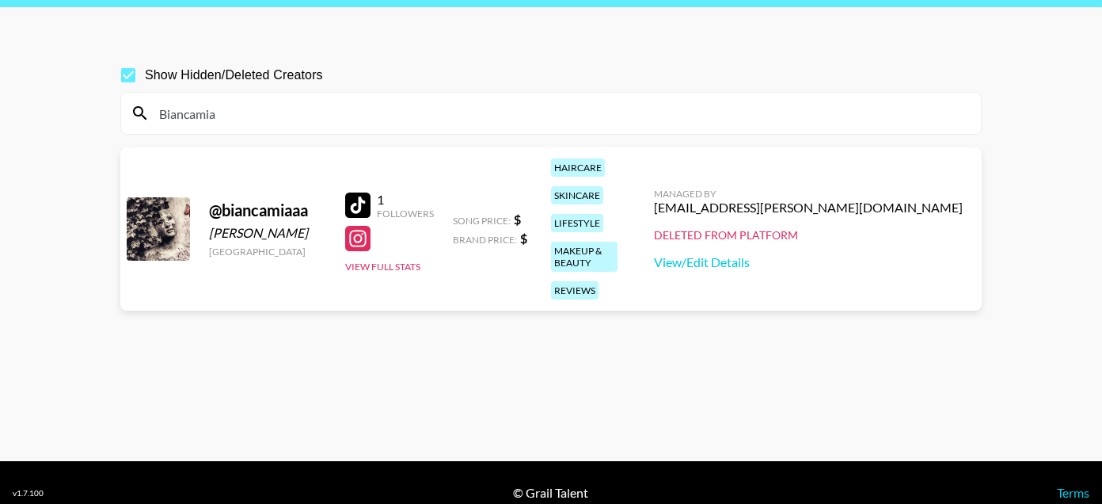
click at [182, 118] on input "Biancamia" at bounding box center [561, 113] width 822 height 25
paste input "pastalover505"
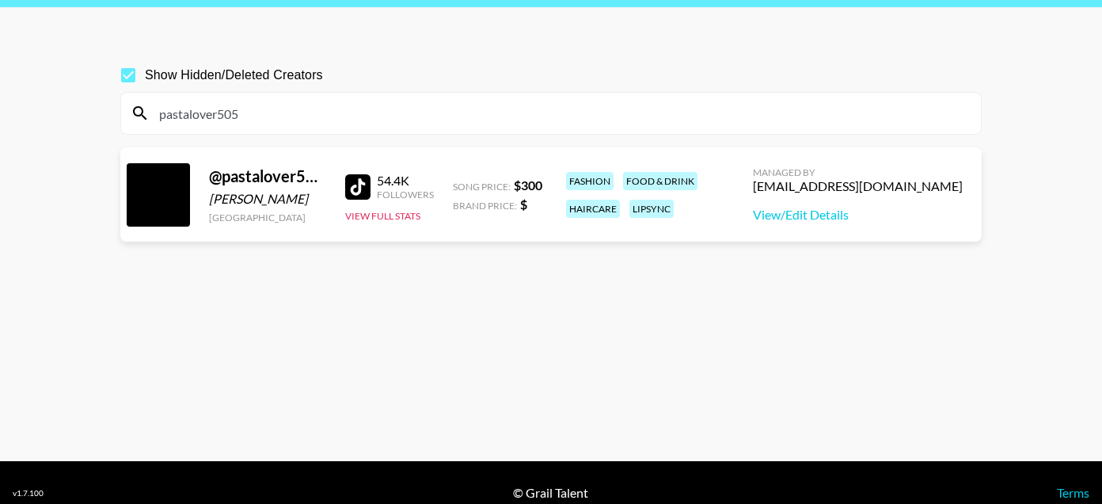
click at [356, 183] on div at bounding box center [357, 186] width 25 height 25
click at [175, 110] on input "pastalover505" at bounding box center [561, 113] width 822 height 25
paste input "ehlimanaabd8"
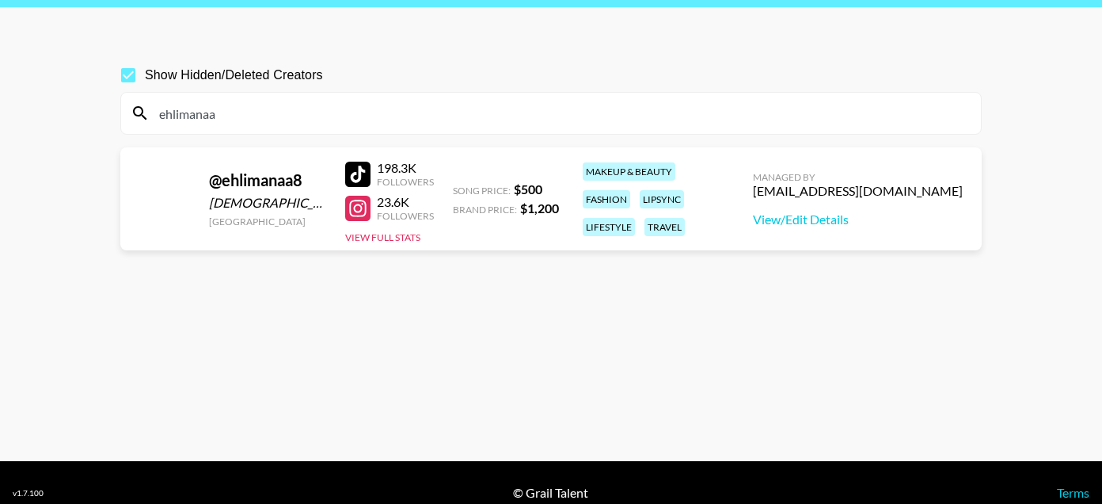
scroll to position [64, 0]
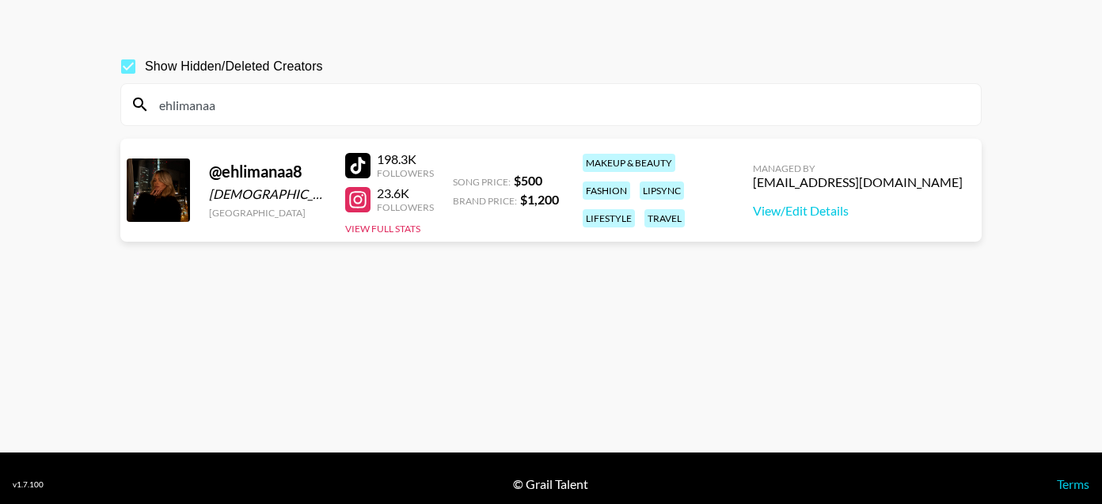
click at [363, 173] on div at bounding box center [357, 165] width 25 height 25
click at [166, 111] on input "ehlimanaa" at bounding box center [561, 104] width 822 height 25
paste input "madeleinealicetaylor"
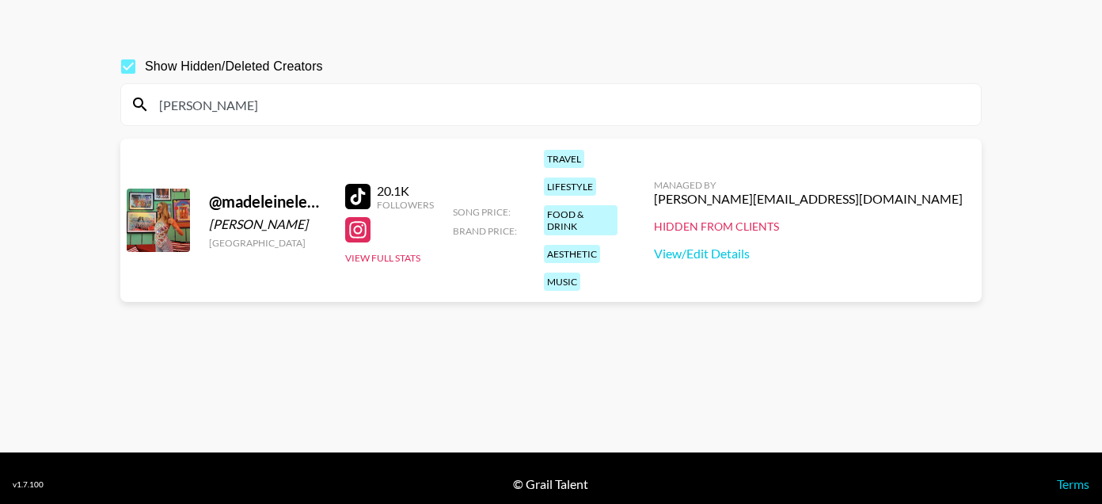
scroll to position [76, 0]
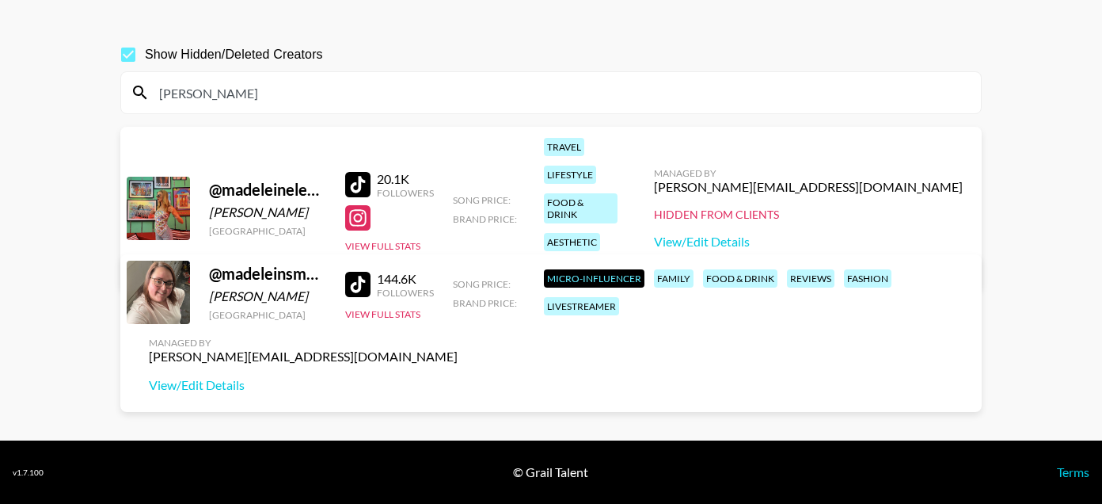
click at [190, 101] on input "[PERSON_NAME]" at bounding box center [561, 92] width 822 height 25
paste input "alegrachetti"
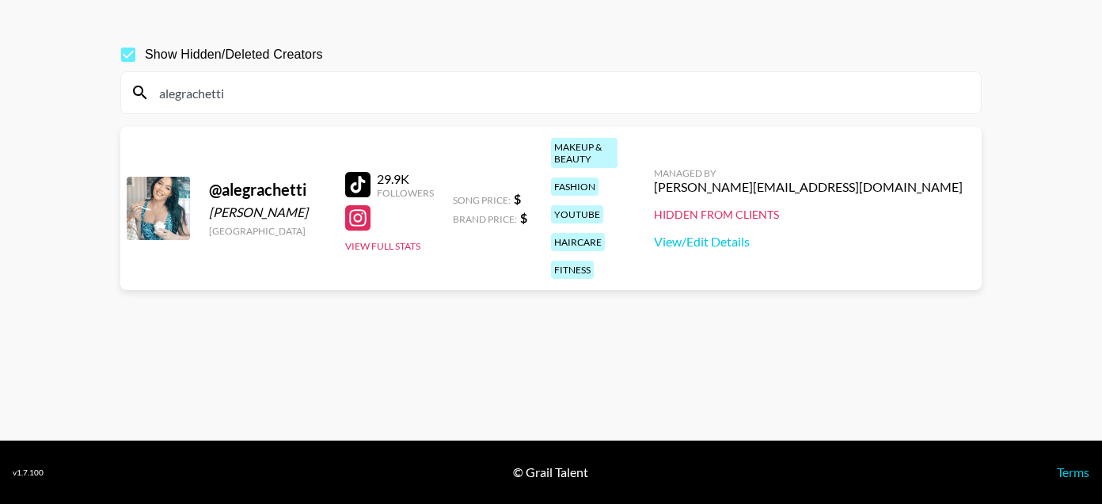
click at [200, 88] on input "alegrachetti" at bounding box center [561, 92] width 822 height 25
paste input "trapceleb"
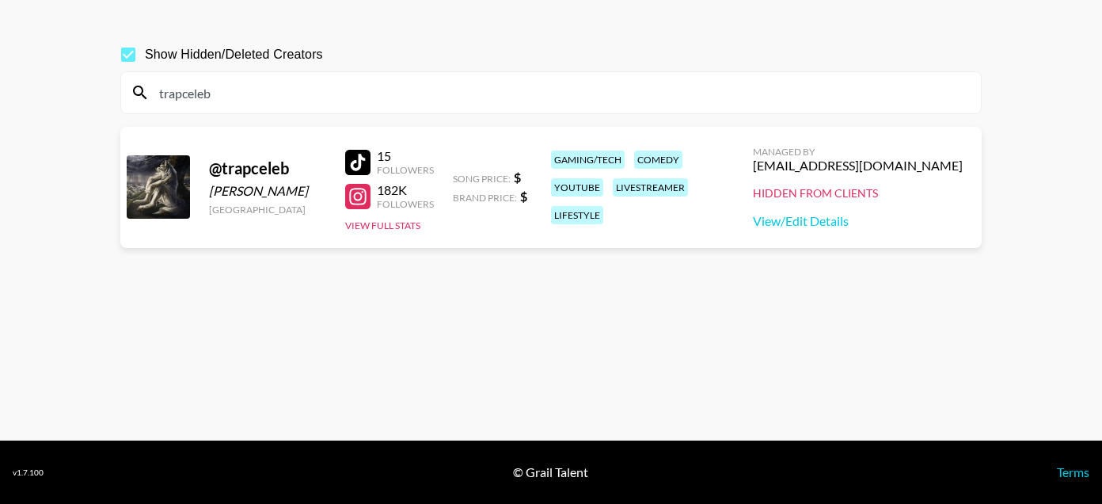
click at [192, 100] on input "trapceleb" at bounding box center [561, 92] width 822 height 25
paste input "karauhl"
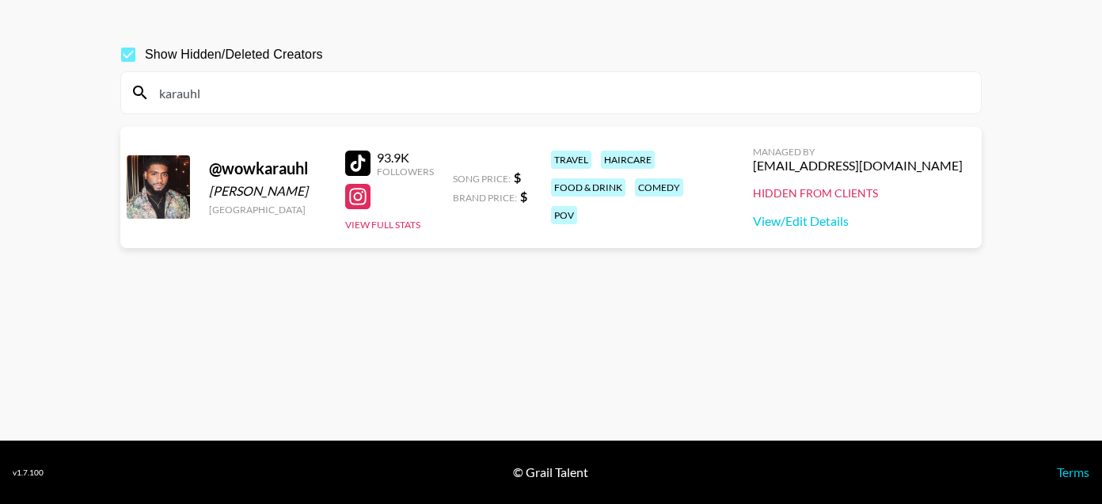
click at [192, 96] on input "karauhl" at bounding box center [561, 92] width 822 height 25
paste input "ris.[PERSON_NAME]"
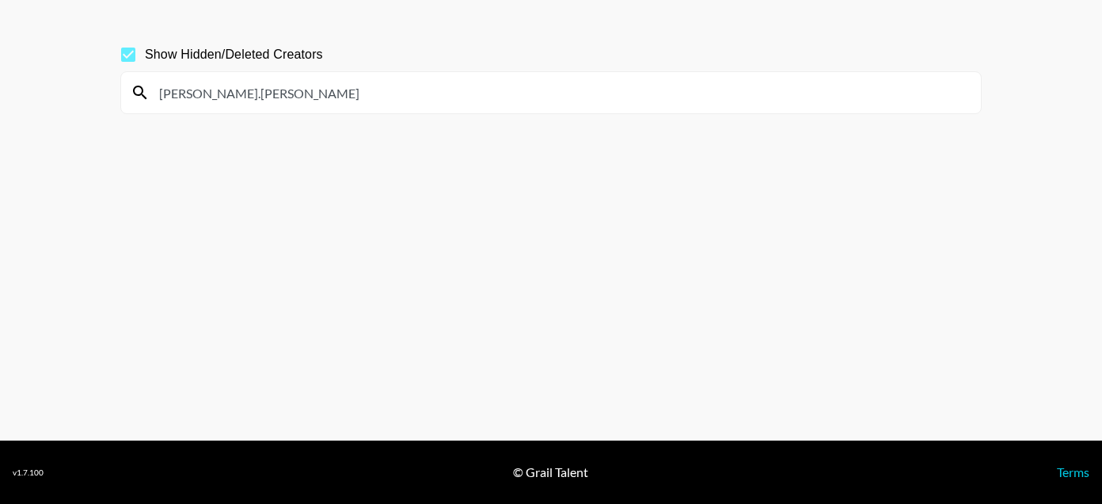
click at [180, 94] on input "[PERSON_NAME].[PERSON_NAME]" at bounding box center [561, 92] width 822 height 25
click at [193, 93] on input "[PERSON_NAME]" at bounding box center [561, 92] width 822 height 25
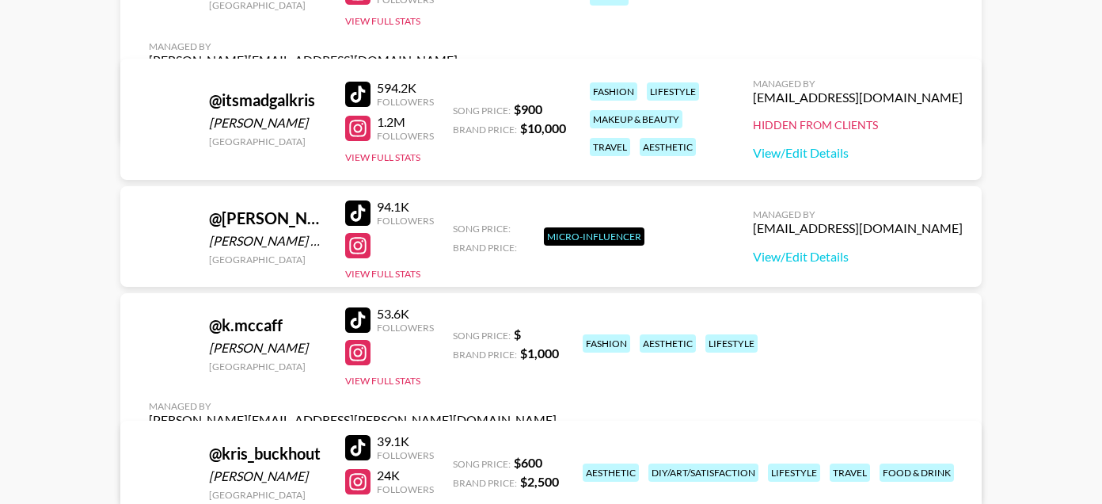
scroll to position [1742, 0]
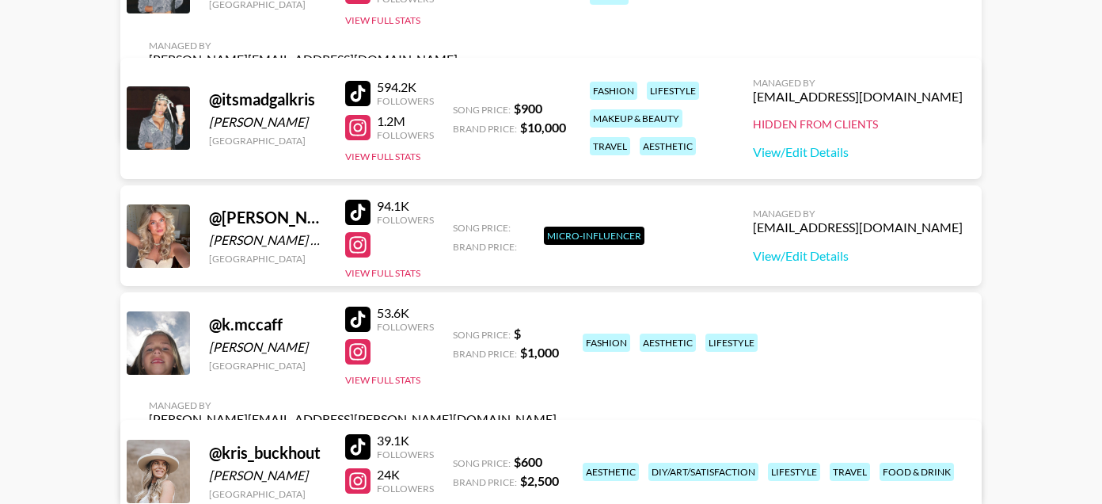
type input "[PERSON_NAME]"
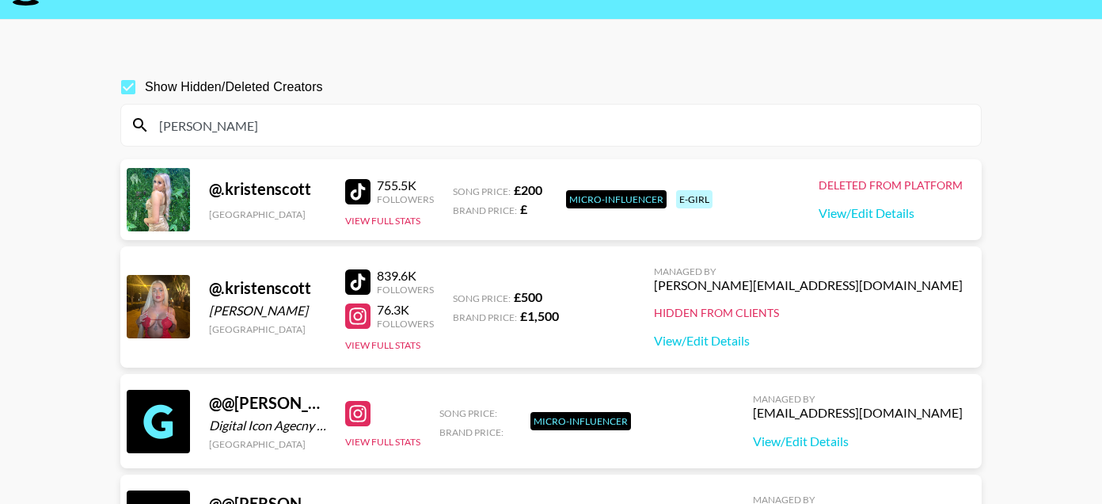
scroll to position [0, 0]
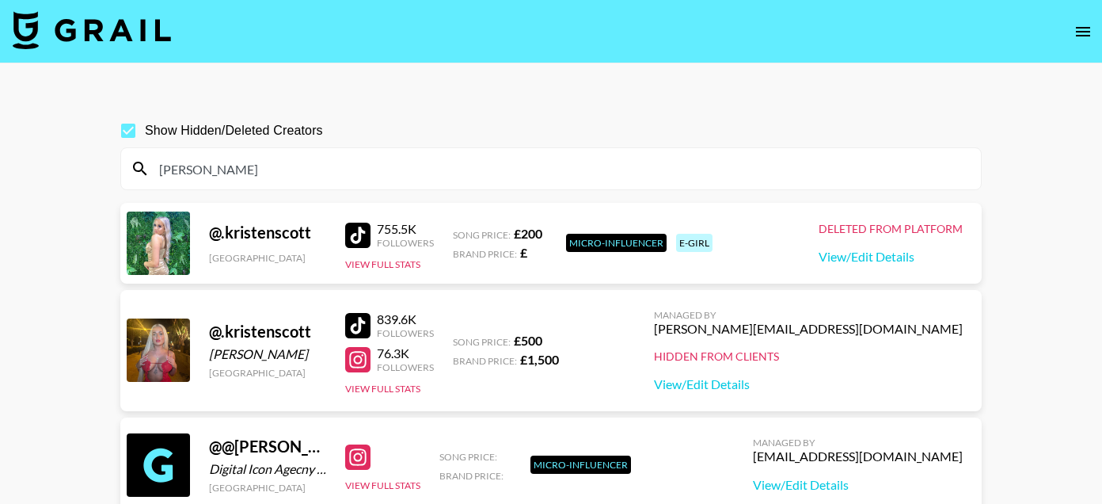
click at [164, 174] on input "[PERSON_NAME]" at bounding box center [561, 168] width 822 height 25
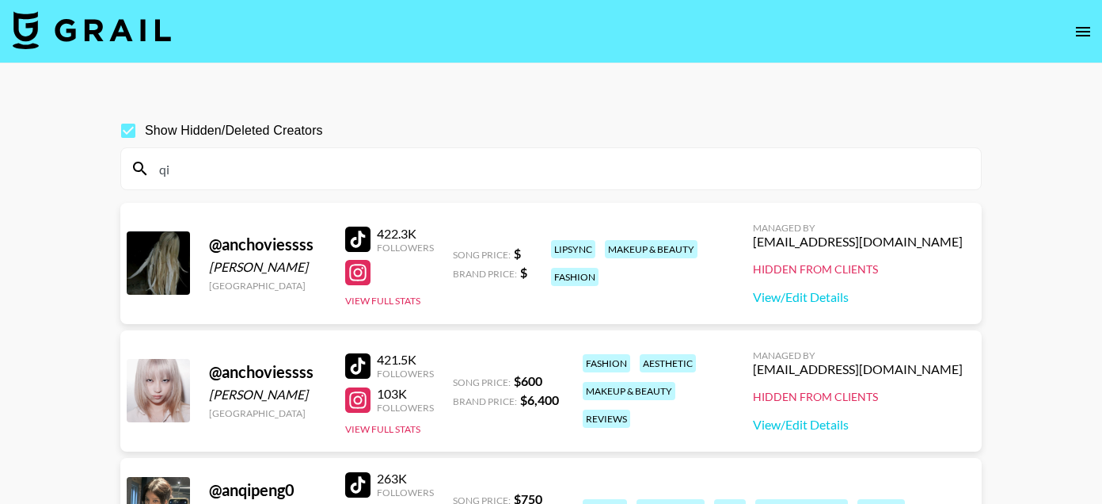
type input "q"
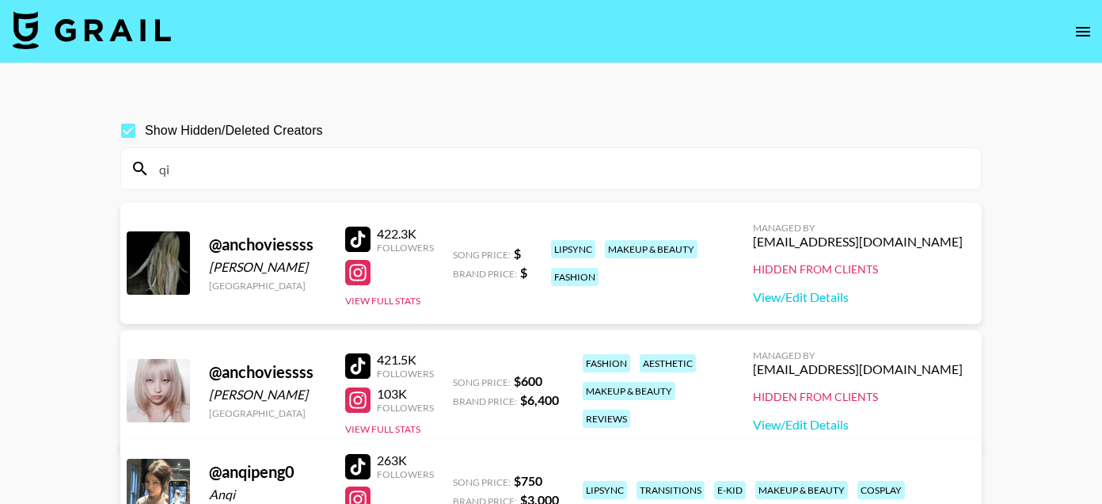
click at [181, 170] on input "qi" at bounding box center [561, 168] width 822 height 25
paste input "sarahssuperspa"
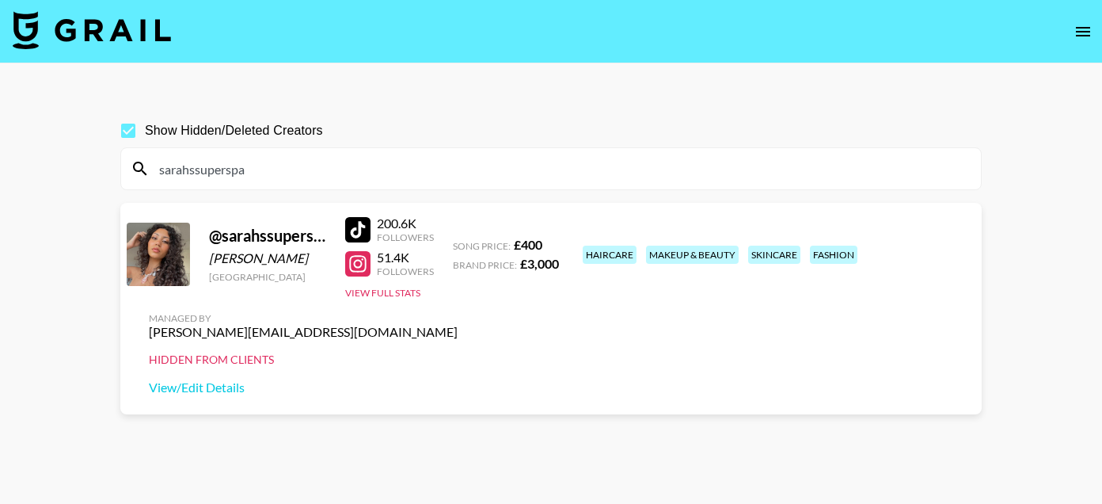
click at [352, 234] on div at bounding box center [357, 229] width 25 height 25
click at [222, 176] on input "sarahssuperspa" at bounding box center [561, 168] width 822 height 25
paste input "shacarter"
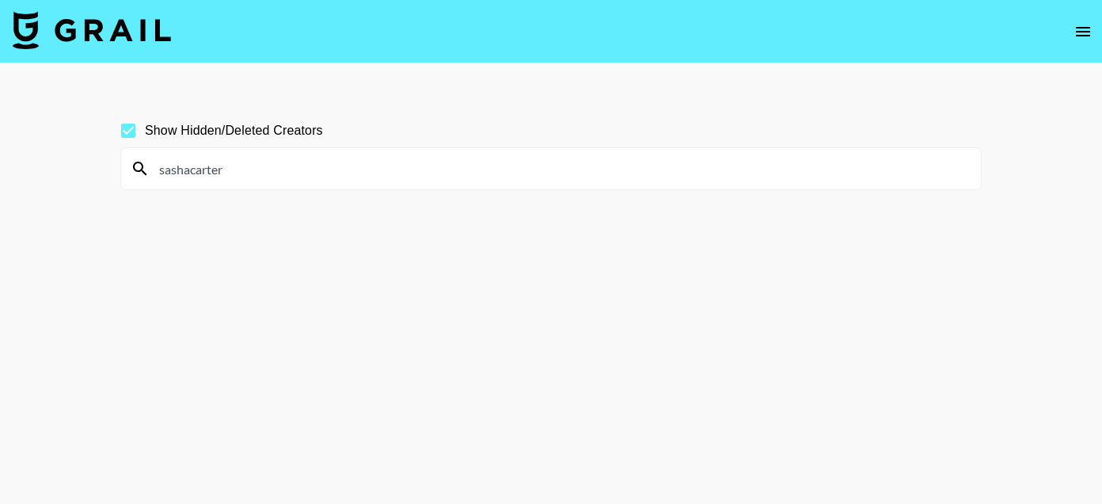
click at [194, 167] on input "sashacarter" at bounding box center [561, 168] width 822 height 25
paste input "laurenderouen"
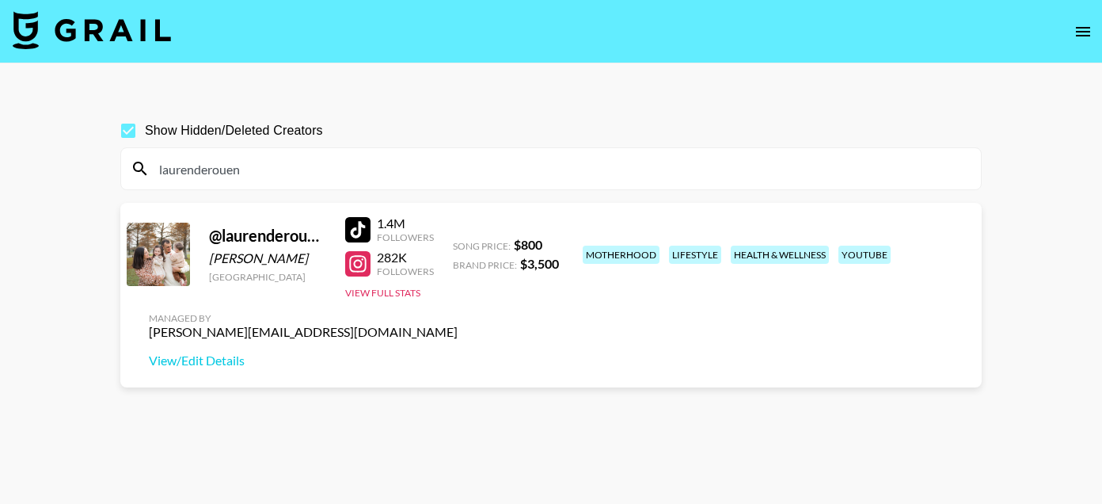
click at [355, 230] on div at bounding box center [357, 229] width 25 height 25
click at [185, 168] on input "laurenderouen" at bounding box center [561, 168] width 822 height 25
paste input "[PERSON_NAME]"
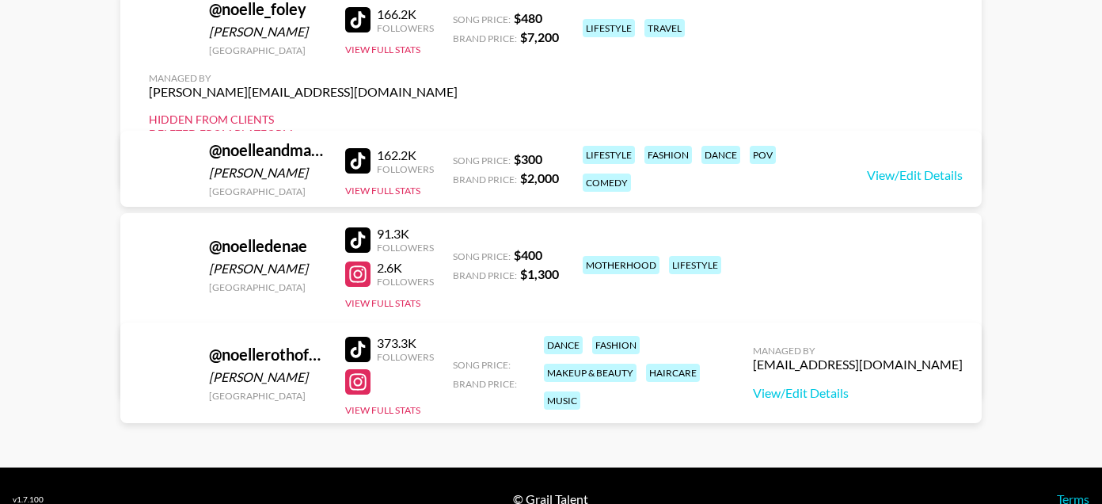
scroll to position [462, 0]
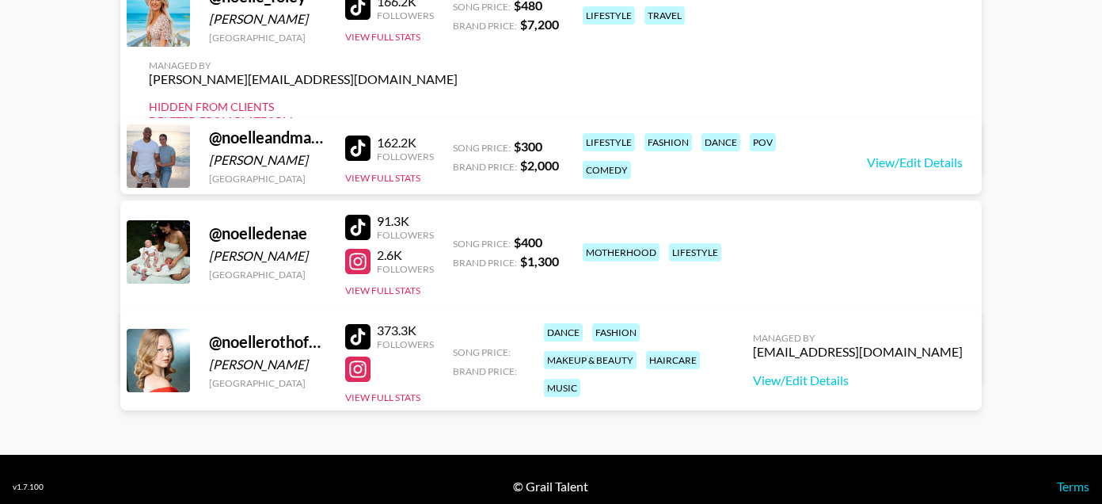
click at [354, 219] on div at bounding box center [357, 227] width 25 height 25
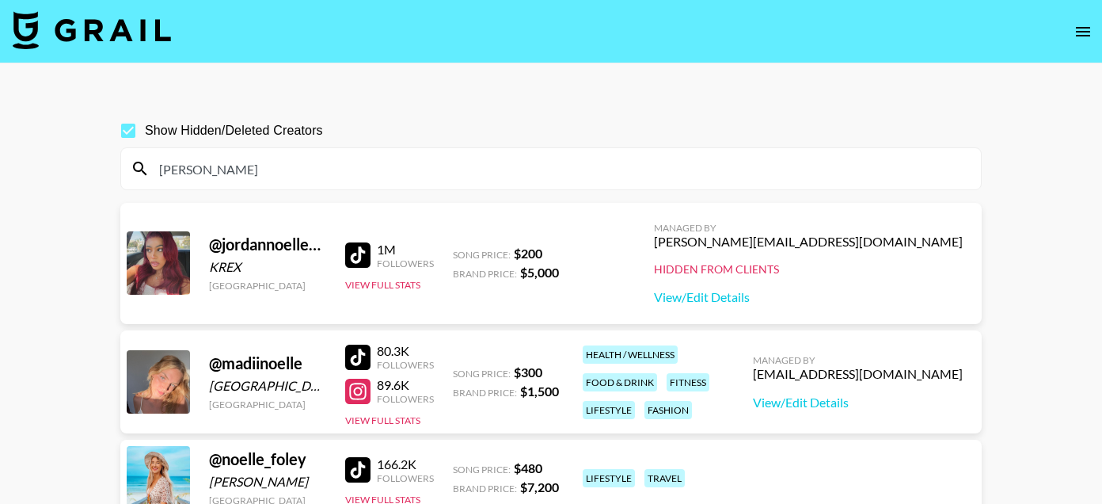
click at [184, 173] on input "[PERSON_NAME]" at bounding box center [561, 168] width 822 height 25
paste input "[PERSON_NAME].[PERSON_NAME]"
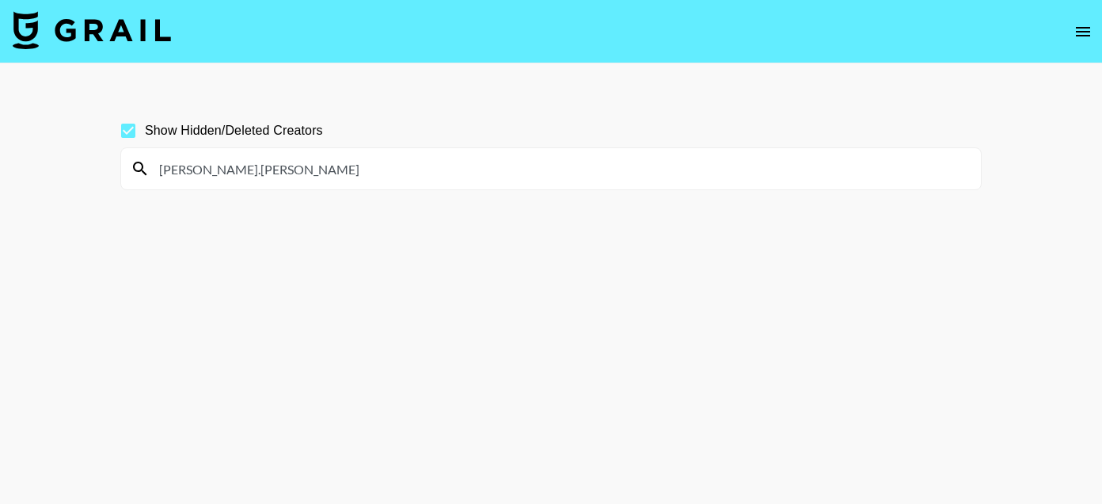
click at [195, 170] on input "[PERSON_NAME].[PERSON_NAME]" at bounding box center [561, 168] width 822 height 25
click at [173, 166] on input "[PERSON_NAME]" at bounding box center [561, 168] width 822 height 25
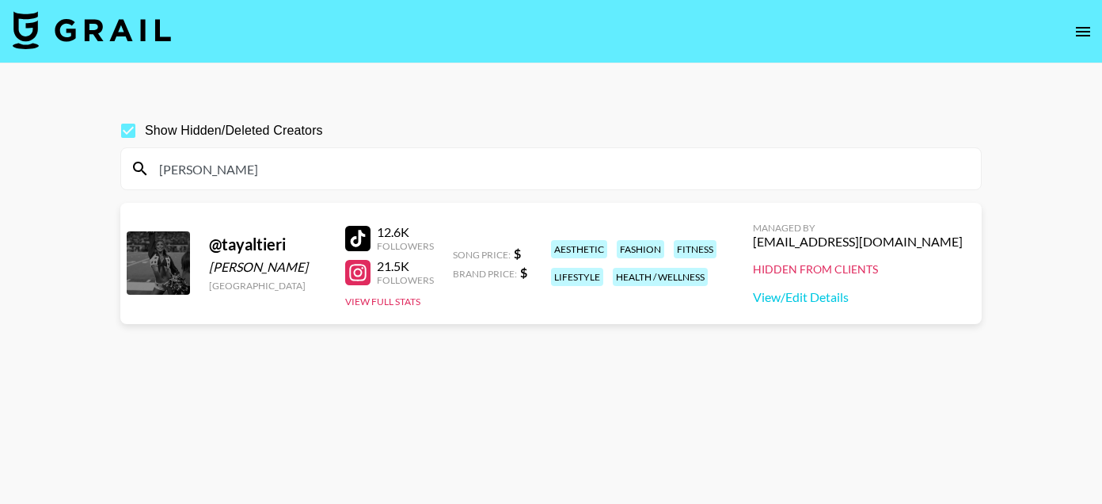
click at [351, 241] on div at bounding box center [357, 238] width 25 height 25
click at [167, 169] on input "[PERSON_NAME]" at bounding box center [561, 168] width 822 height 25
paste input "Tyasia [PERSON_NAME]"
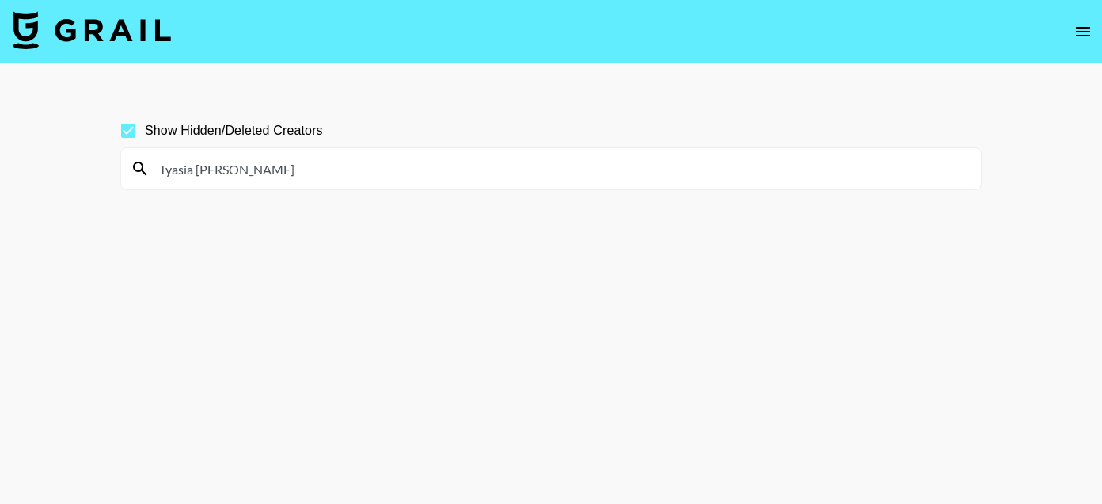
click at [209, 165] on input "Tyasia [PERSON_NAME]" at bounding box center [561, 168] width 822 height 25
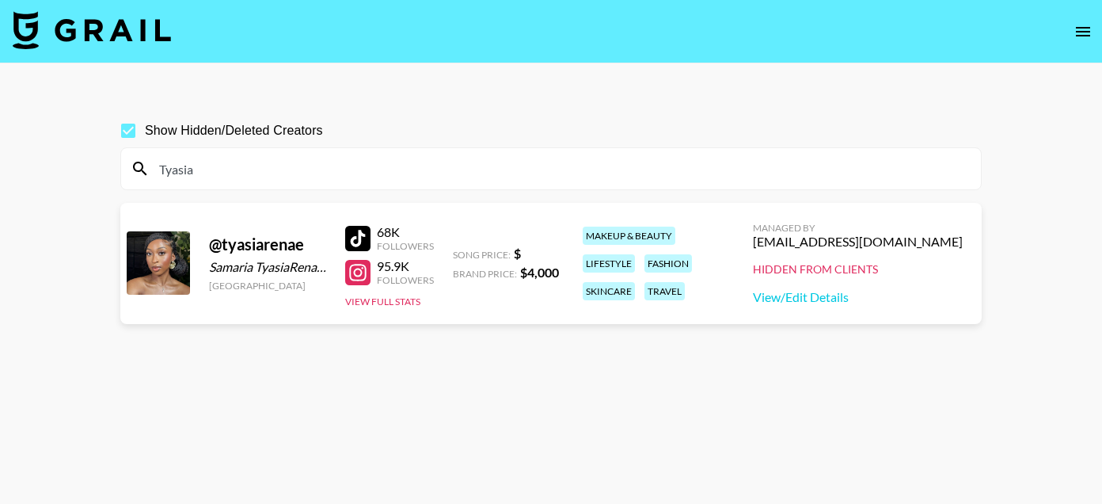
click at [367, 246] on div at bounding box center [357, 238] width 25 height 25
click at [192, 174] on input "Tyasia" at bounding box center [561, 168] width 822 height 25
paste input "volshury"
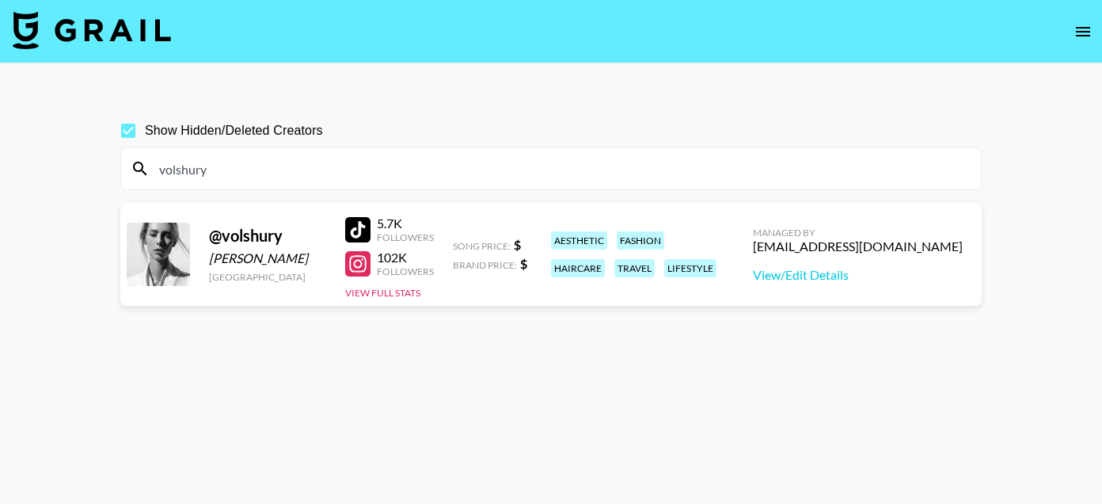
click at [360, 234] on div at bounding box center [357, 229] width 25 height 25
click at [244, 171] on input "volshury" at bounding box center [561, 168] width 822 height 25
paste input "karenwen"
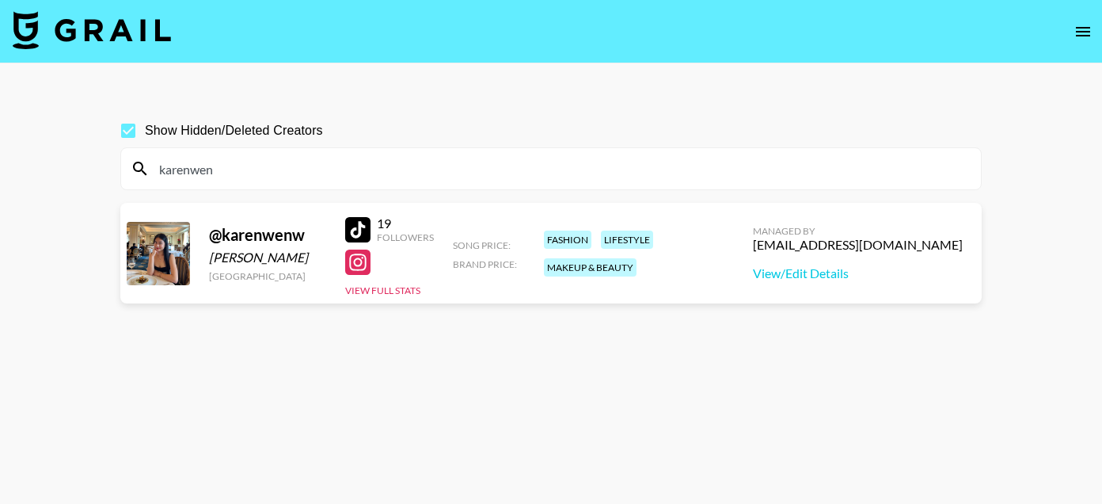
click at [186, 167] on input "karenwen" at bounding box center [561, 168] width 822 height 25
paste input "zinia.[PERSON_NAME]"
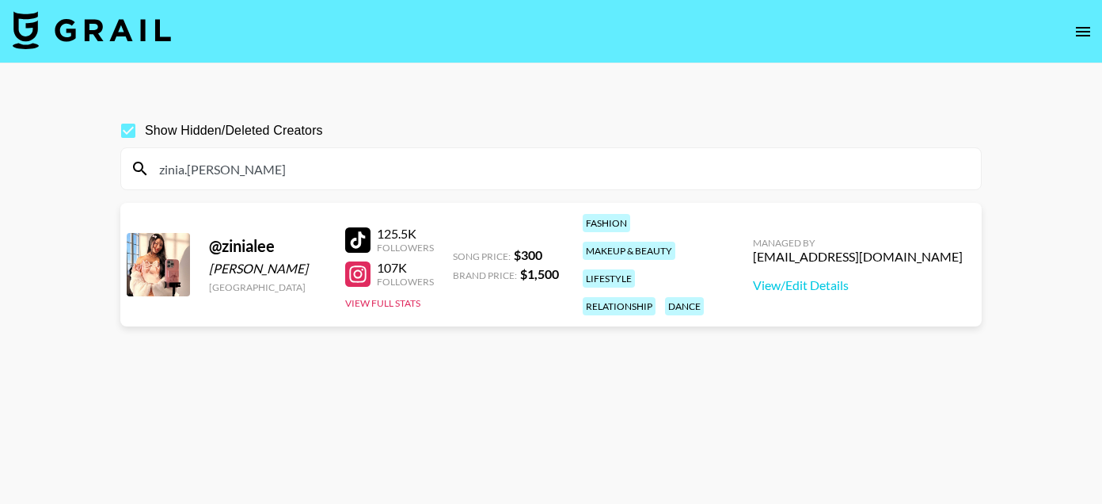
click at [353, 227] on div at bounding box center [357, 239] width 25 height 25
click at [192, 162] on input "zinia.[PERSON_NAME]" at bounding box center [561, 168] width 822 height 25
paste input "unnusami"
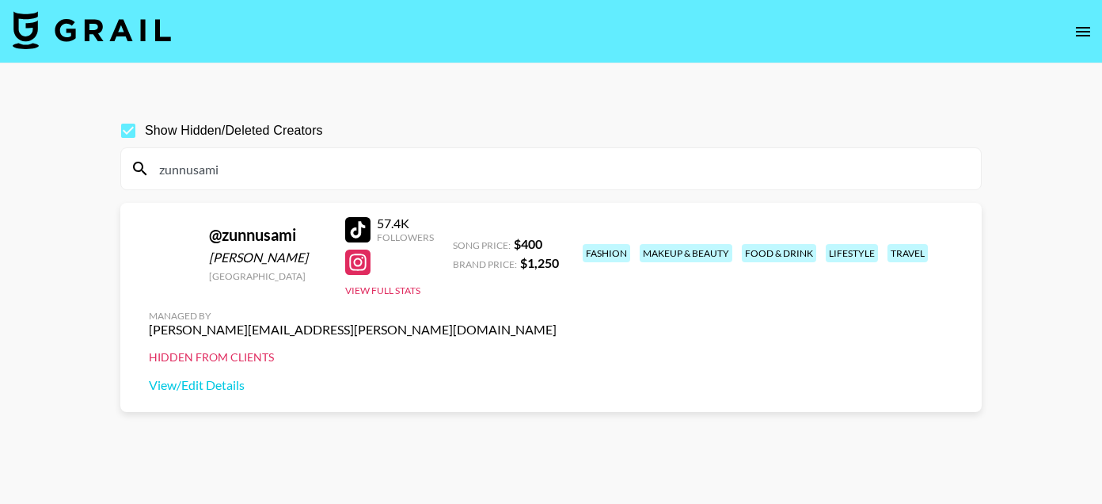
type input "zunnusami"
click at [220, 174] on input "zunnusami" at bounding box center [561, 168] width 822 height 25
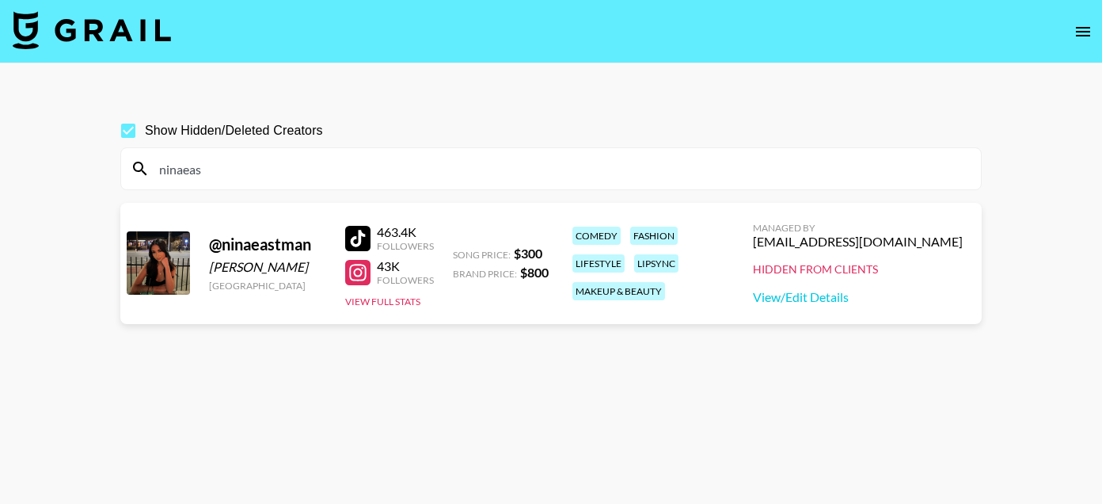
click at [363, 243] on div at bounding box center [357, 238] width 25 height 25
click at [182, 169] on input "ninaeas" at bounding box center [561, 168] width 822 height 25
paste input "court.lex"
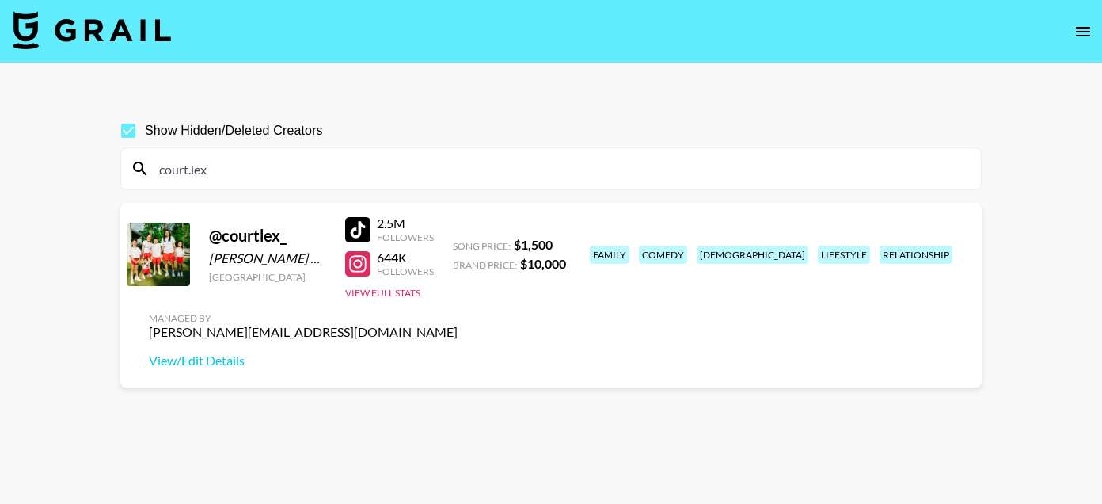
type input "court.lex"
click at [370, 225] on div at bounding box center [357, 229] width 25 height 25
click at [181, 166] on input "court.lex" at bounding box center [561, 168] width 822 height 25
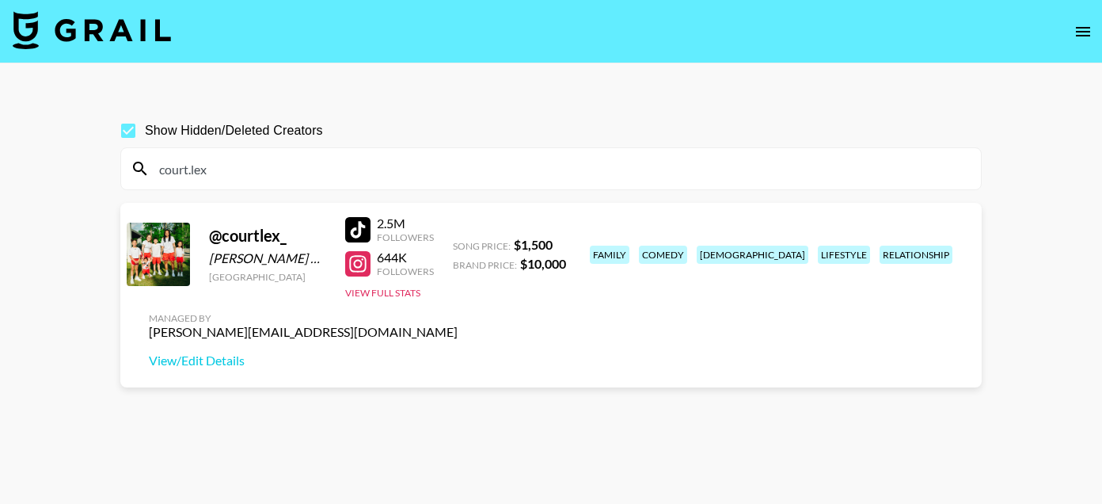
click at [181, 166] on input "court.lex" at bounding box center [561, 168] width 822 height 25
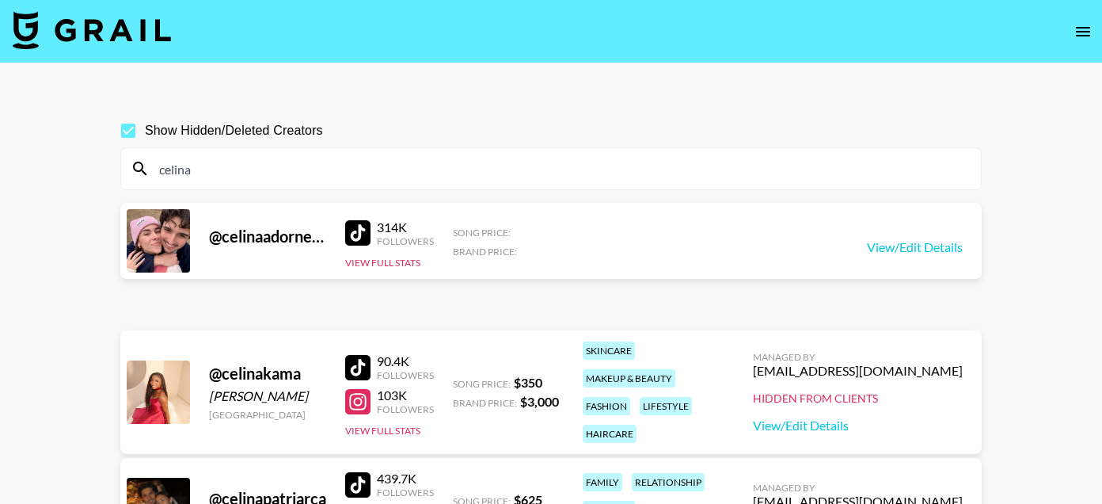
click at [175, 174] on input "celina" at bounding box center [561, 168] width 822 height 25
paste input "audreylu"
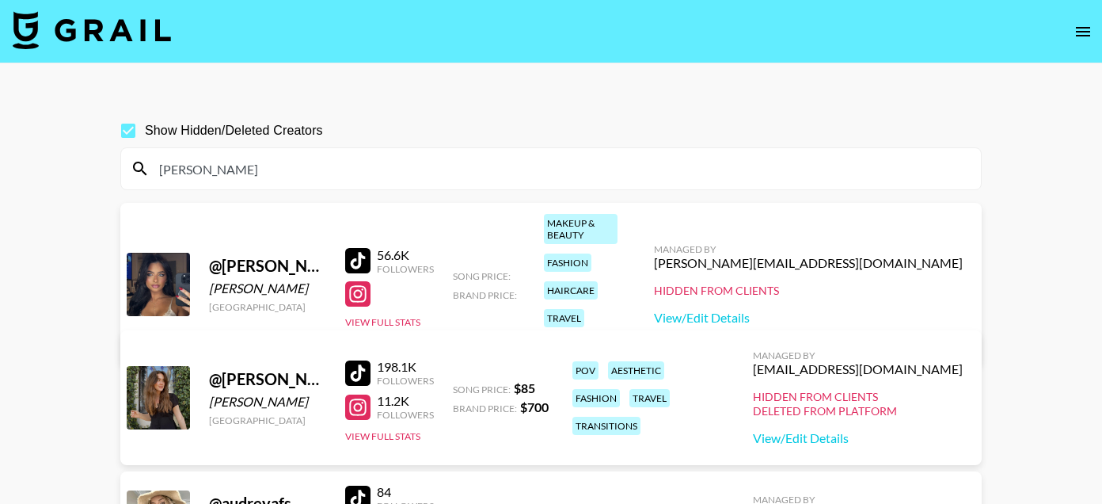
click at [181, 173] on input "[PERSON_NAME]" at bounding box center [561, 168] width 822 height 25
paste input "foxyriri"
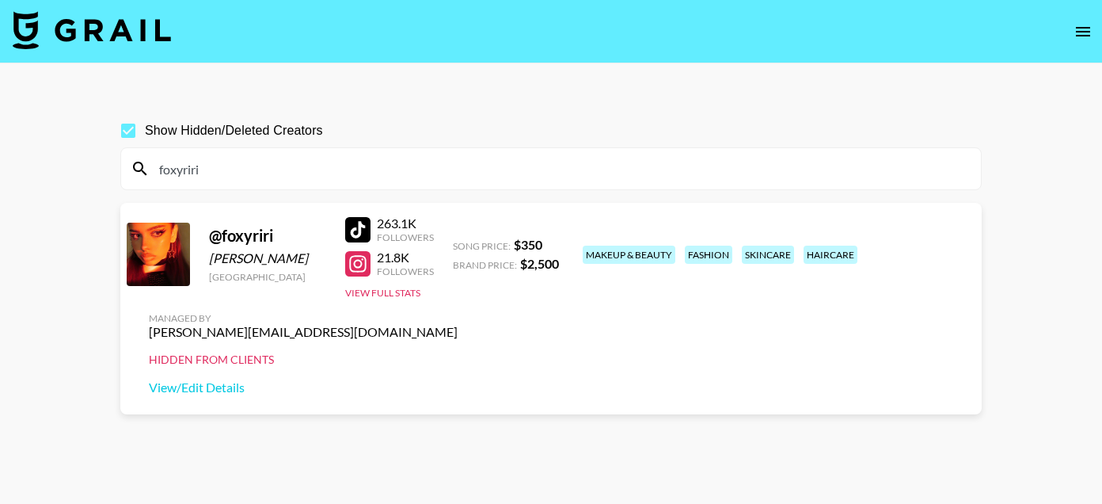
click at [181, 178] on input "foxyriri" at bounding box center [561, 168] width 822 height 25
paste input "Deylan"
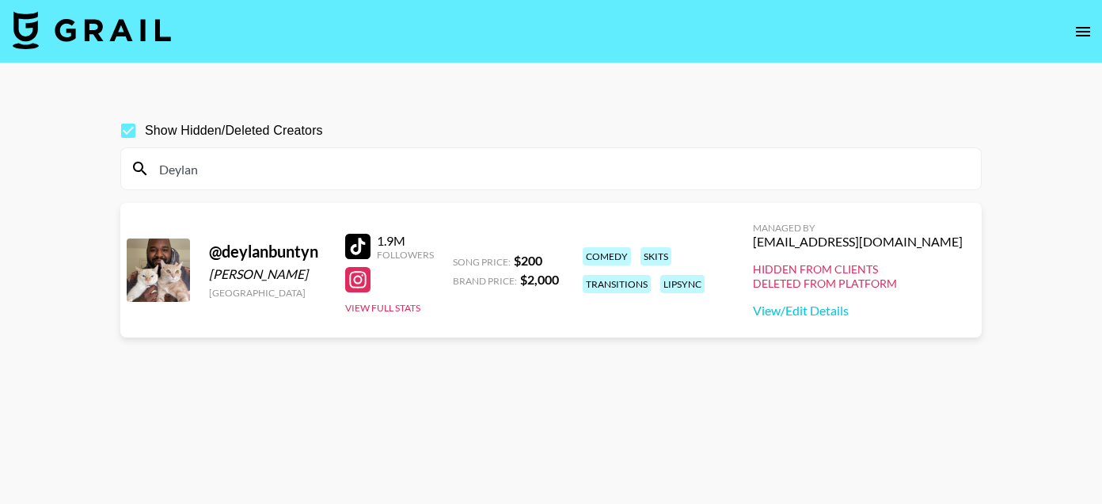
click at [190, 162] on input "Deylan" at bounding box center [561, 168] width 822 height 25
paste input "[PERSON_NAME]"
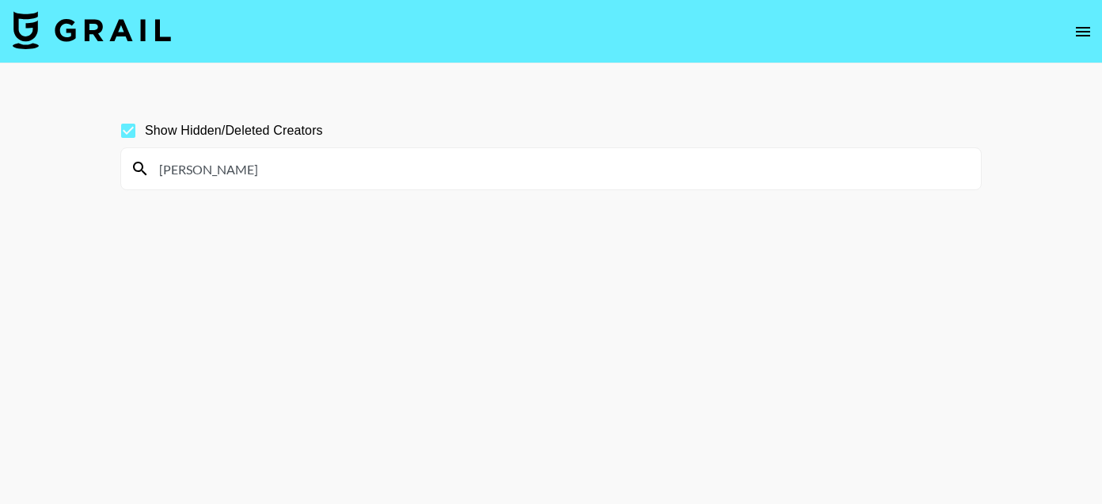
click at [209, 165] on input "[PERSON_NAME]" at bounding box center [561, 168] width 822 height 25
click at [182, 162] on input "MadiHavican" at bounding box center [561, 168] width 822 height 25
paste input "badflashes"
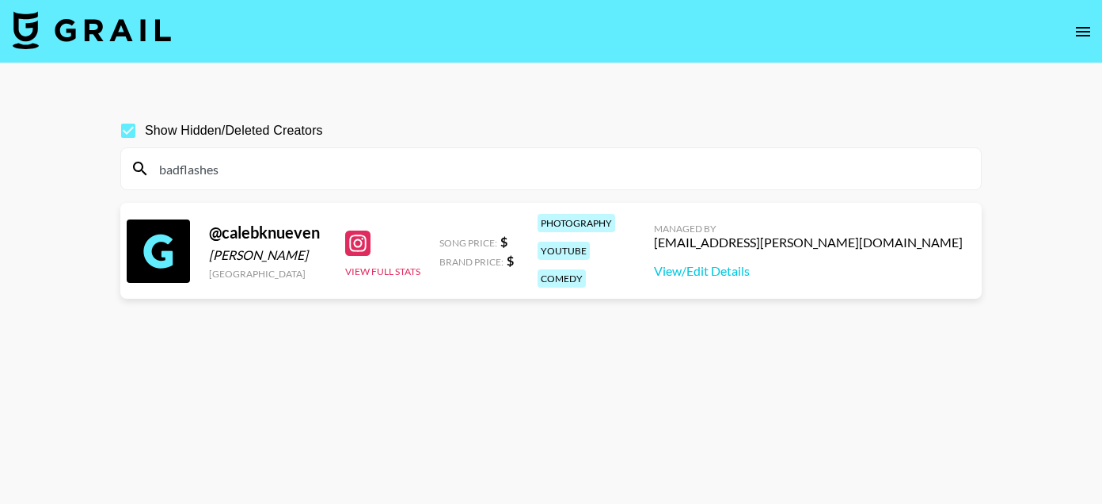
click at [218, 177] on input "badflashes" at bounding box center [561, 168] width 822 height 25
paste input "[PERSON_NAME]"
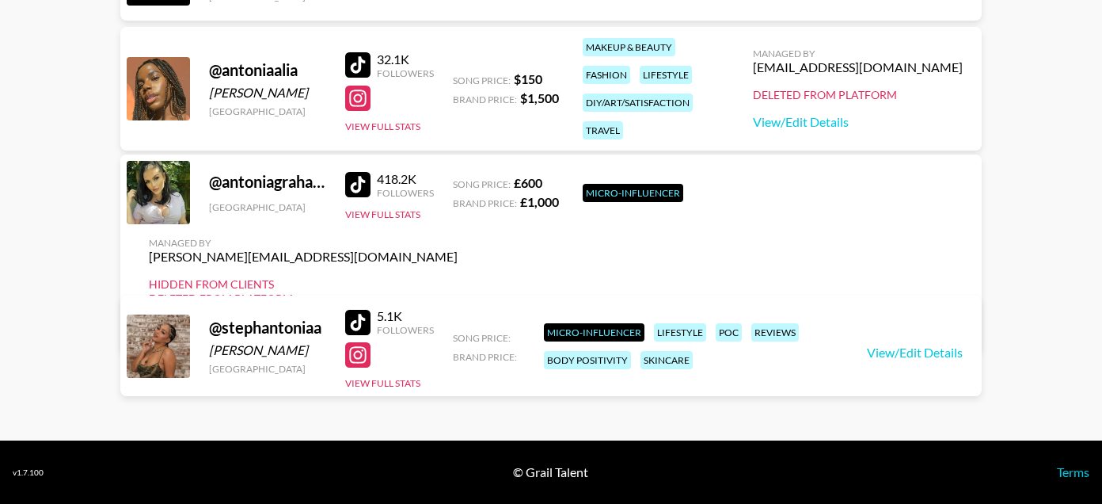
scroll to position [10, 0]
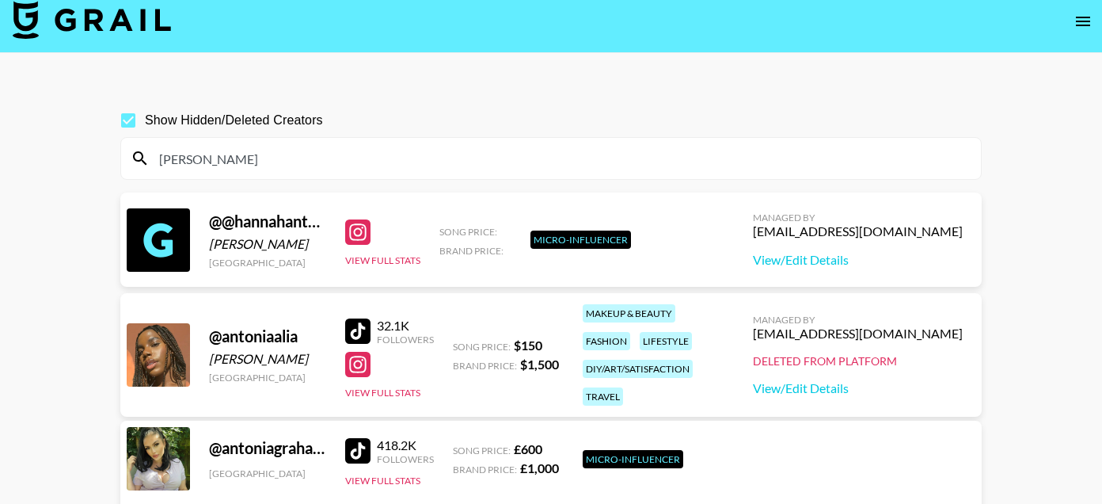
click at [174, 163] on input "[PERSON_NAME]" at bounding box center [561, 158] width 822 height 25
paste input "[PERSON_NAME]"
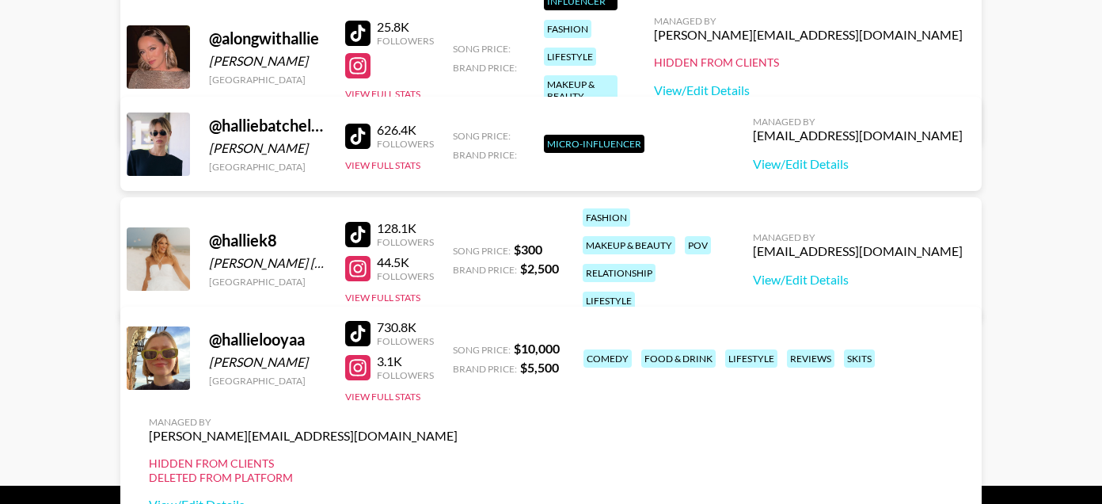
scroll to position [0, 0]
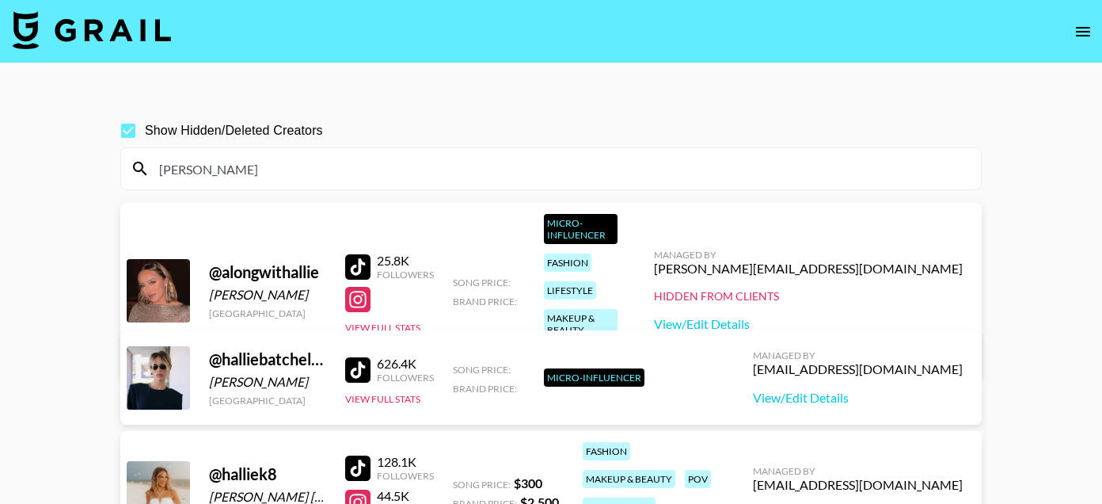
click at [168, 170] on input "[PERSON_NAME]" at bounding box center [561, 168] width 822 height 25
paste input "Imansamon"
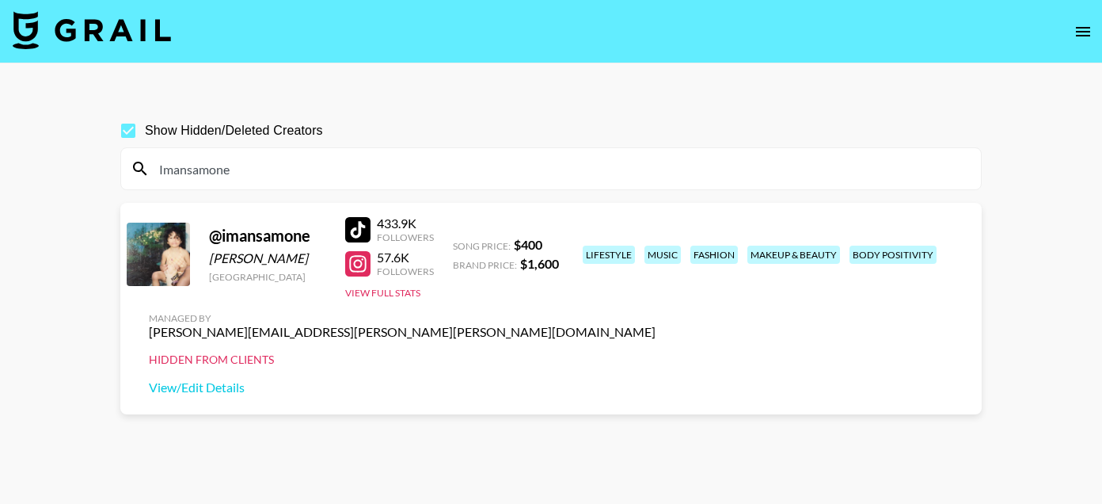
click at [172, 179] on input "Imansamone" at bounding box center [561, 168] width 822 height 25
paste input "GarnerGang"
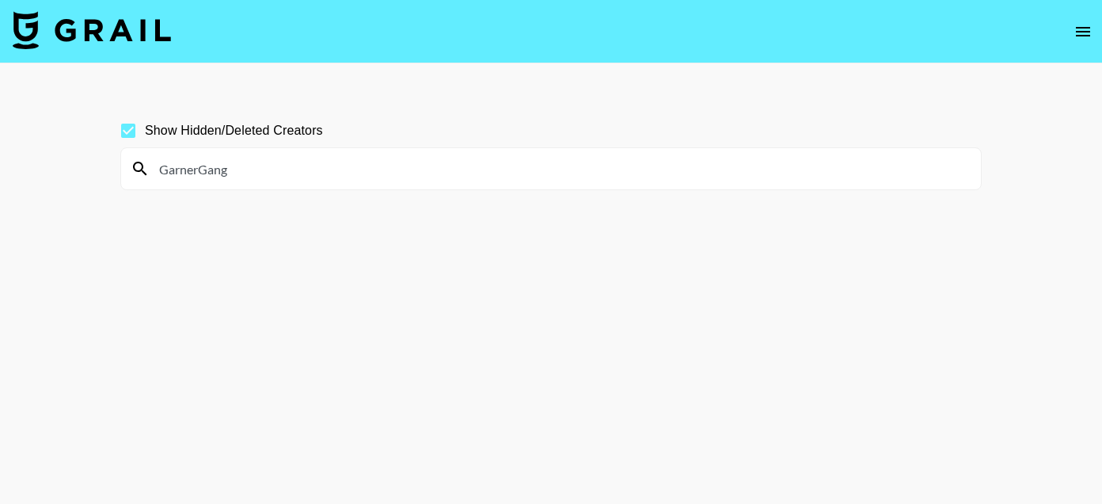
click at [200, 173] on input "GarnerGang" at bounding box center [561, 168] width 822 height 25
click at [222, 173] on input "[PERSON_NAME] Gang" at bounding box center [561, 168] width 822 height 25
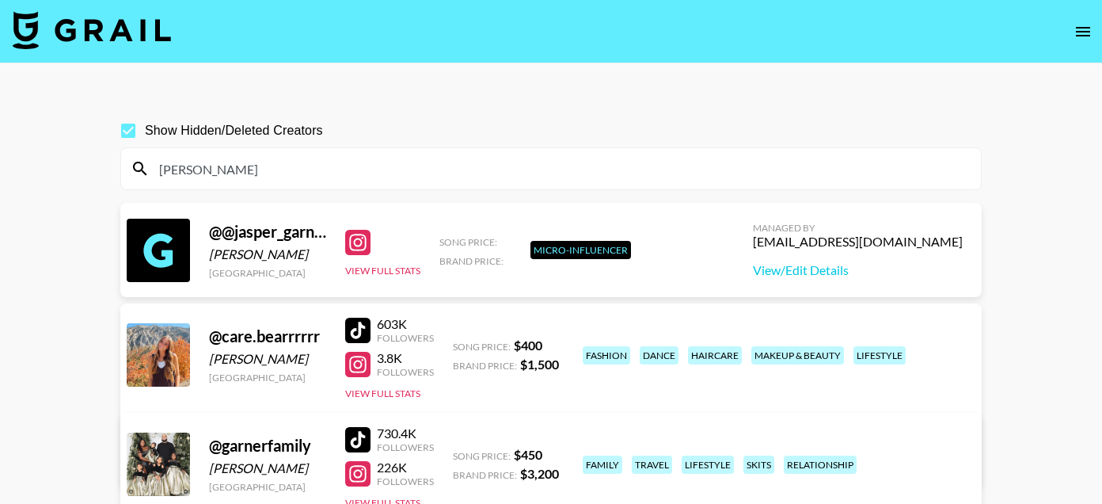
scroll to position [138, 0]
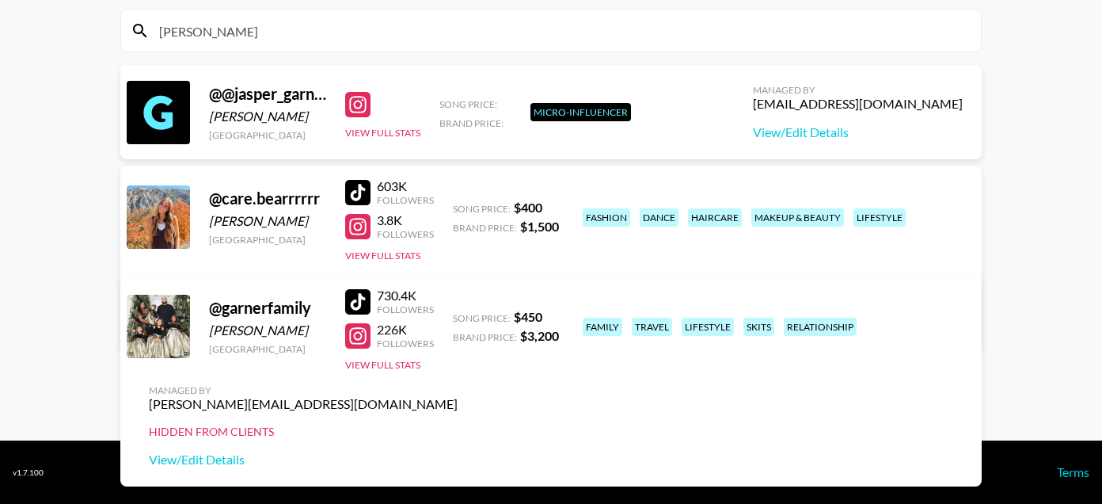
click at [188, 28] on input "[PERSON_NAME]" at bounding box center [561, 30] width 822 height 25
paste input "thesimp5onfamily"
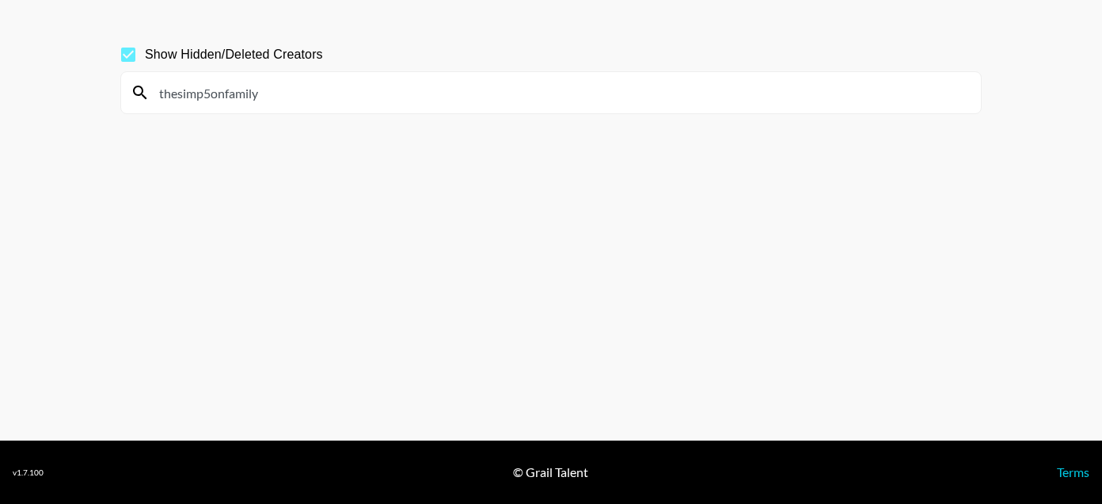
scroll to position [76, 0]
drag, startPoint x: 266, startPoint y: 92, endPoint x: 225, endPoint y: 92, distance: 41.2
click at [226, 92] on input "thesimp5onfamily" at bounding box center [561, 92] width 822 height 25
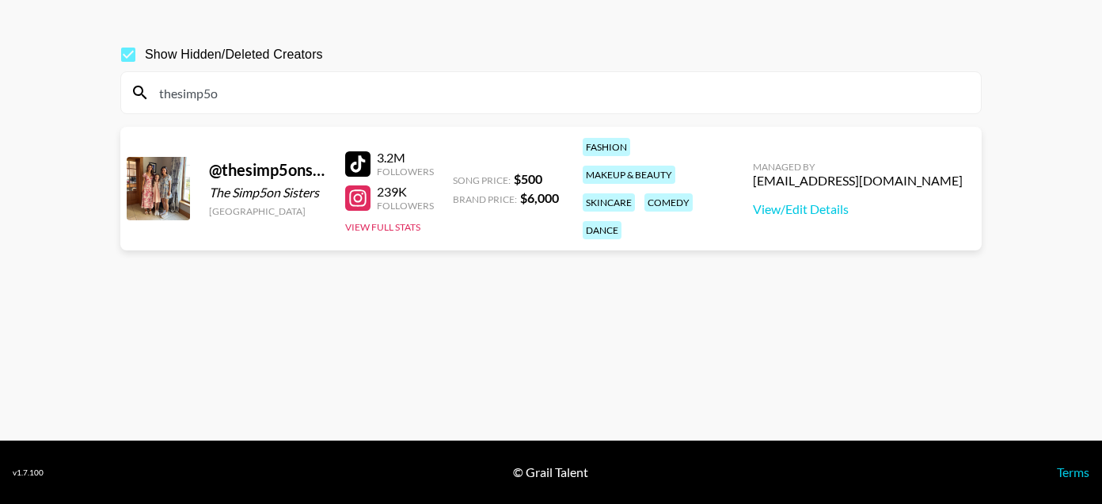
click at [359, 151] on div at bounding box center [357, 163] width 25 height 25
click at [198, 88] on input "thesimp5o" at bounding box center [561, 92] width 822 height 25
paste input "rylenbesler"
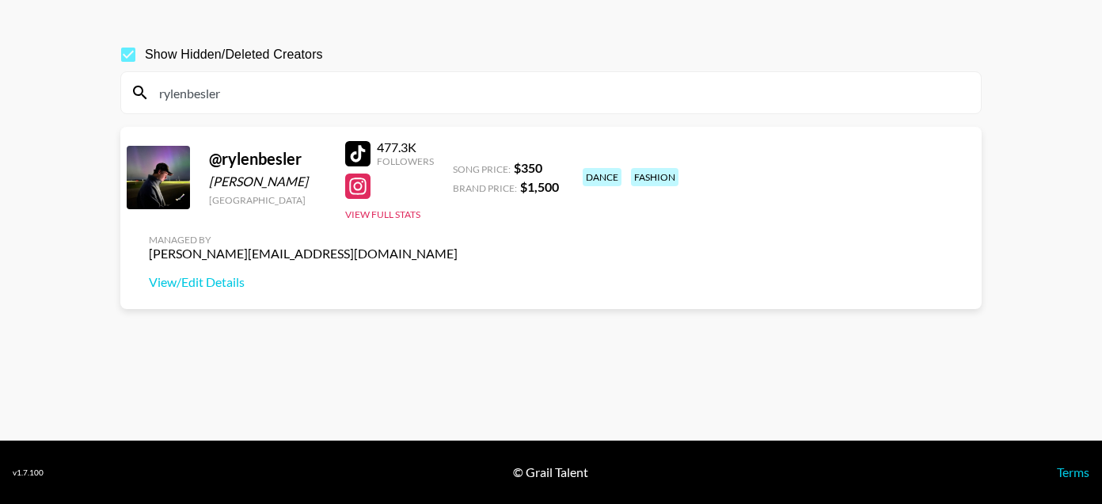
click at [361, 154] on div at bounding box center [357, 153] width 25 height 25
click at [184, 97] on input "rylenbesler" at bounding box center [561, 92] width 822 height 25
paste input "Sophiahannxh"
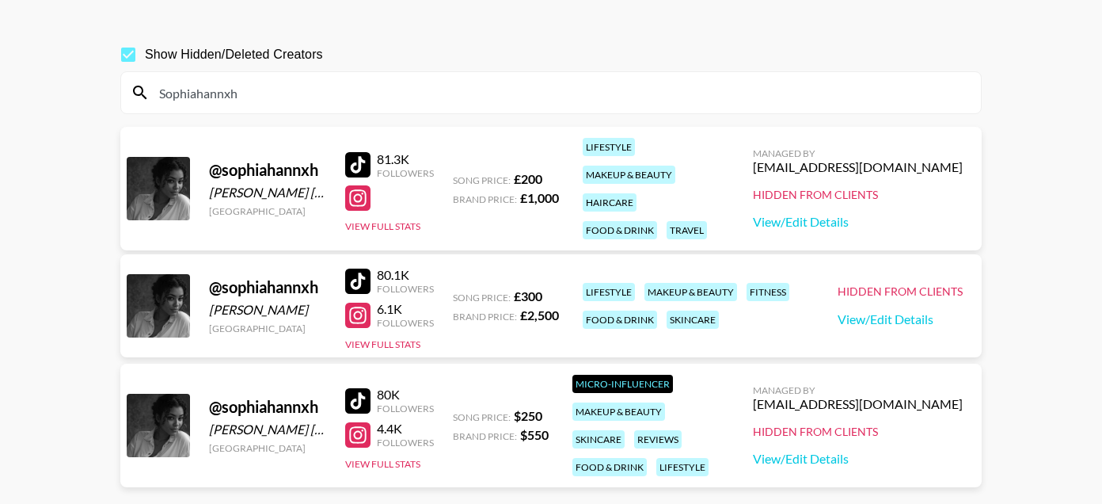
click at [174, 91] on input "Sophiahannxh" at bounding box center [561, 92] width 822 height 25
paste input "jgandphee"
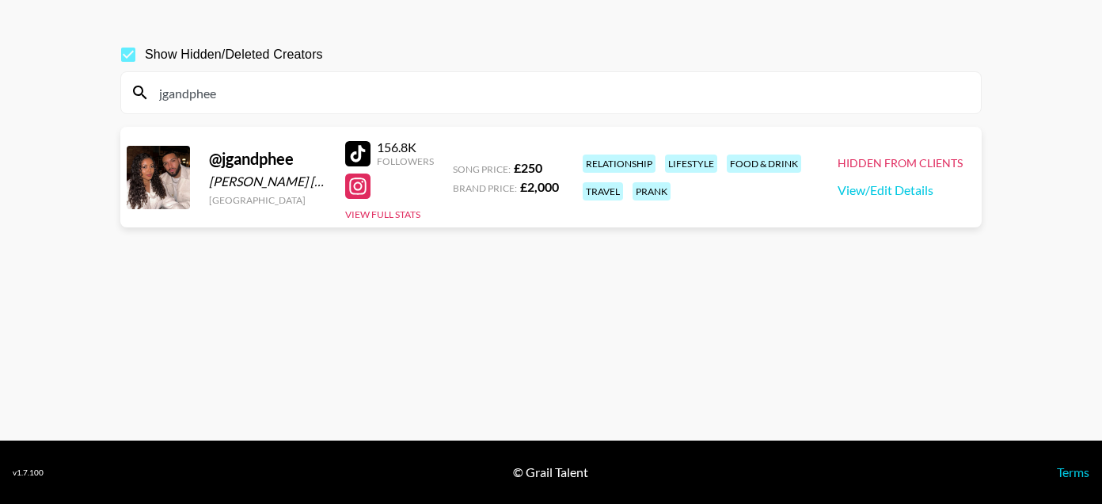
click at [198, 97] on input "jgandphee" at bounding box center [561, 92] width 822 height 25
paste input "kemi.mari"
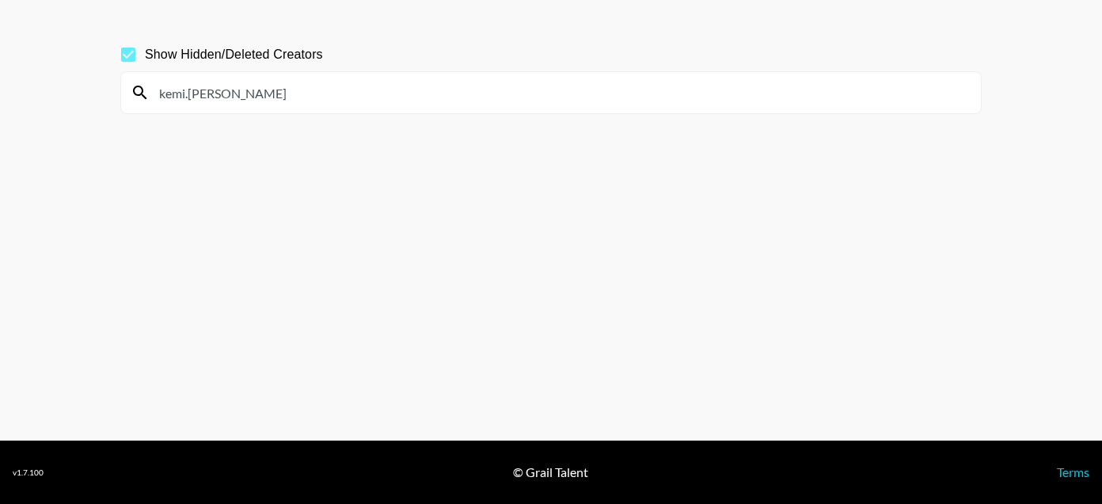
click at [188, 96] on input "kemi.[PERSON_NAME]" at bounding box center [561, 92] width 822 height 25
click at [211, 94] on input "[PERSON_NAME]" at bounding box center [561, 92] width 822 height 25
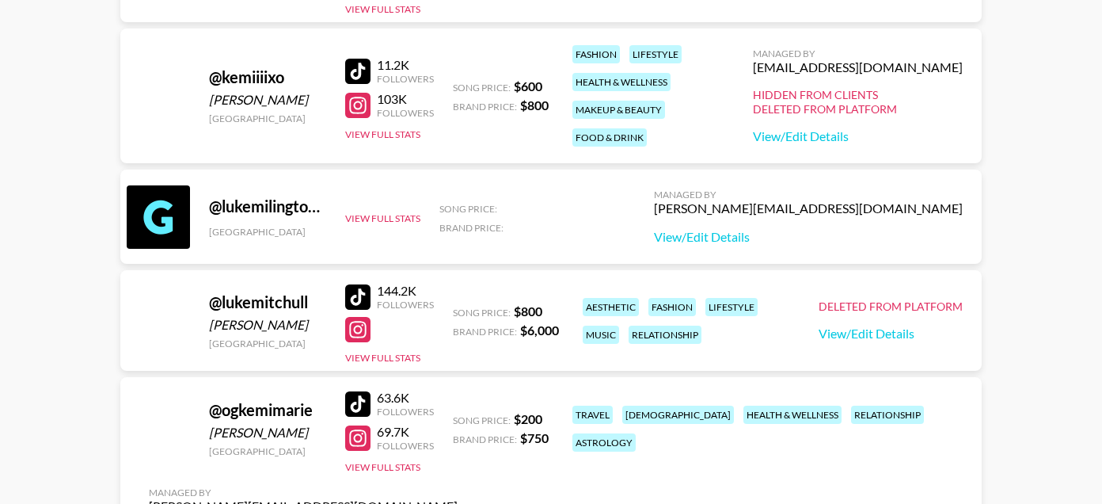
scroll to position [328, 0]
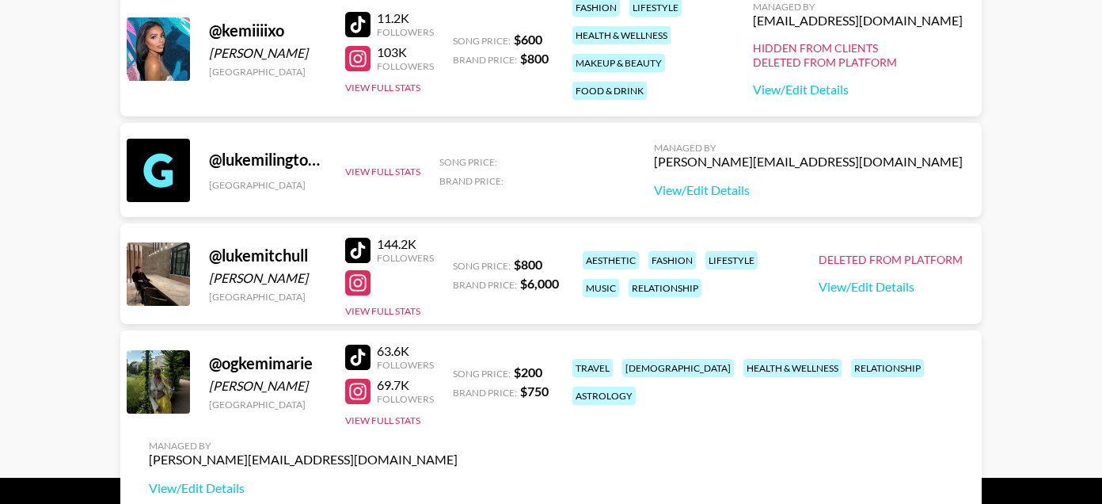
click at [352, 349] on div at bounding box center [357, 356] width 25 height 25
click at [352, 365] on div at bounding box center [357, 356] width 25 height 25
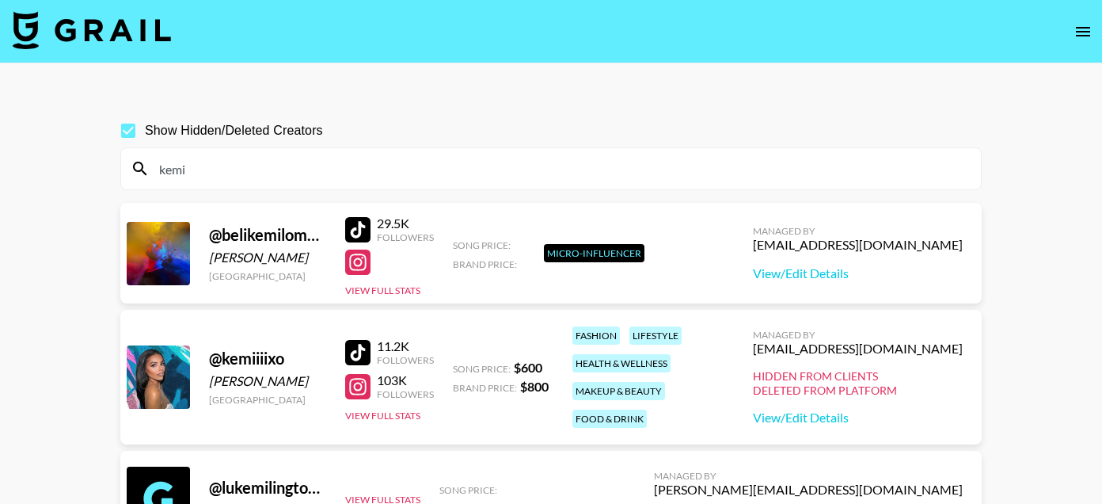
click at [165, 177] on input "kemi" at bounding box center [561, 168] width 822 height 25
paste input "Psyche"
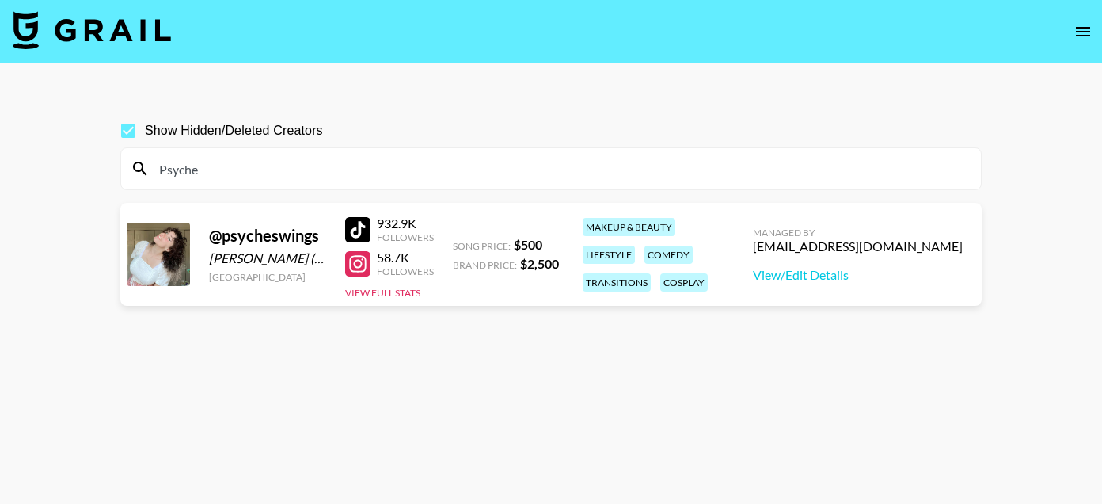
click at [357, 232] on div at bounding box center [357, 229] width 25 height 25
click at [169, 166] on input "Psyche" at bounding box center [561, 168] width 822 height 25
paste input "[PERSON_NAME]"
type input "[PERSON_NAME]"
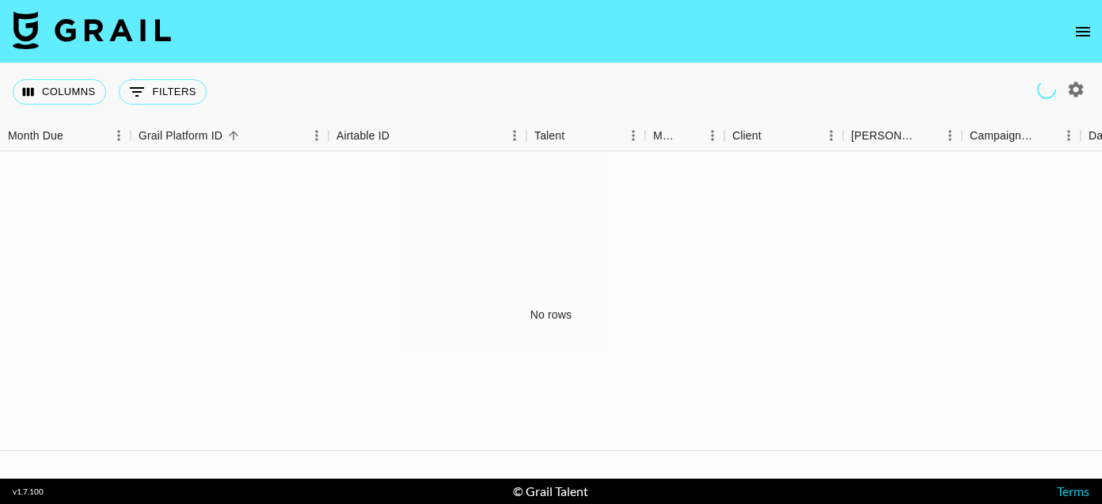
click at [1074, 36] on icon "open drawer" at bounding box center [1083, 31] width 19 height 19
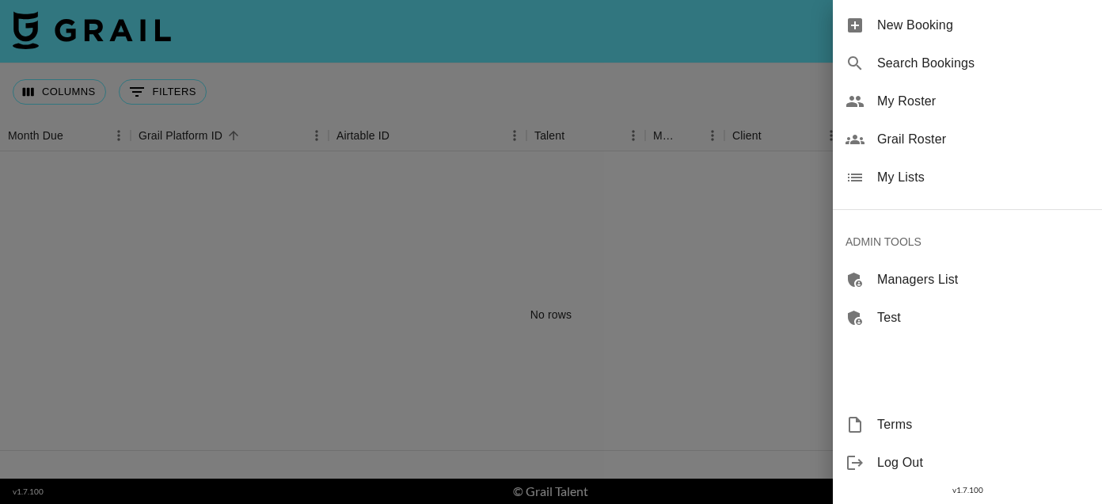
click at [967, 103] on span "My Roster" at bounding box center [983, 101] width 212 height 19
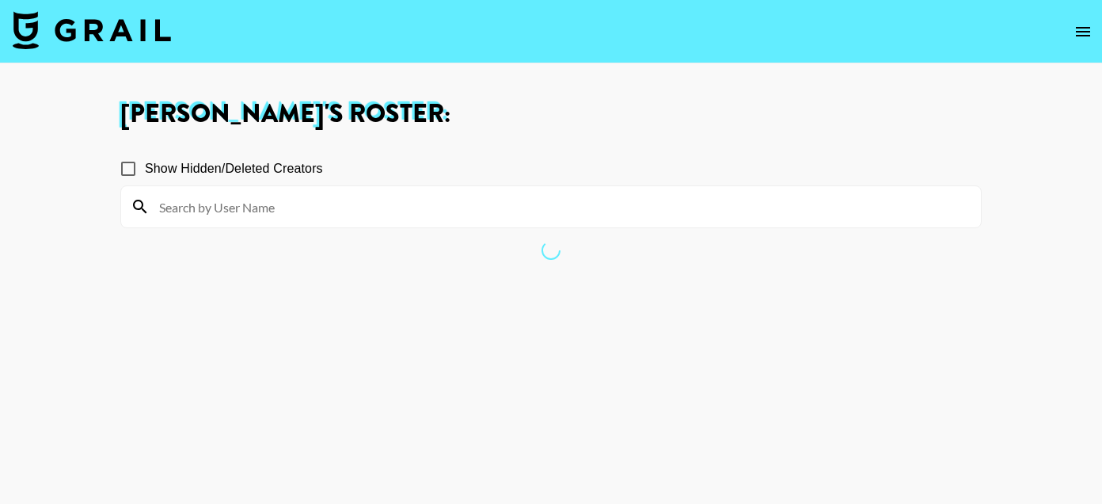
click at [613, 202] on input at bounding box center [561, 206] width 822 height 25
click at [1075, 32] on icon "open drawer" at bounding box center [1083, 31] width 19 height 19
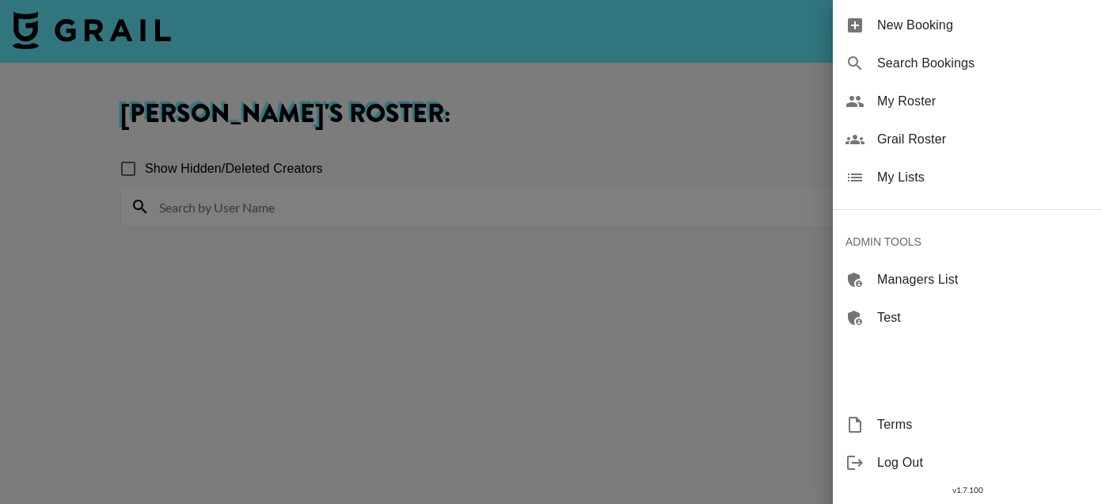
click at [967, 76] on div "Search Bookings" at bounding box center [967, 63] width 269 height 38
select select "id"
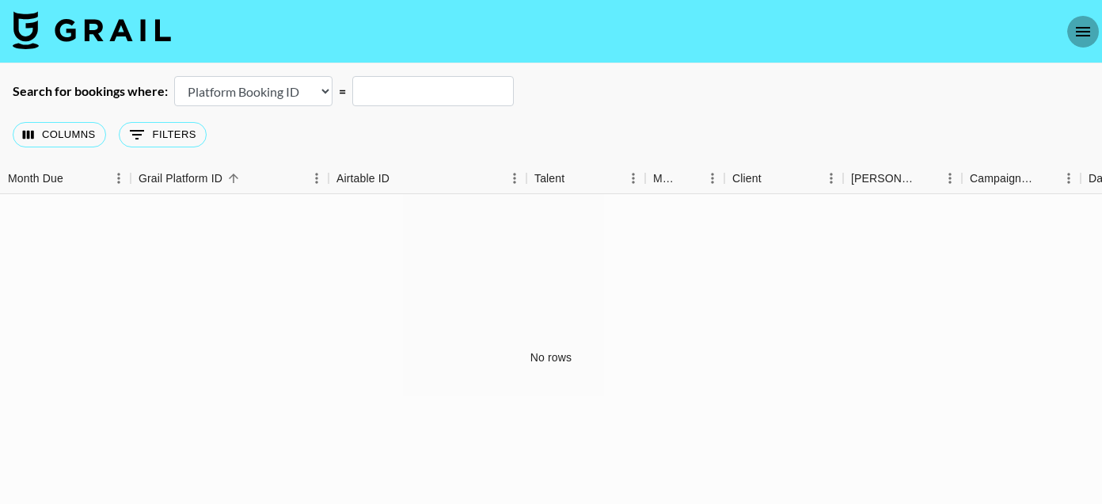
click at [1085, 33] on icon "open drawer" at bounding box center [1083, 31] width 19 height 19
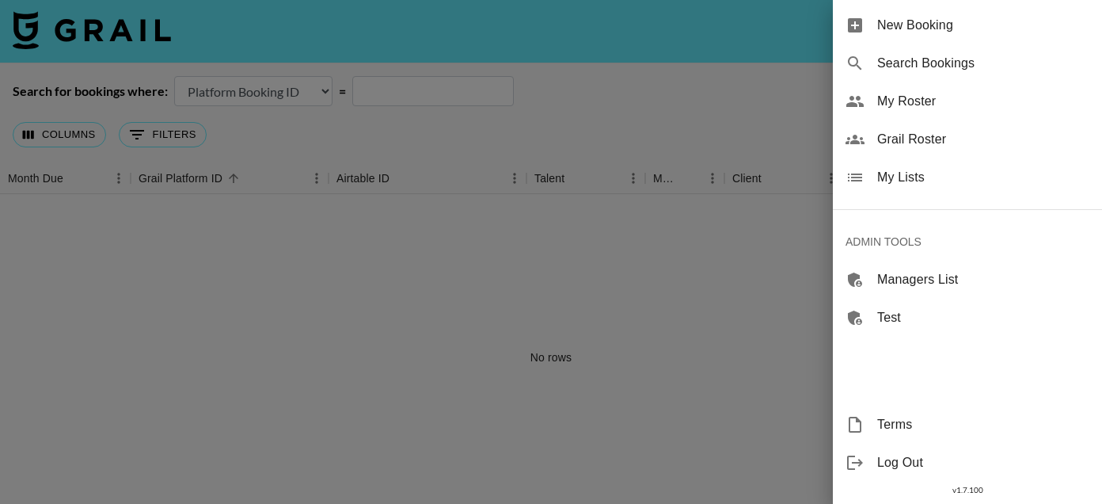
click at [956, 142] on span "Grail Roster" at bounding box center [983, 139] width 212 height 19
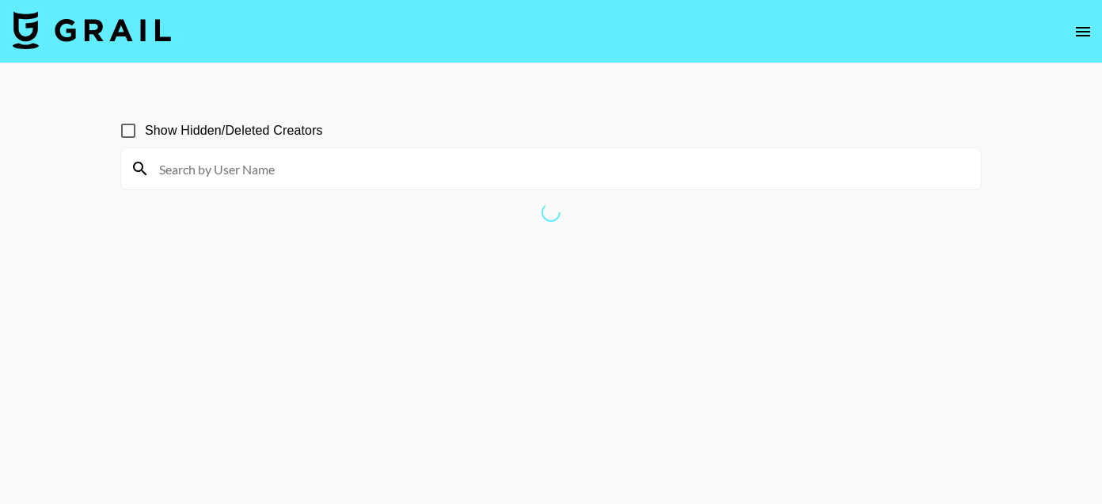
click at [363, 162] on input at bounding box center [561, 168] width 822 height 25
paste input "thebeaverfamily"
type input "thebeaverfamily"
click at [126, 126] on input "Show Hidden/Deleted Creators" at bounding box center [128, 130] width 33 height 33
checkbox input "true"
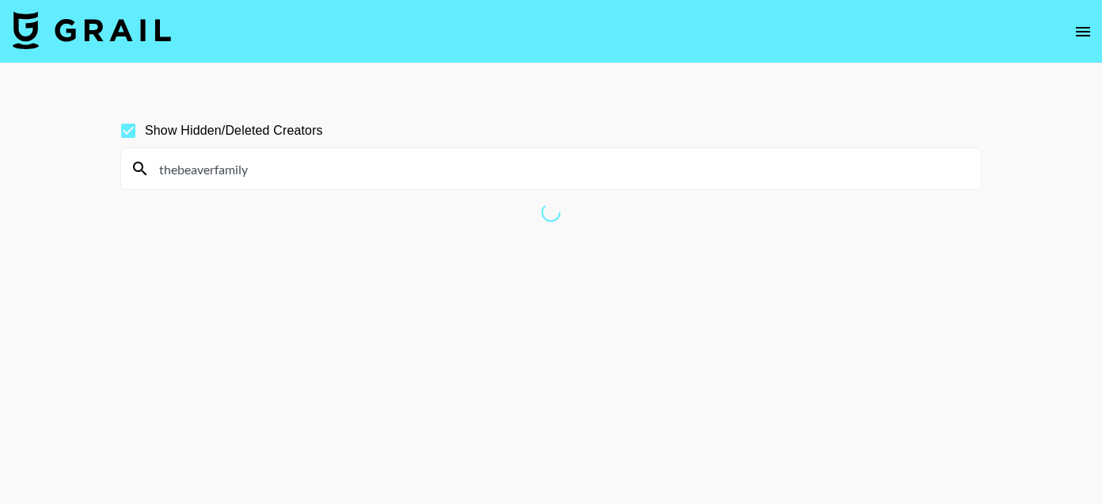
click at [326, 175] on input "thebeaverfamily" at bounding box center [561, 168] width 822 height 25
click at [204, 168] on input "thebeaverfamily" at bounding box center [561, 168] width 822 height 25
click at [181, 169] on input "thebeaverfamily" at bounding box center [561, 168] width 822 height 25
